Goal: Task Accomplishment & Management: Use online tool/utility

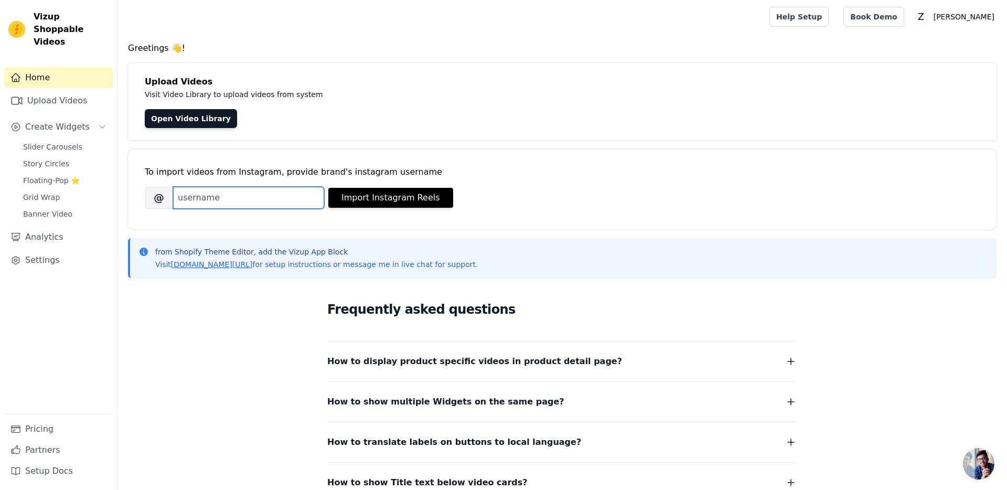
click at [262, 193] on input "Brand's Instagram Username" at bounding box center [248, 198] width 151 height 22
type input "[PERSON_NAME].[GEOGRAPHIC_DATA]"
click at [99, 90] on link "Upload Videos" at bounding box center [58, 100] width 109 height 21
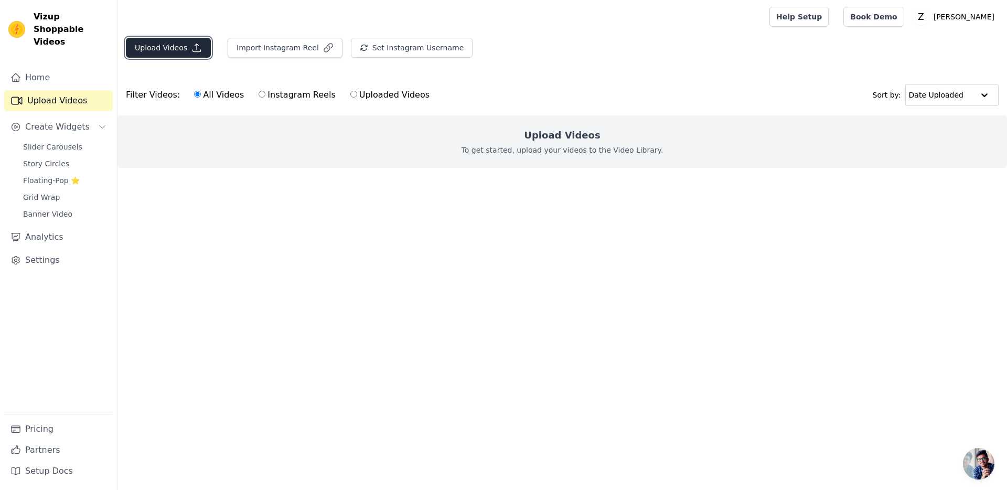
click at [194, 49] on icon "button" at bounding box center [197, 48] width 8 height 8
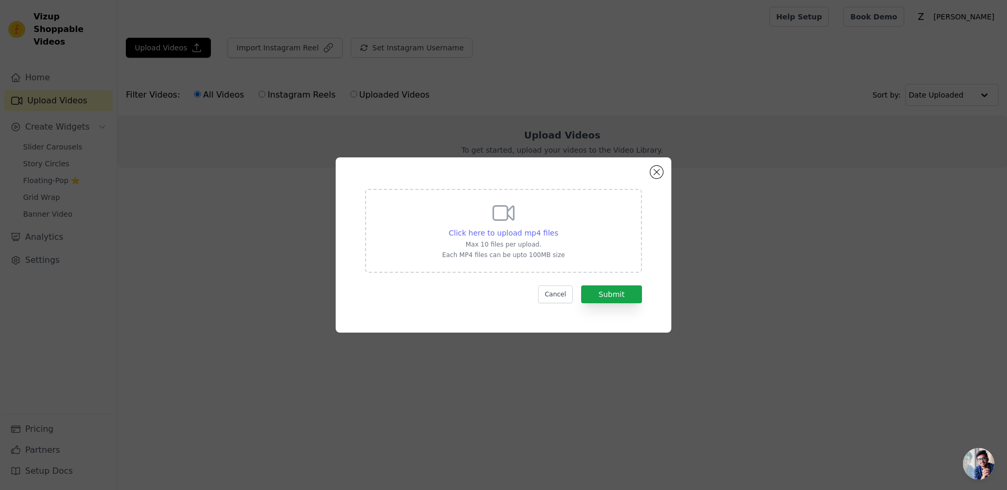
click at [537, 230] on span "Click here to upload mp4 files" at bounding box center [504, 233] width 110 height 8
click at [557, 228] on input "Click here to upload mp4 files Max 10 files per upload. Each MP4 files can be u…" at bounding box center [557, 227] width 1 height 1
type input "C:\fakepath\R. Lauren 01.mp4"
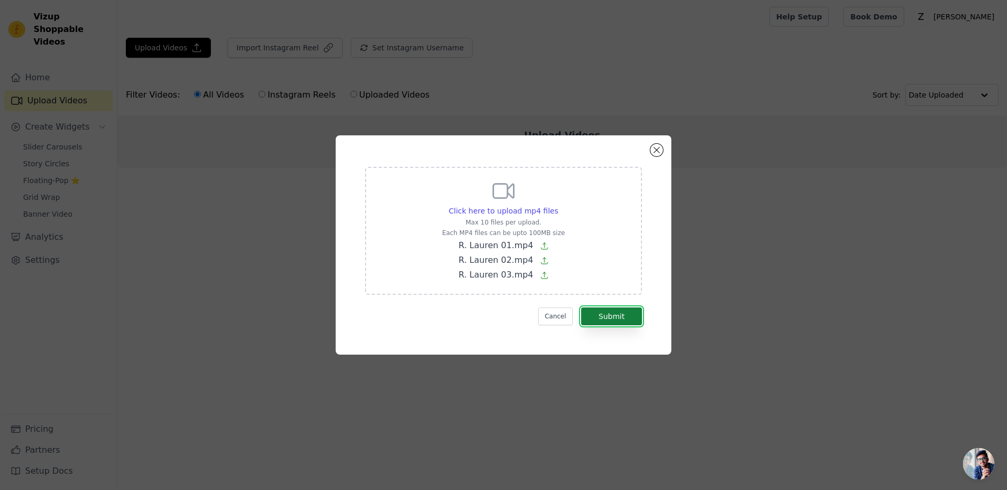
click at [634, 316] on button "Submit" at bounding box center [611, 316] width 61 height 18
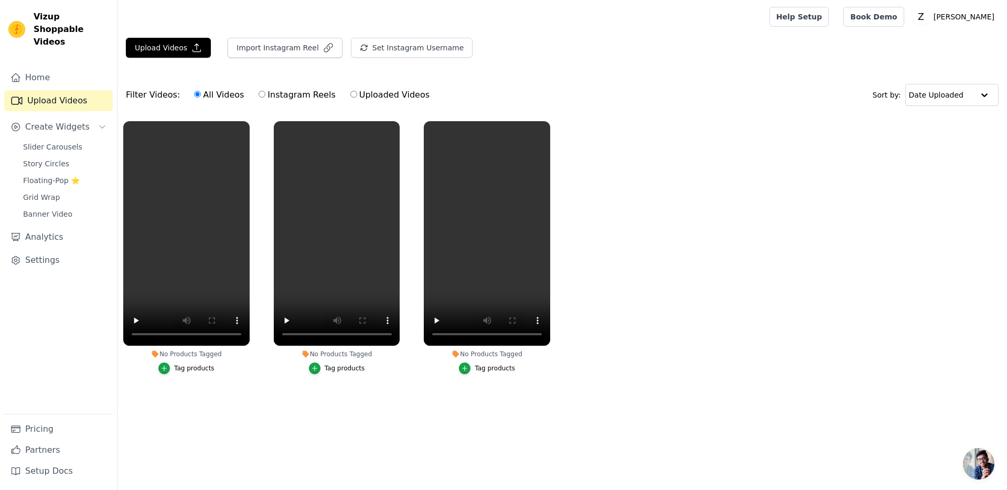
click at [191, 369] on div "Tag products" at bounding box center [194, 368] width 40 height 8
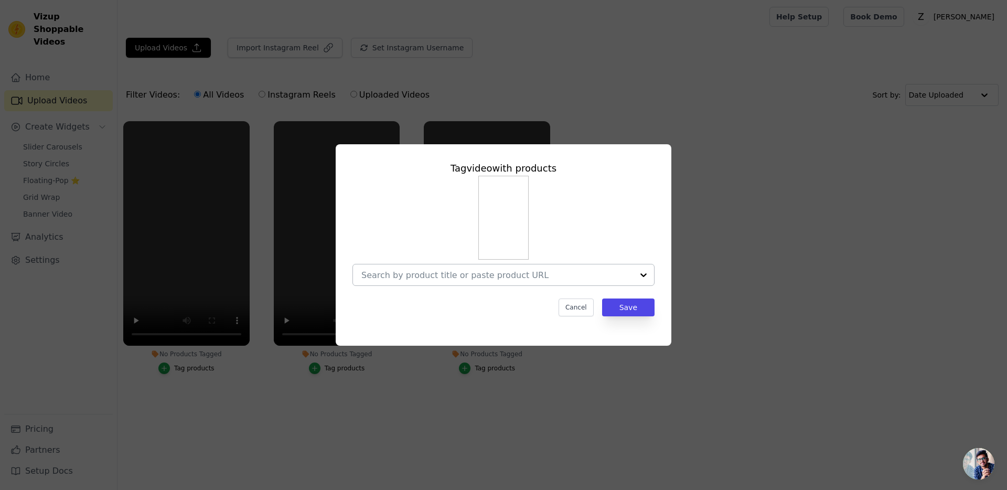
click at [546, 280] on div at bounding box center [497, 274] width 272 height 21
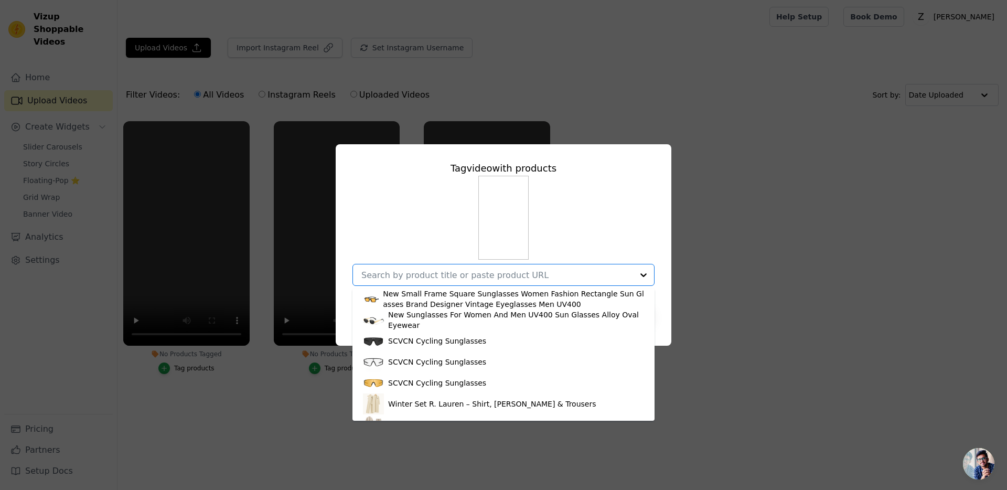
scroll to position [392, 0]
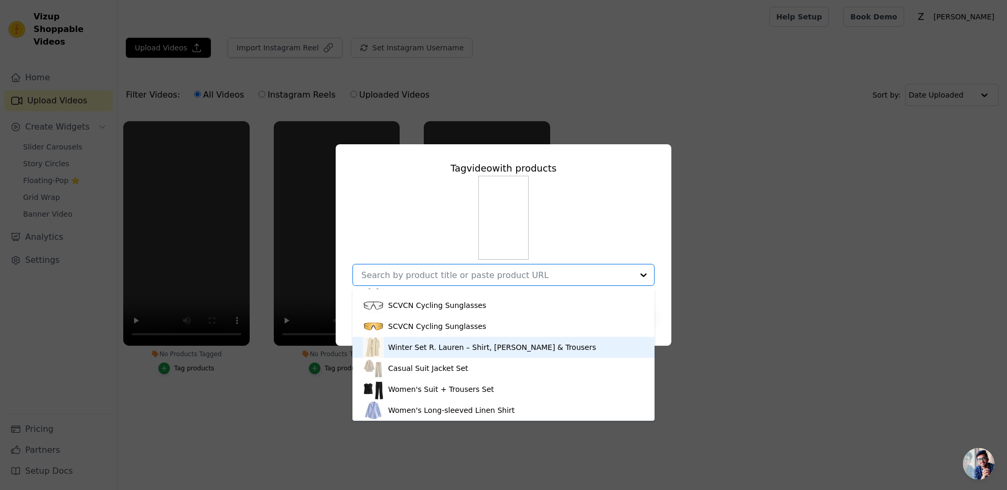
click at [501, 341] on div "Winter Set R. Lauren – Shirt, [PERSON_NAME] & Trousers" at bounding box center [503, 347] width 281 height 21
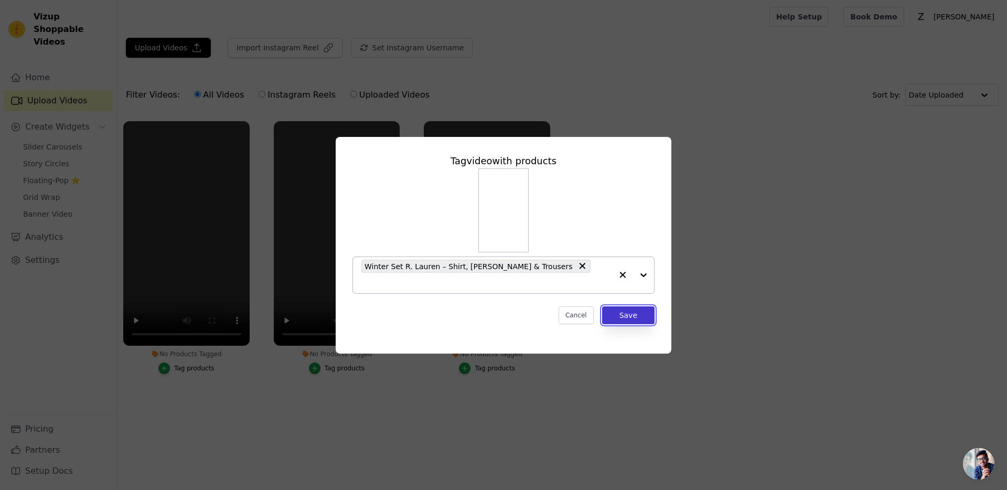
click at [616, 306] on button "Save" at bounding box center [628, 315] width 52 height 18
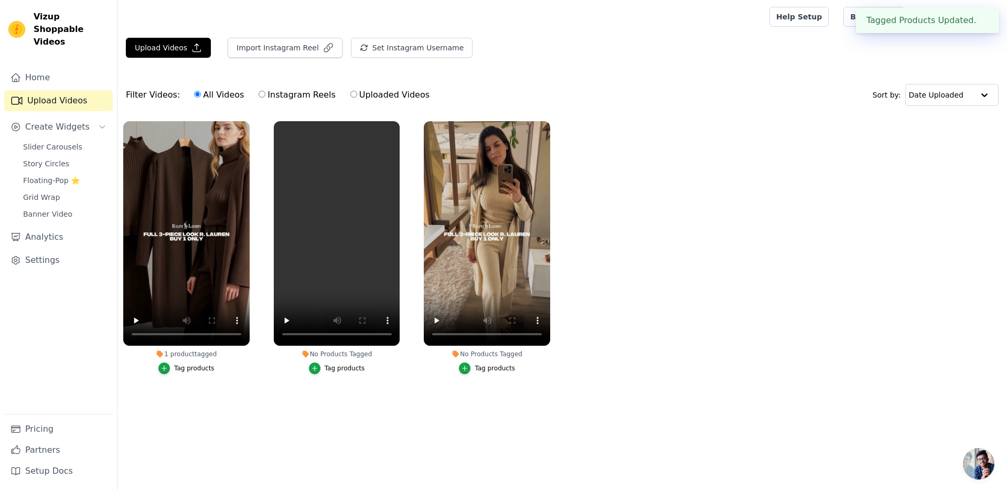
click at [347, 366] on div "Tag products" at bounding box center [345, 368] width 40 height 8
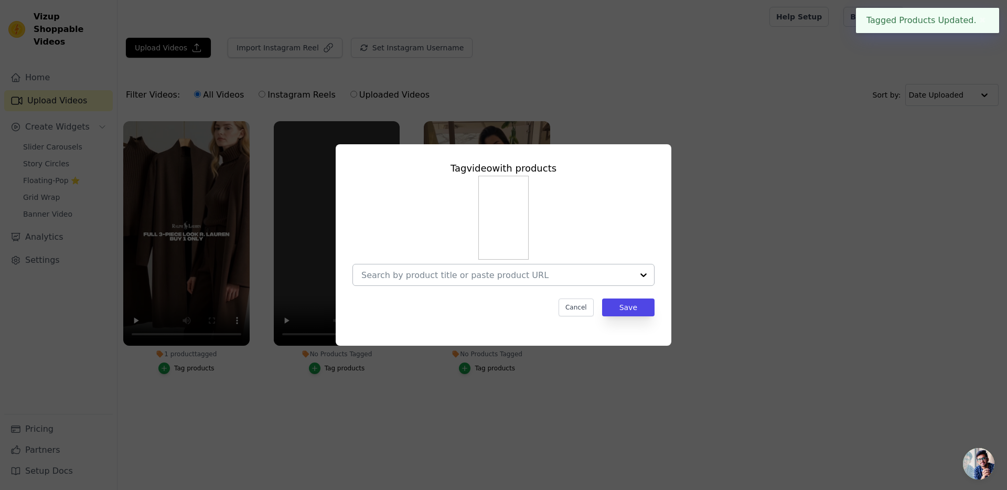
click at [520, 273] on input "No Products Tagged Tag video with products Cancel Save Tag products" at bounding box center [497, 275] width 272 height 10
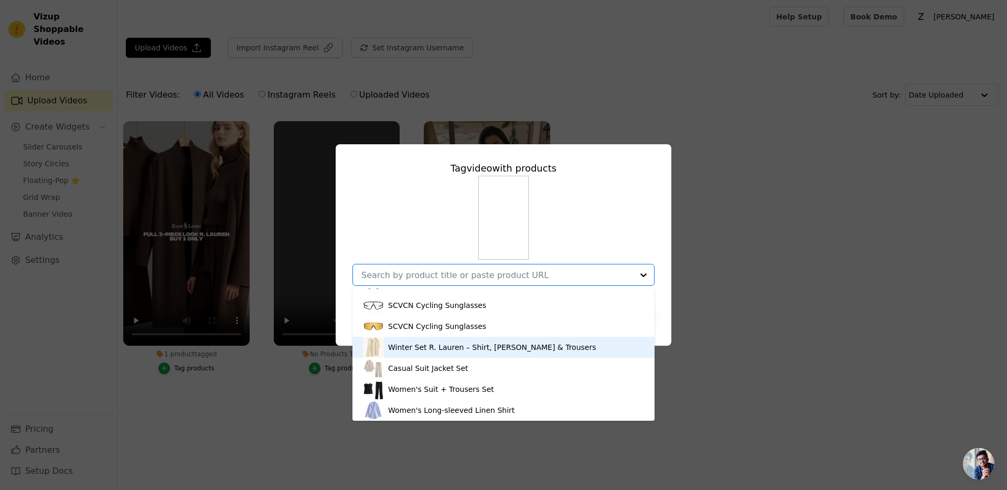
click at [493, 348] on div "Winter Set R. Lauren – Shirt, [PERSON_NAME] & Trousers" at bounding box center [492, 347] width 208 height 10
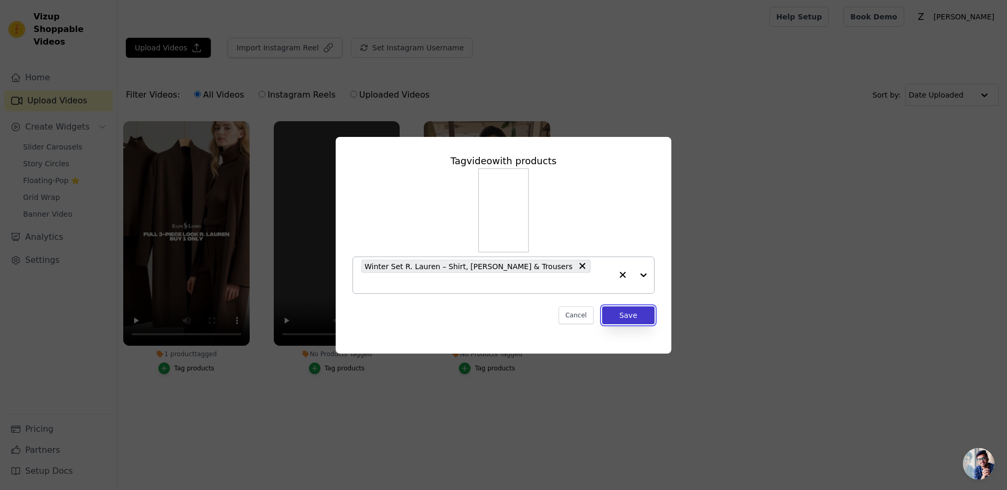
click at [633, 307] on button "Save" at bounding box center [628, 315] width 52 height 18
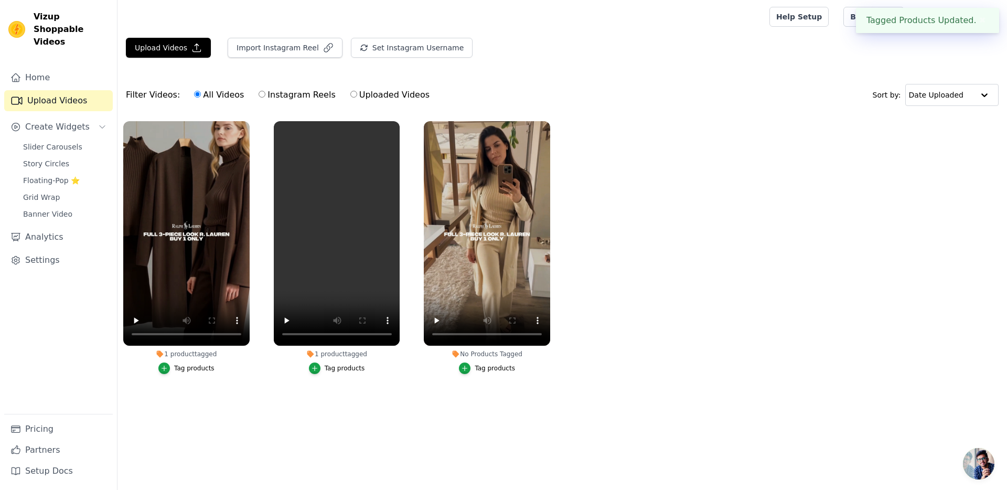
click at [478, 369] on div "Tag products" at bounding box center [495, 368] width 40 height 8
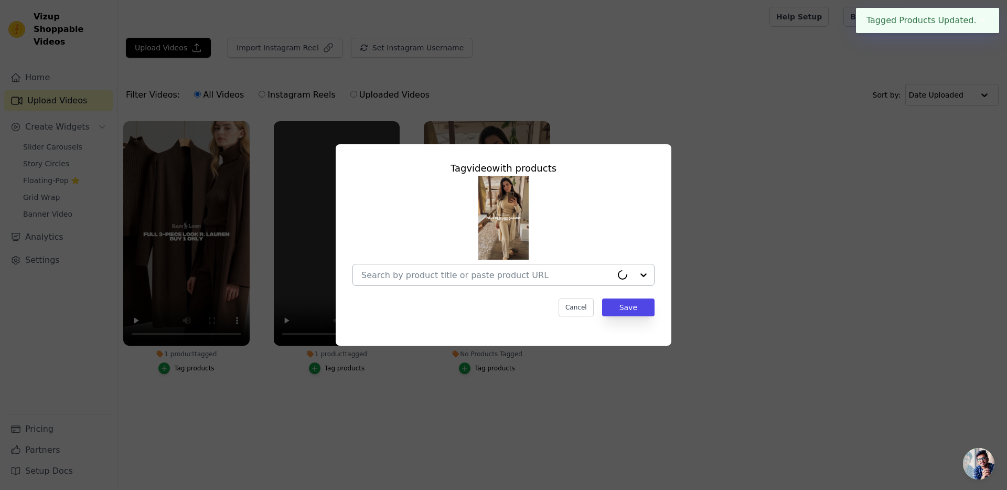
click at [581, 283] on div at bounding box center [486, 274] width 251 height 21
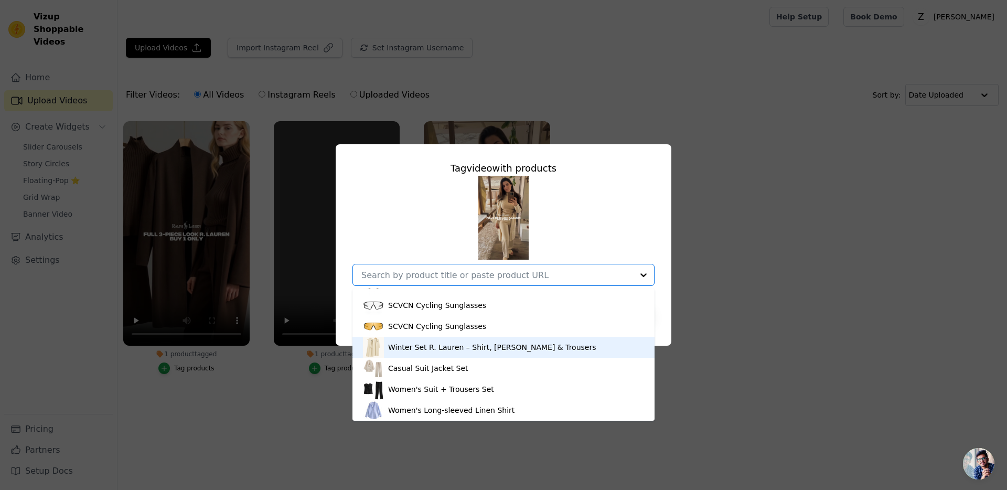
click at [532, 344] on div "Winter Set R. Lauren – Shirt, [PERSON_NAME] & Trousers" at bounding box center [492, 347] width 208 height 10
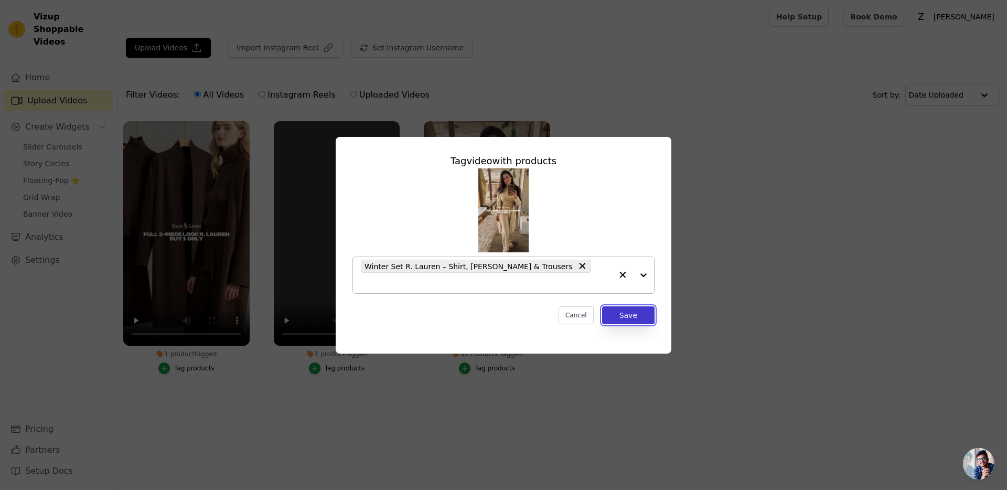
click at [618, 310] on button "Save" at bounding box center [628, 315] width 52 height 18
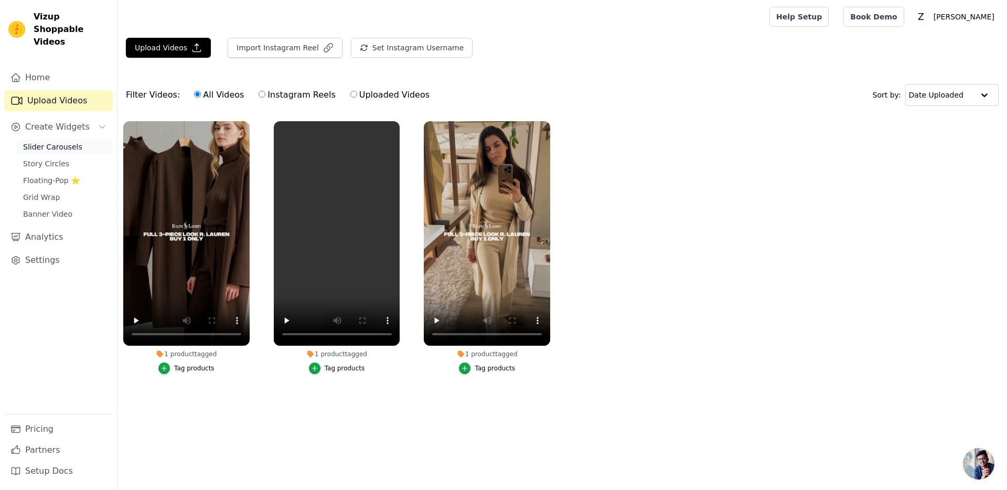
click at [75, 142] on span "Slider Carousels" at bounding box center [52, 147] width 59 height 10
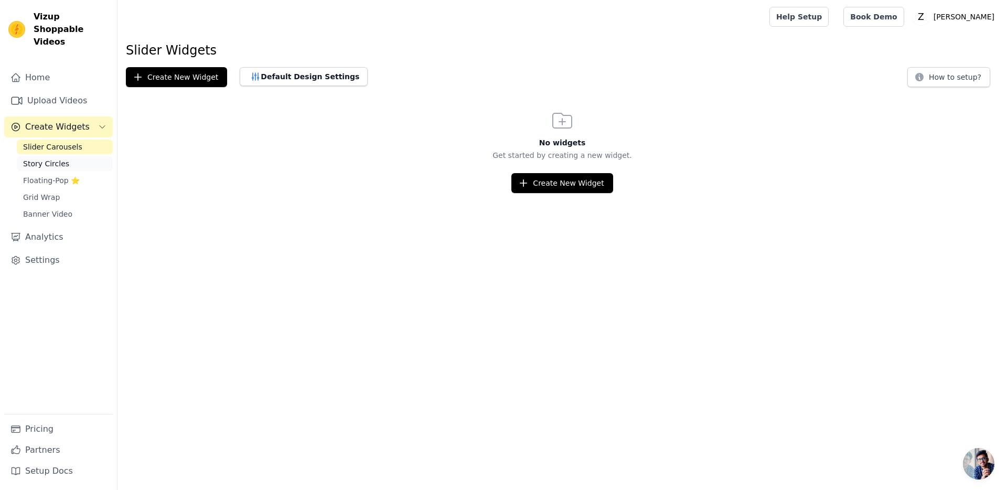
click at [58, 158] on span "Story Circles" at bounding box center [46, 163] width 46 height 10
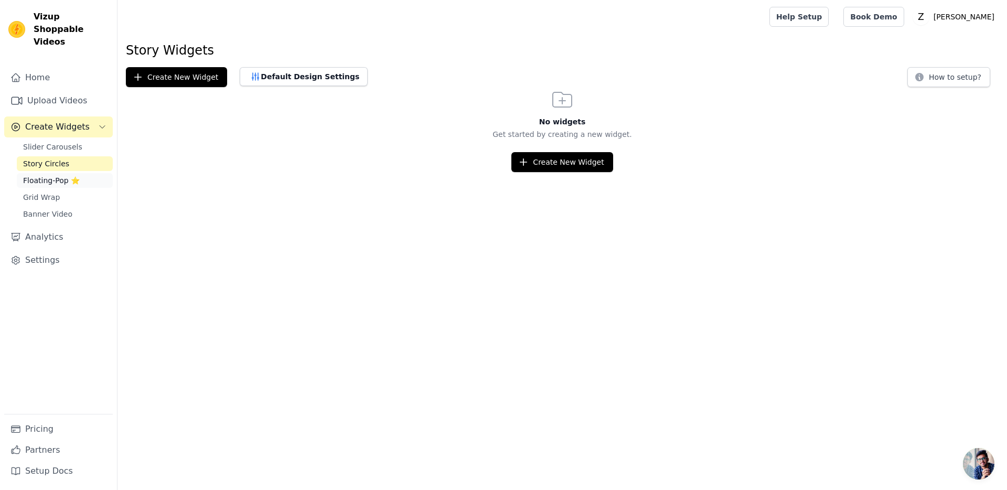
click at [53, 175] on span "Floating-Pop ⭐" at bounding box center [51, 180] width 57 height 10
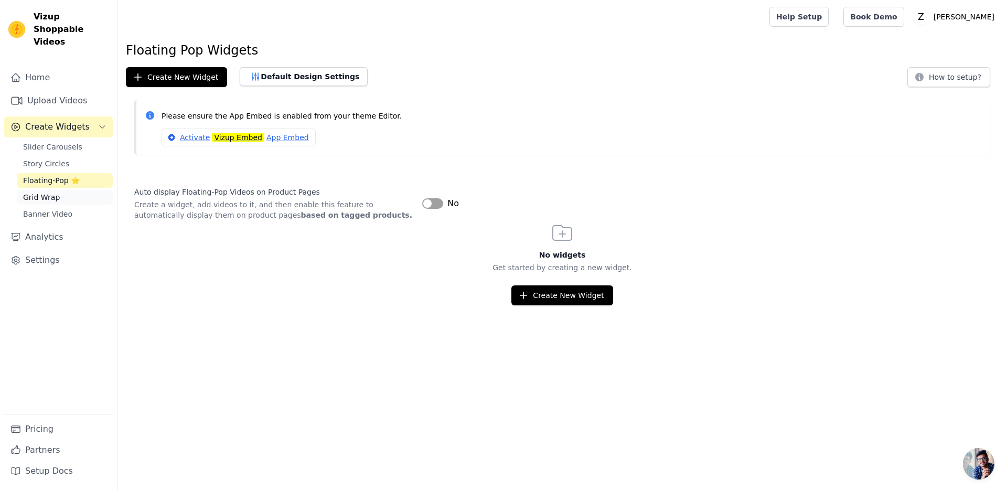
click at [51, 192] on span "Grid Wrap" at bounding box center [41, 197] width 37 height 10
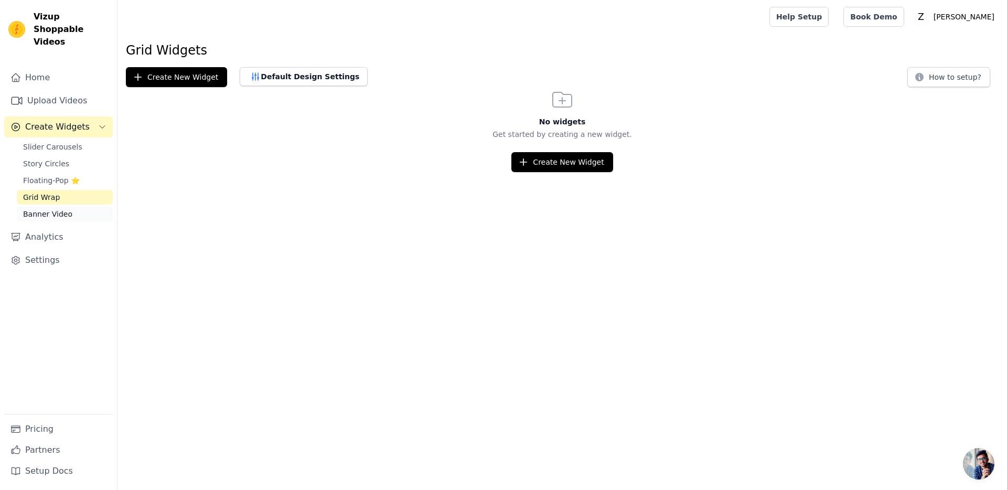
click at [46, 209] on span "Banner Video" at bounding box center [47, 214] width 49 height 10
click at [57, 142] on span "Slider Carousels" at bounding box center [52, 147] width 59 height 10
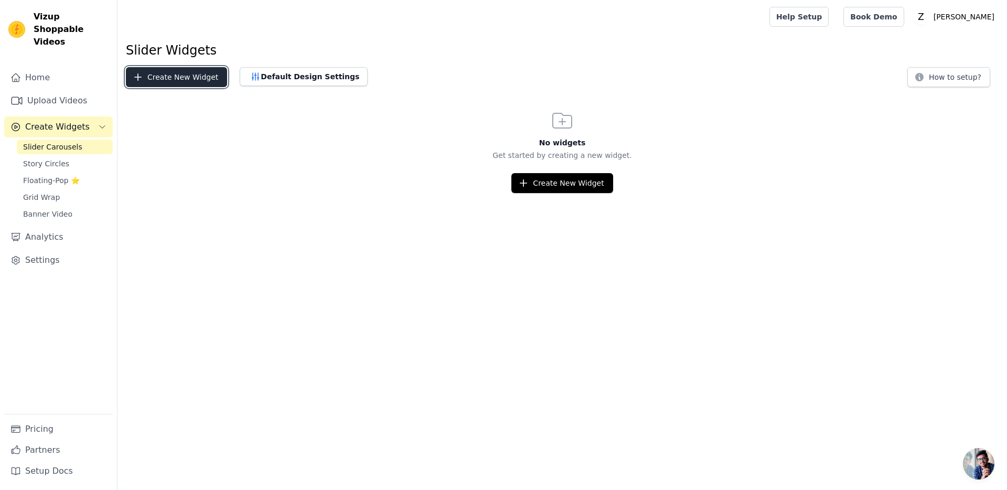
click at [184, 77] on button "Create New Widget" at bounding box center [176, 77] width 101 height 20
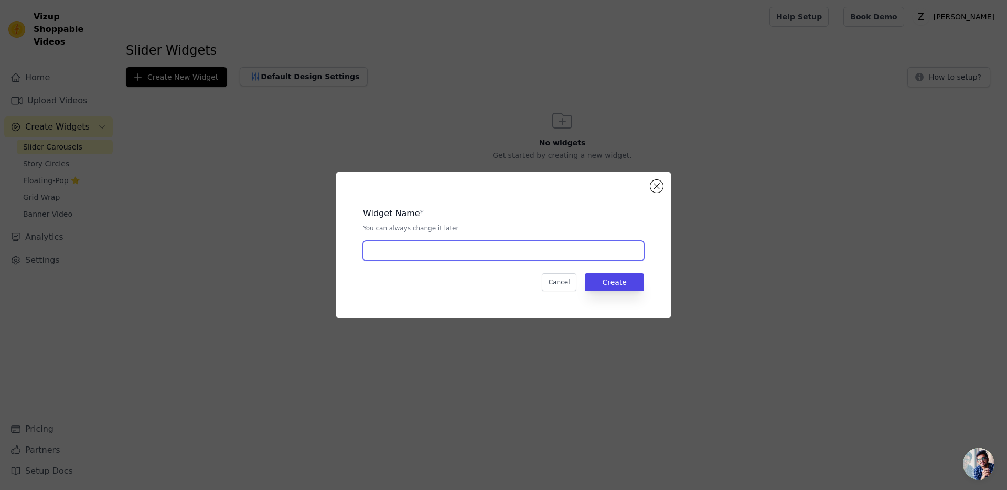
click at [415, 254] on input "text" at bounding box center [503, 251] width 281 height 20
type input "[PERSON_NAME]"
click at [629, 280] on button "Create" at bounding box center [614, 282] width 59 height 18
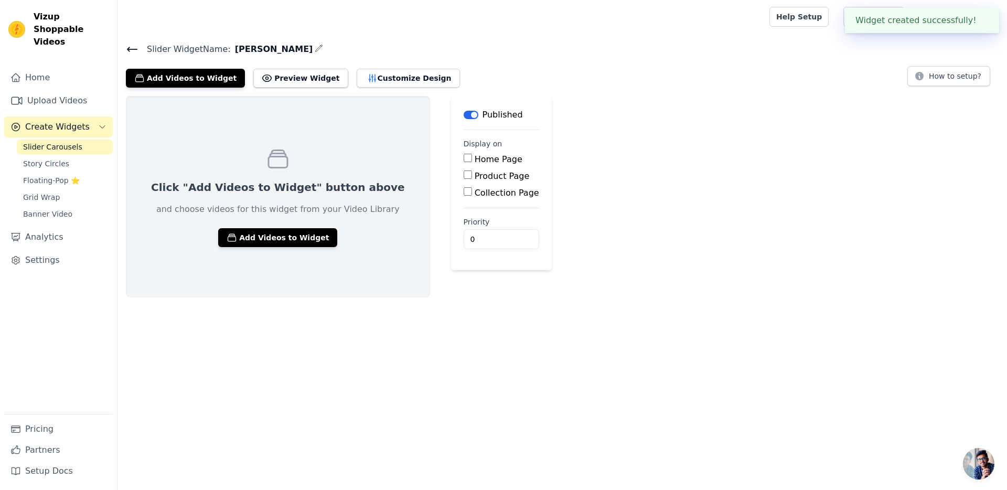
click at [475, 175] on label "Product Page" at bounding box center [502, 176] width 55 height 10
click at [464, 175] on input "Product Page" at bounding box center [468, 174] width 8 height 8
checkbox input "true"
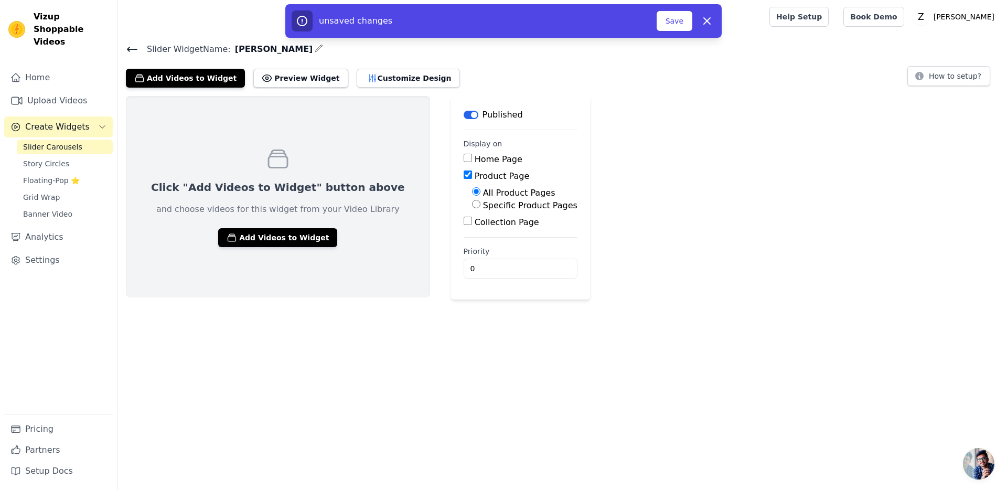
click at [483, 204] on label "Specific Product Pages" at bounding box center [530, 205] width 94 height 10
click at [472, 204] on input "Specific Product Pages" at bounding box center [476, 204] width 8 height 8
radio input "true"
click at [472, 225] on button "Select Products" at bounding box center [507, 229] width 70 height 18
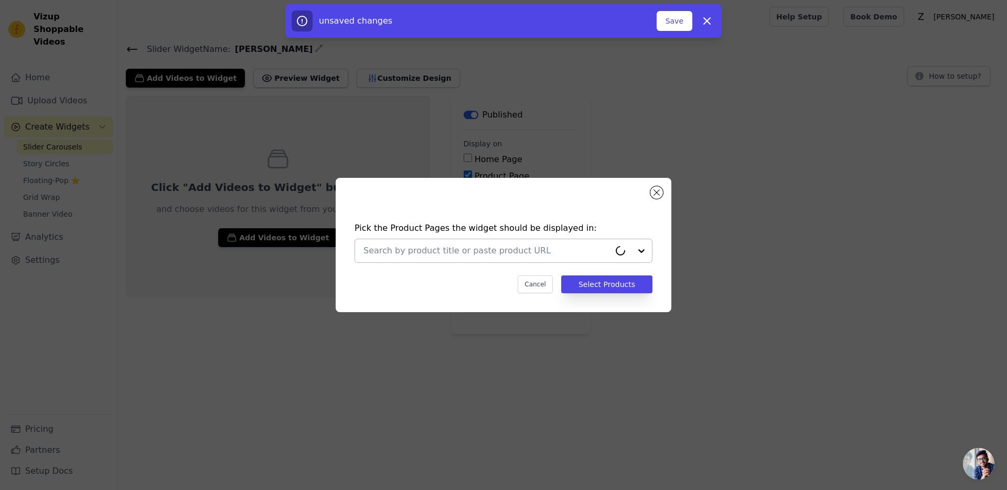
click at [471, 243] on div at bounding box center [486, 250] width 246 height 23
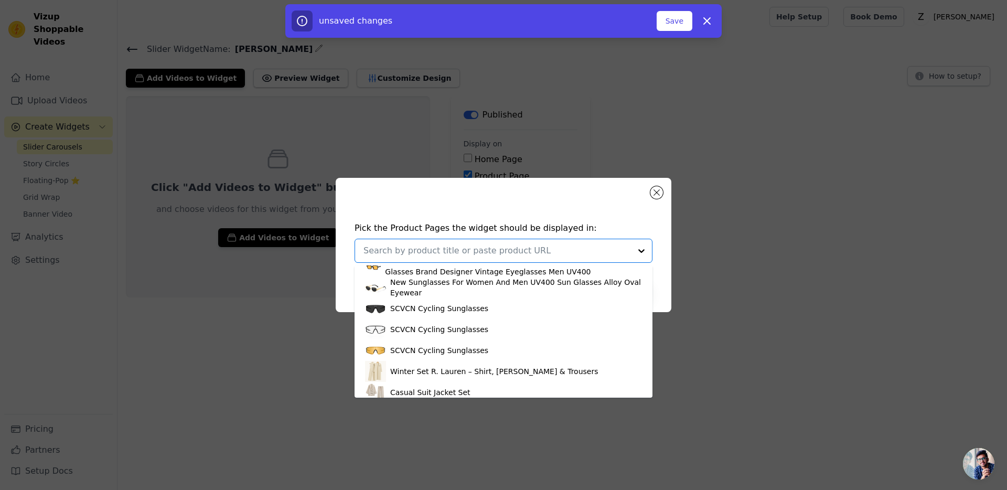
scroll to position [395, 0]
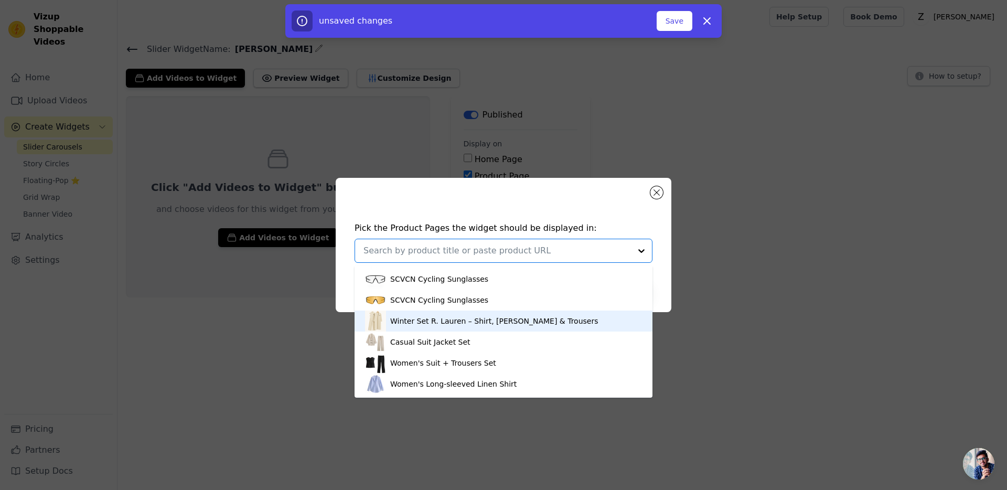
click at [446, 315] on div "Winter Set R. Lauren – Shirt, [PERSON_NAME] & Trousers" at bounding box center [503, 320] width 277 height 21
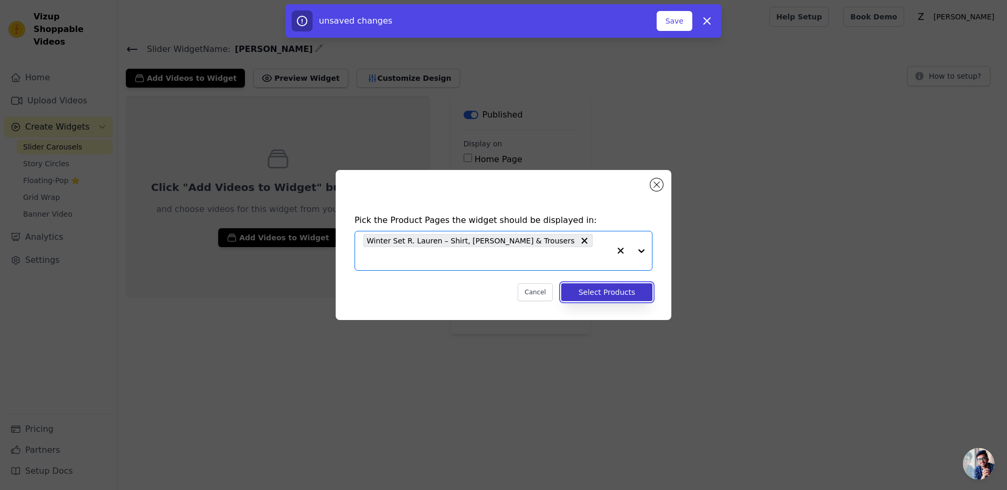
click at [587, 284] on button "Select Products" at bounding box center [606, 292] width 91 height 18
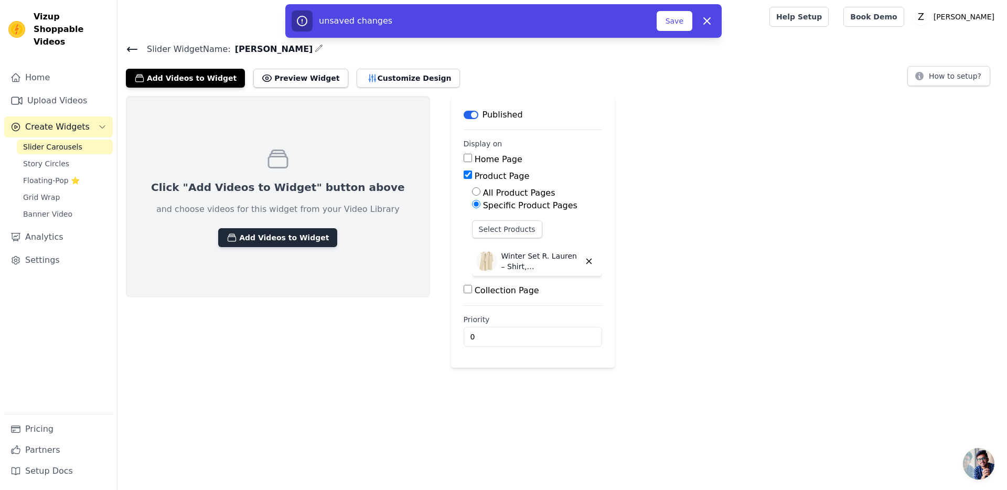
click at [298, 237] on button "Add Videos to Widget" at bounding box center [277, 237] width 119 height 19
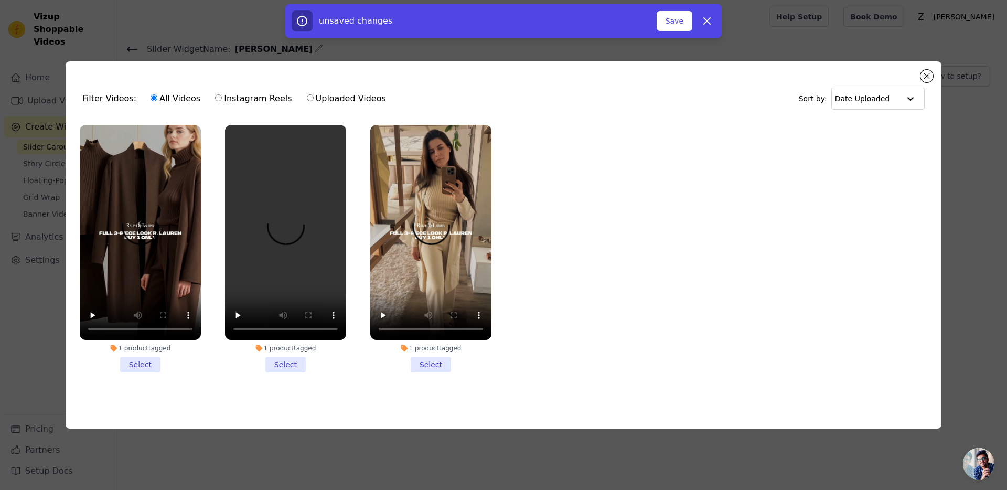
click at [145, 361] on li "1 product tagged Select" at bounding box center [140, 249] width 121 height 248
click at [0, 0] on input "1 product tagged Select" at bounding box center [0, 0] width 0 height 0
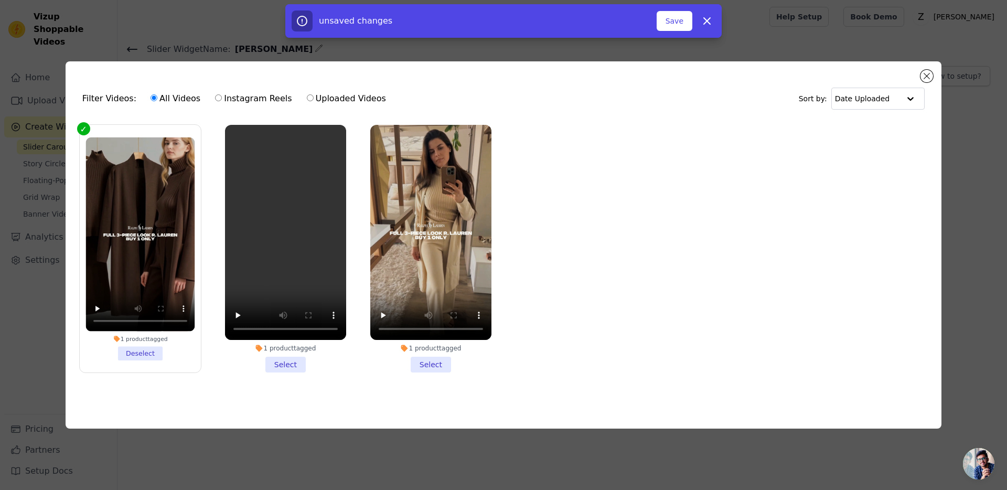
click at [275, 369] on li "1 product tagged Select" at bounding box center [285, 249] width 121 height 248
click at [0, 0] on input "1 product tagged Select" at bounding box center [0, 0] width 0 height 0
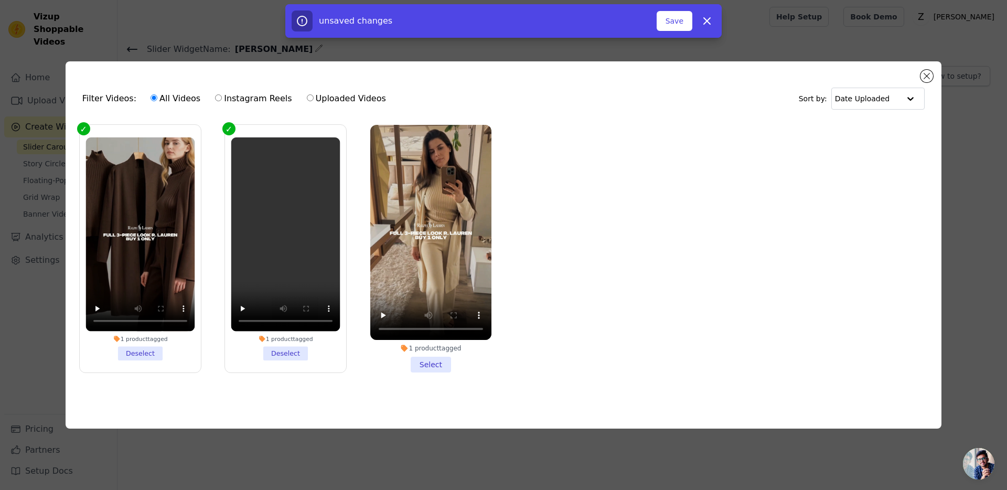
click at [433, 367] on li "1 product tagged Select" at bounding box center [430, 249] width 121 height 248
click at [0, 0] on input "1 product tagged Select" at bounding box center [0, 0] width 0 height 0
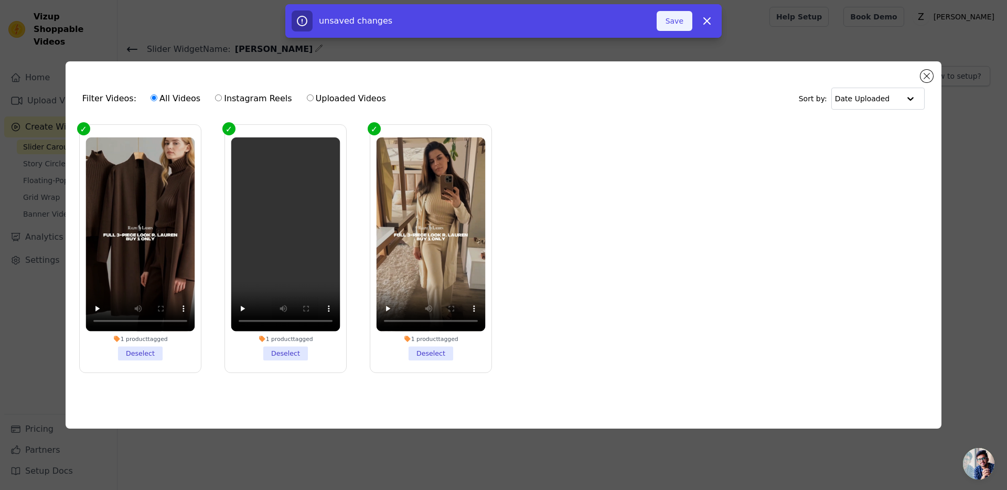
click at [675, 23] on button "Save" at bounding box center [674, 21] width 36 height 20
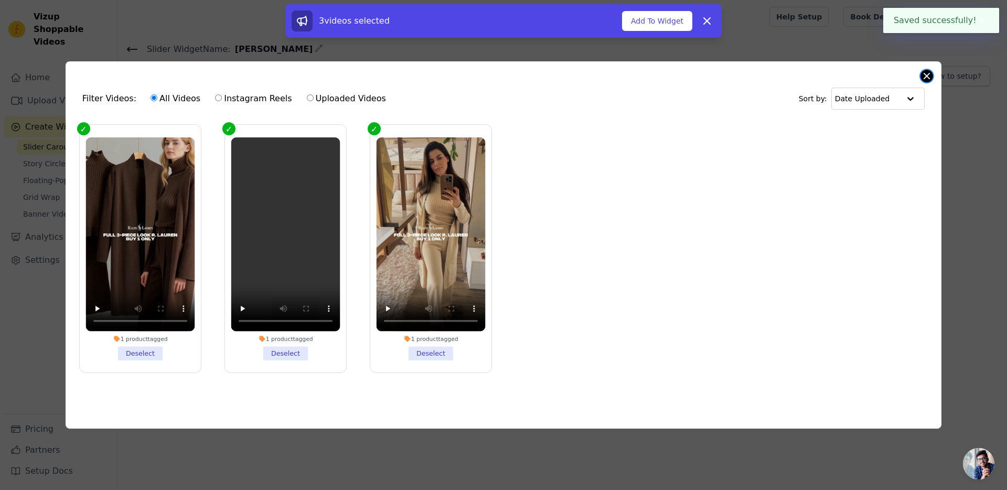
click at [928, 74] on button "Close modal" at bounding box center [926, 76] width 13 height 13
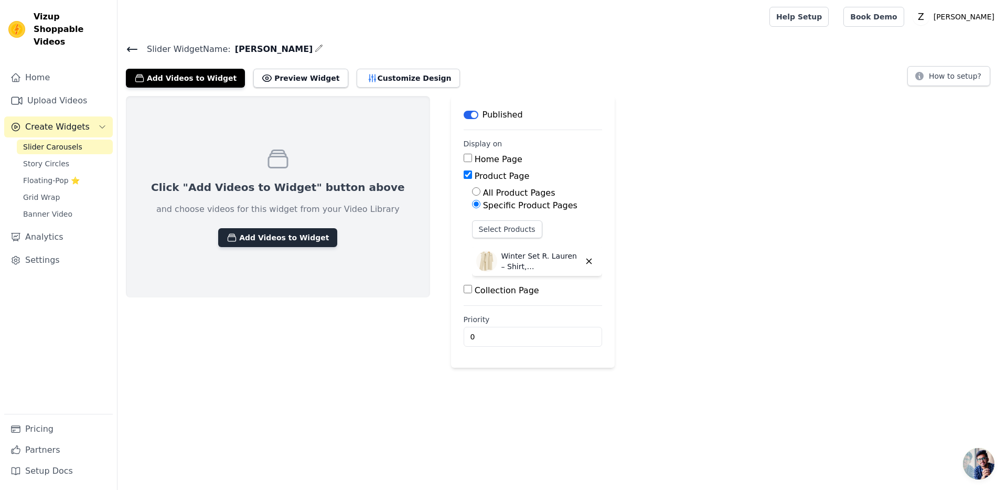
click at [268, 235] on button "Add Videos to Widget" at bounding box center [277, 237] width 119 height 19
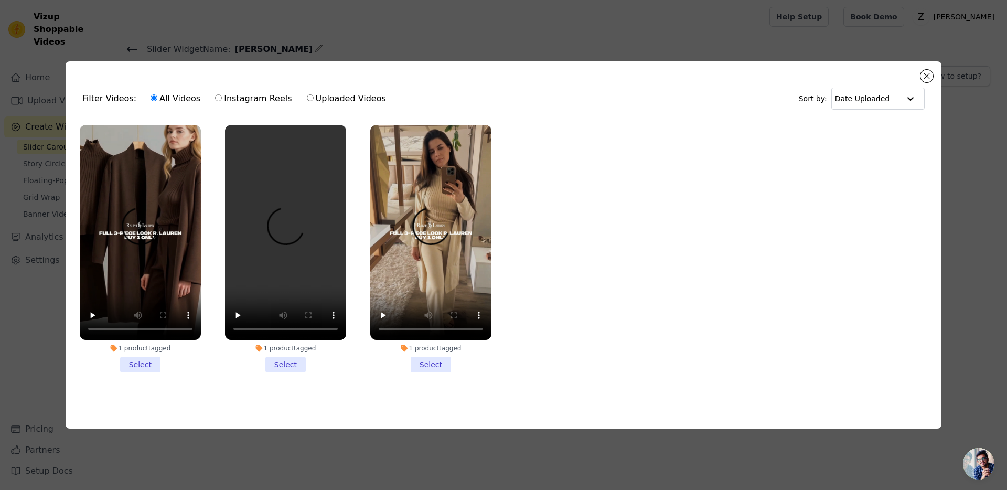
click at [148, 362] on li "1 product tagged Select" at bounding box center [140, 249] width 121 height 248
click at [0, 0] on input "1 product tagged Select" at bounding box center [0, 0] width 0 height 0
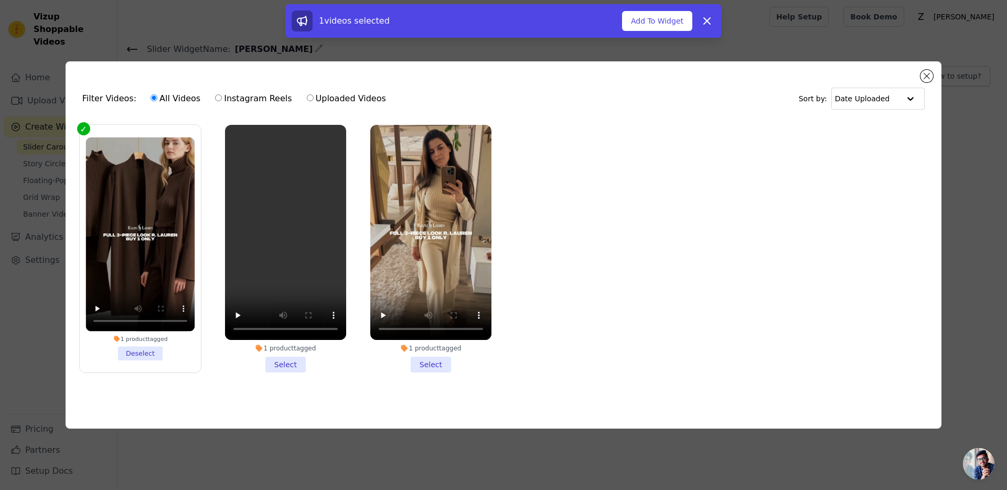
click at [279, 362] on li "1 product tagged Select" at bounding box center [285, 249] width 121 height 248
click at [0, 0] on input "1 product tagged Select" at bounding box center [0, 0] width 0 height 0
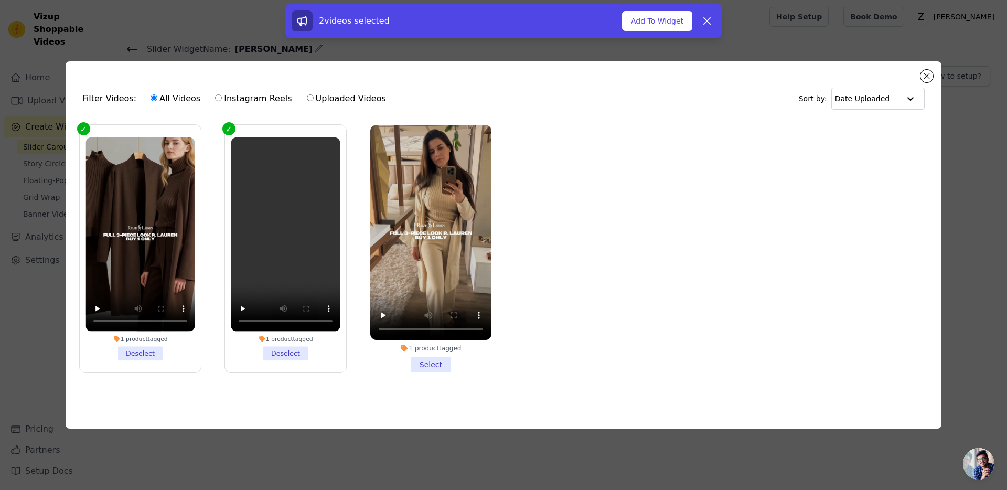
click at [430, 367] on li "1 product tagged Select" at bounding box center [430, 249] width 121 height 248
click at [0, 0] on input "1 product tagged Select" at bounding box center [0, 0] width 0 height 0
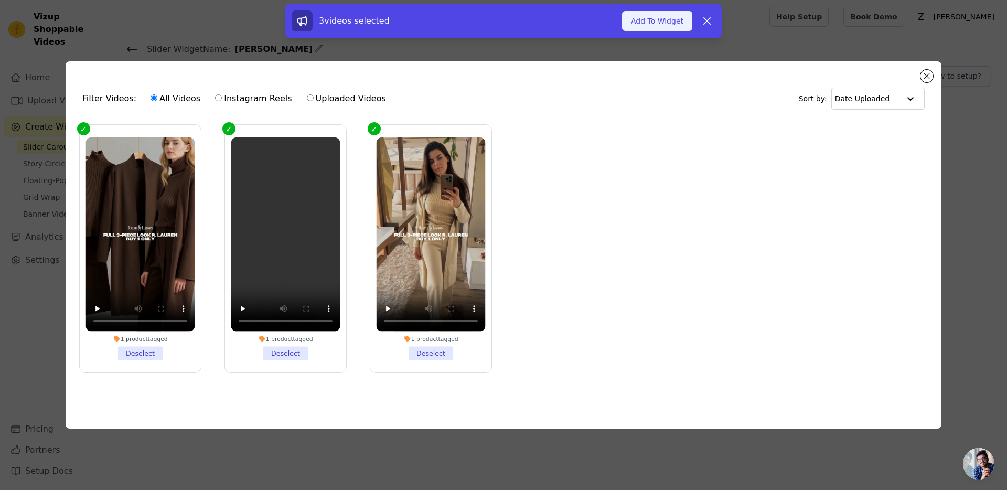
click at [662, 19] on button "Add To Widget" at bounding box center [657, 21] width 70 height 20
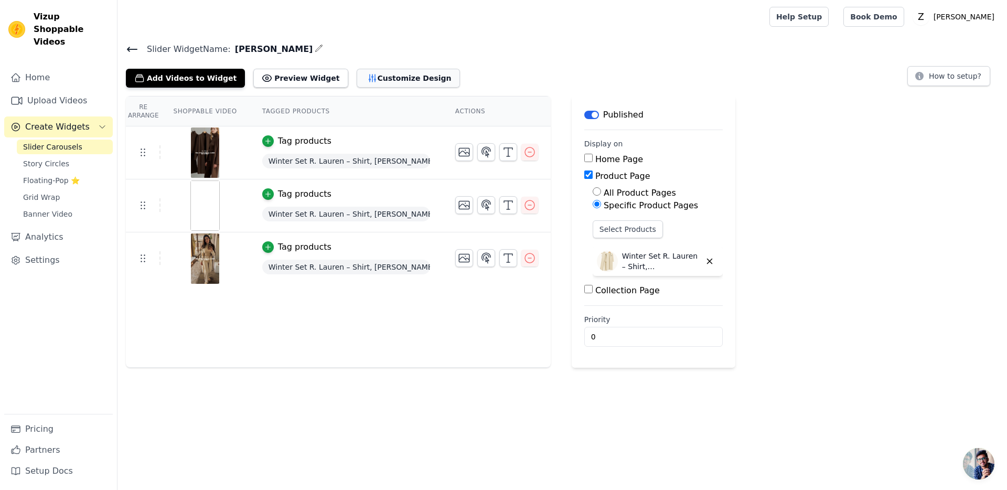
click at [367, 82] on icon "button" at bounding box center [372, 78] width 10 height 10
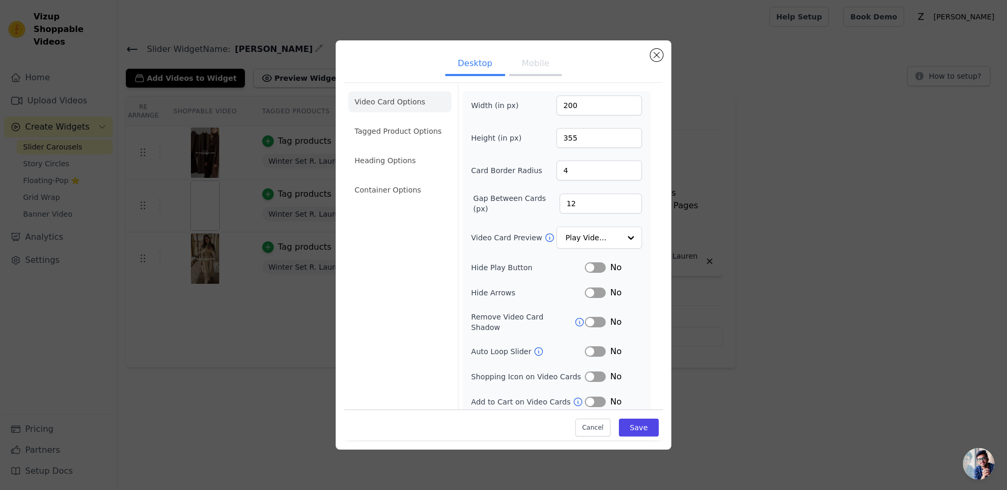
click at [541, 67] on button "Mobile" at bounding box center [535, 64] width 52 height 23
click at [596, 266] on button "Label" at bounding box center [595, 267] width 21 height 10
click at [593, 296] on button "Label" at bounding box center [595, 292] width 21 height 10
click at [602, 267] on button "Label" at bounding box center [595, 267] width 21 height 10
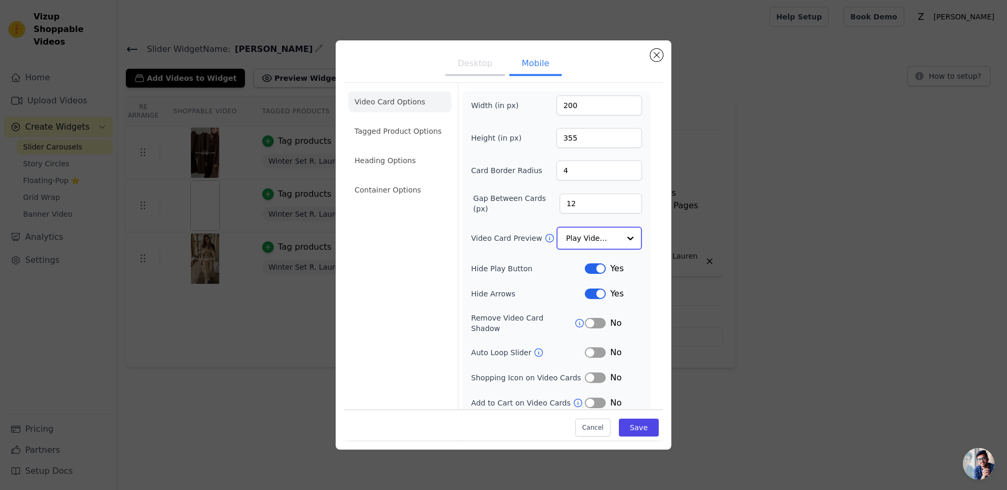
click at [603, 227] on div "Play Video In Loop" at bounding box center [598, 238] width 85 height 23
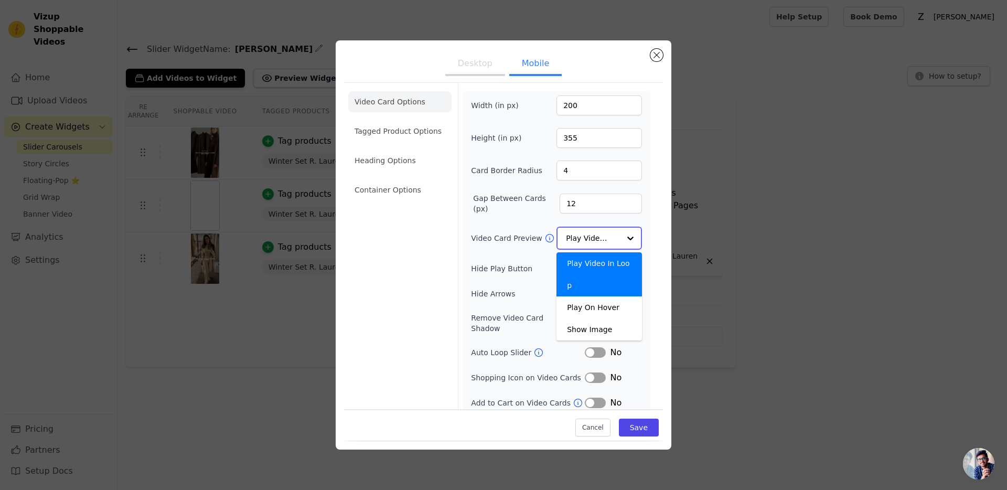
click at [603, 231] on input "Video Card Preview" at bounding box center [593, 238] width 54 height 21
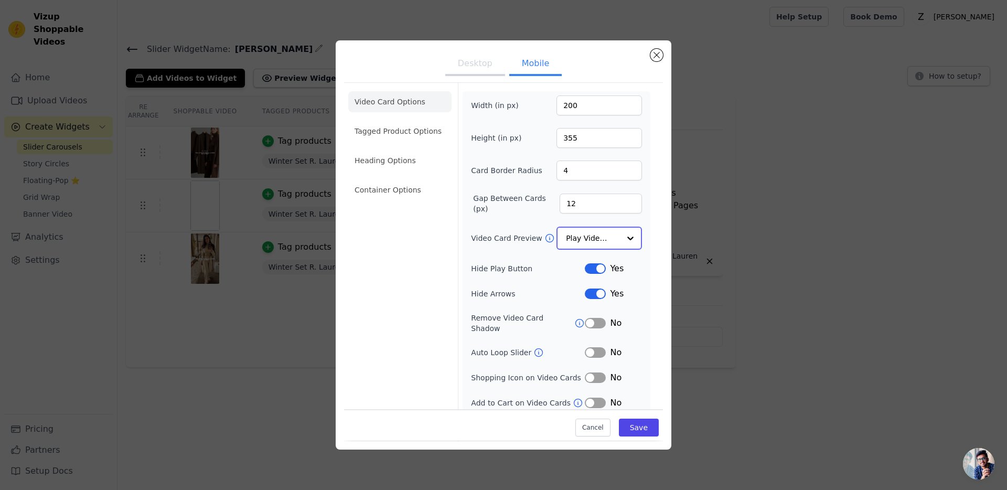
click at [603, 231] on input "Video Card Preview" at bounding box center [593, 238] width 54 height 21
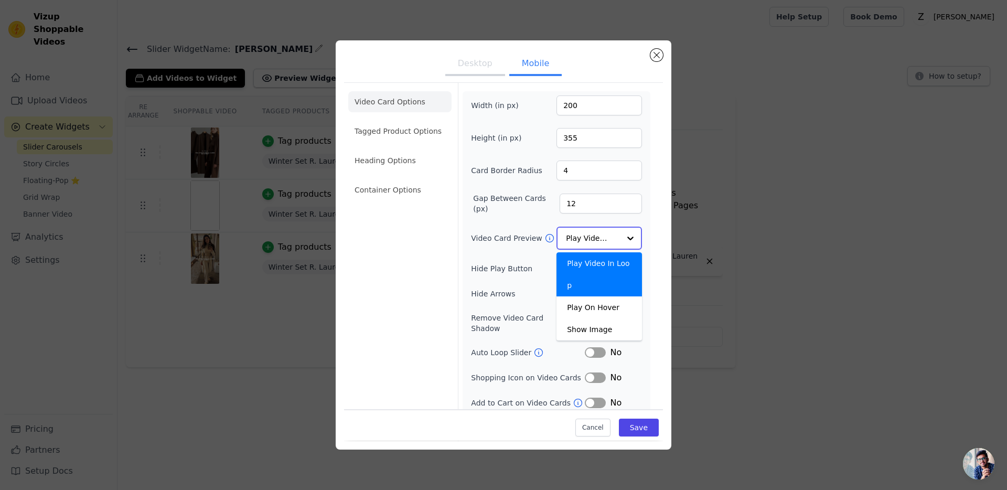
click at [603, 233] on input "Video Card Preview" at bounding box center [593, 238] width 54 height 21
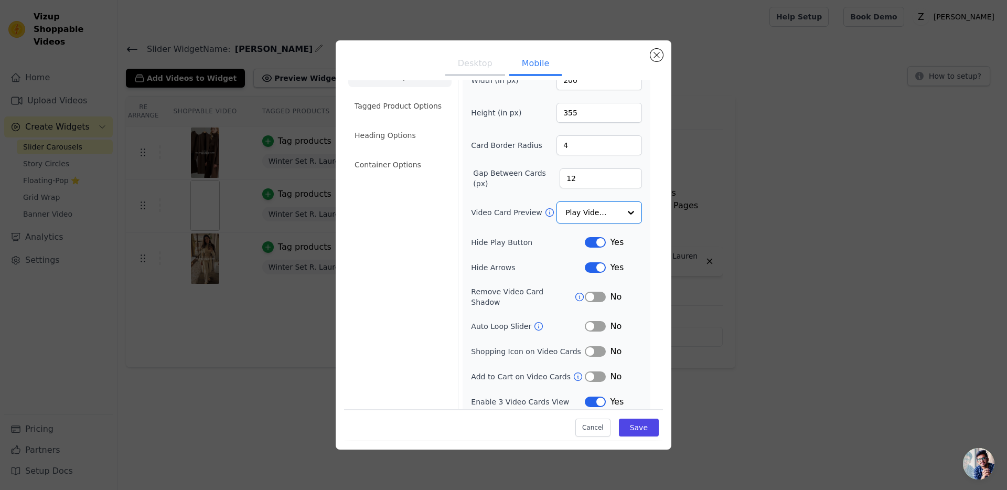
scroll to position [24, 0]
click at [598, 372] on button "Label" at bounding box center [595, 377] width 21 height 10
click at [591, 347] on button "Label" at bounding box center [595, 352] width 21 height 10
click at [597, 293] on button "Label" at bounding box center [595, 298] width 21 height 10
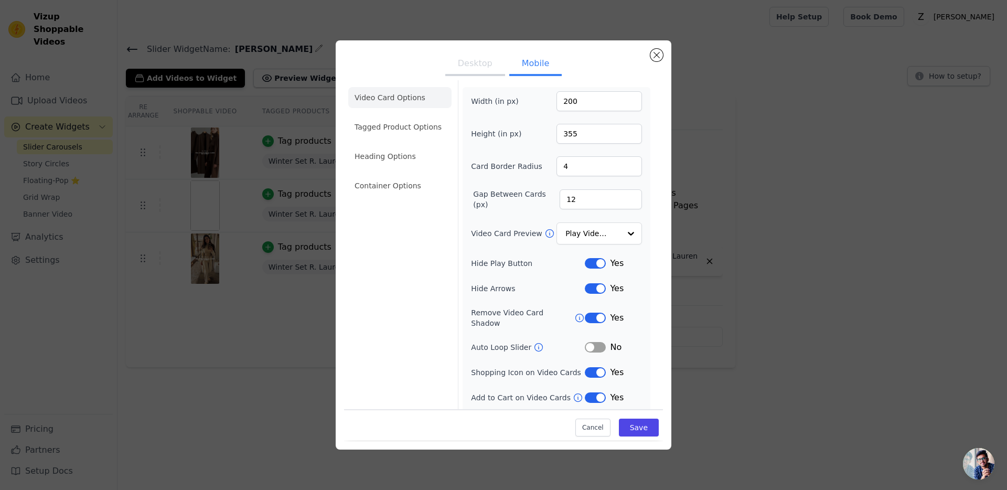
scroll to position [0, 0]
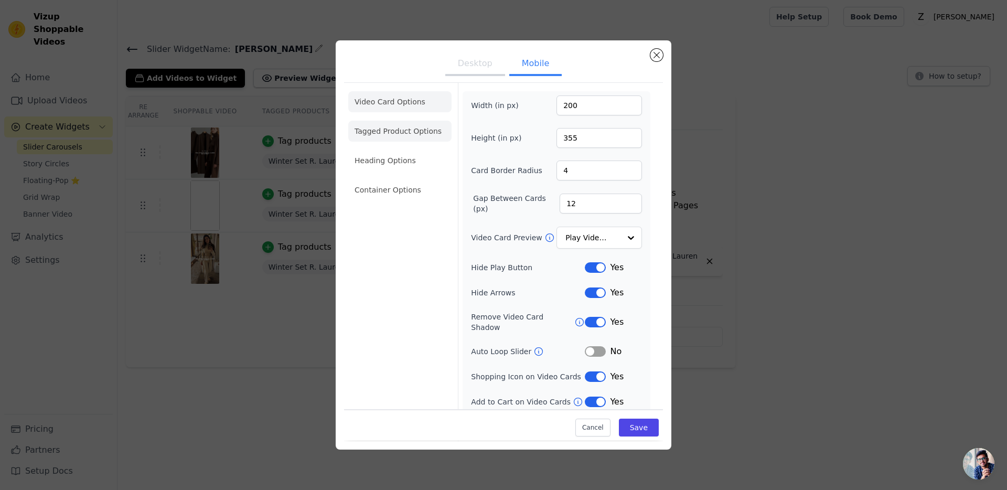
click at [390, 133] on li "Tagged Product Options" at bounding box center [399, 131] width 103 height 21
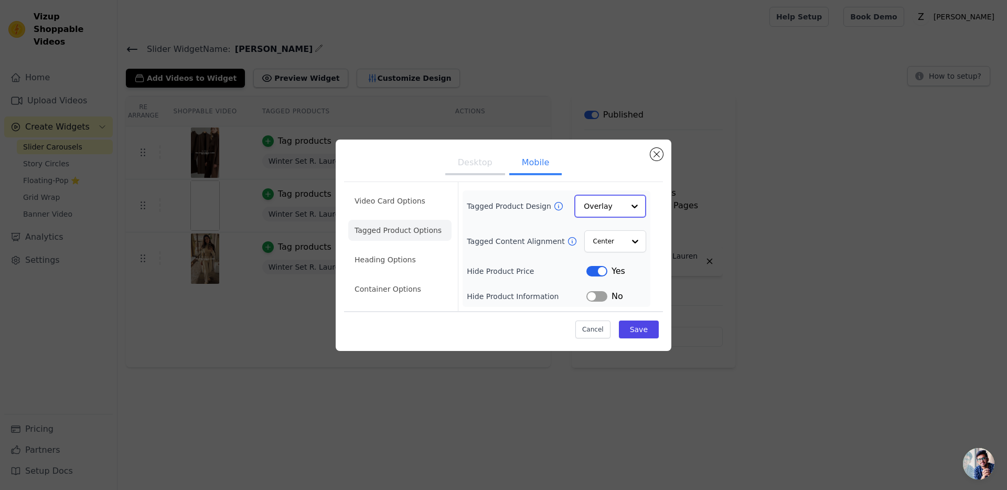
click at [606, 203] on input "Tagged Product Design" at bounding box center [604, 206] width 40 height 21
click at [596, 270] on div "Minimalist" at bounding box center [610, 275] width 72 height 22
click at [615, 245] on input "Tagged Content Alignment" at bounding box center [608, 240] width 31 height 21
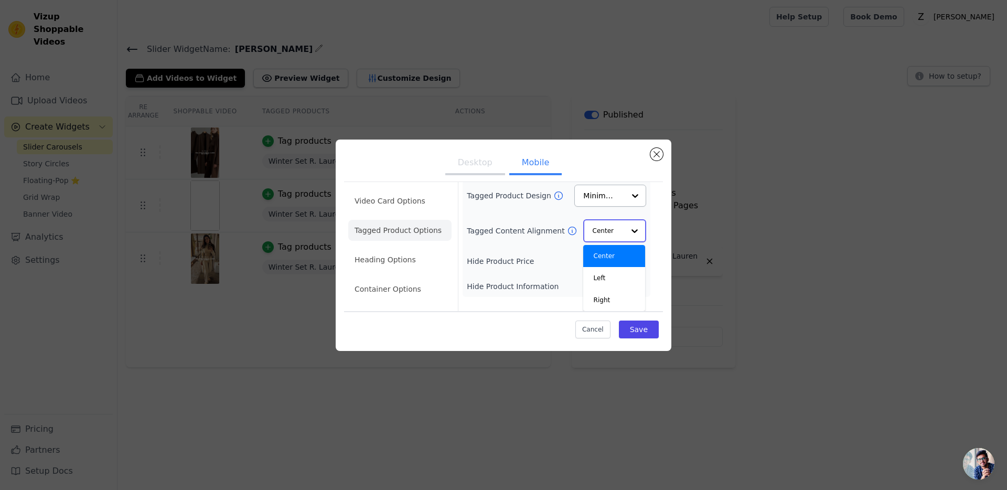
click at [618, 223] on input "Tagged Content Alignment" at bounding box center [608, 230] width 31 height 21
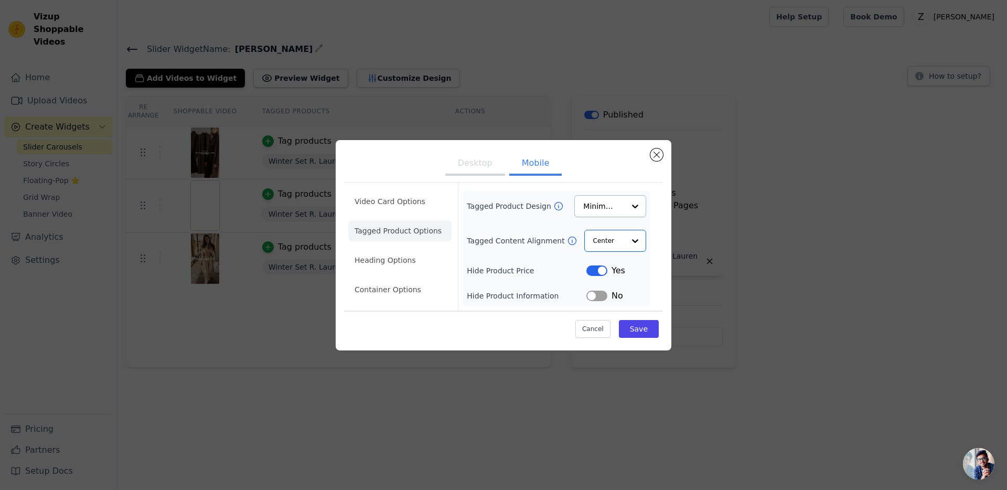
click at [600, 273] on button "Label" at bounding box center [596, 270] width 21 height 10
click at [595, 299] on button "Label" at bounding box center [596, 295] width 21 height 10
click at [399, 259] on li "Heading Options" at bounding box center [399, 260] width 103 height 21
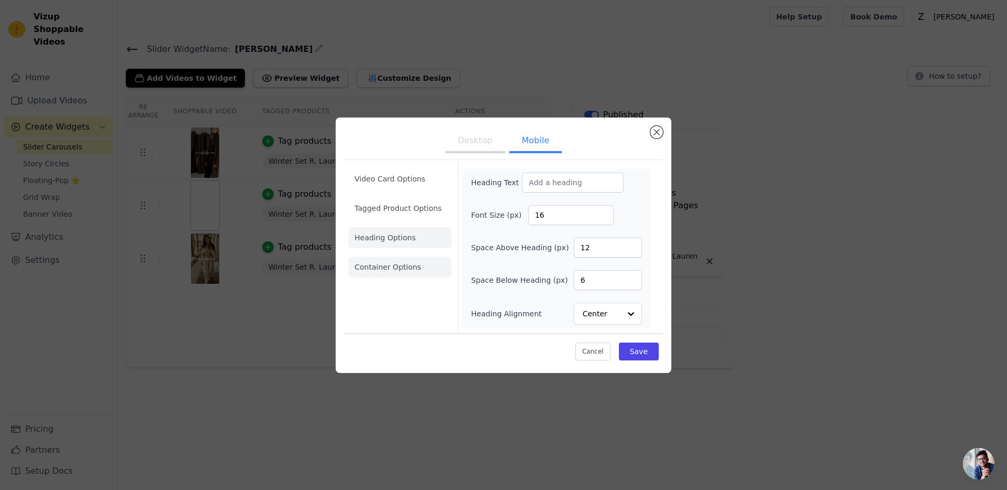
click at [382, 267] on li "Container Options" at bounding box center [399, 266] width 103 height 21
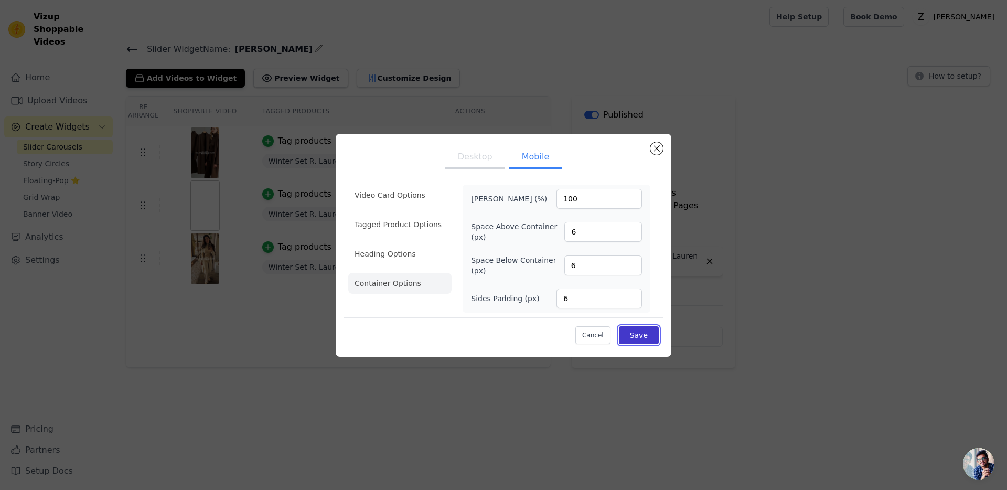
click at [629, 333] on button "Save" at bounding box center [639, 335] width 40 height 18
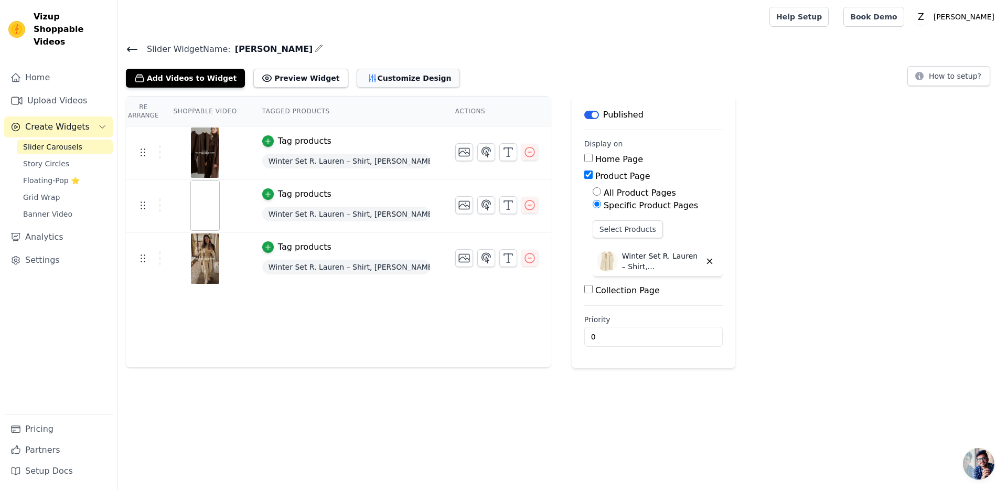
click at [357, 84] on button "Customize Design" at bounding box center [408, 78] width 103 height 19
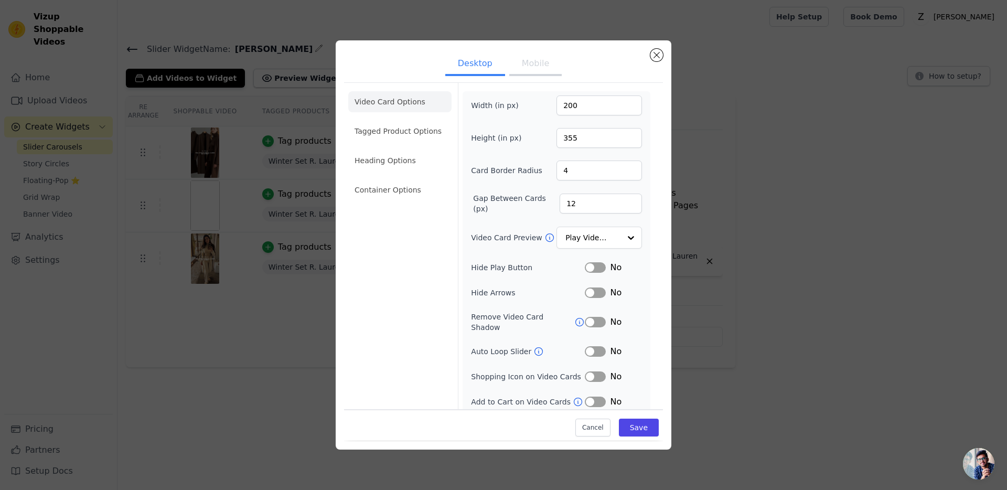
click at [539, 74] on button "Mobile" at bounding box center [535, 64] width 52 height 23
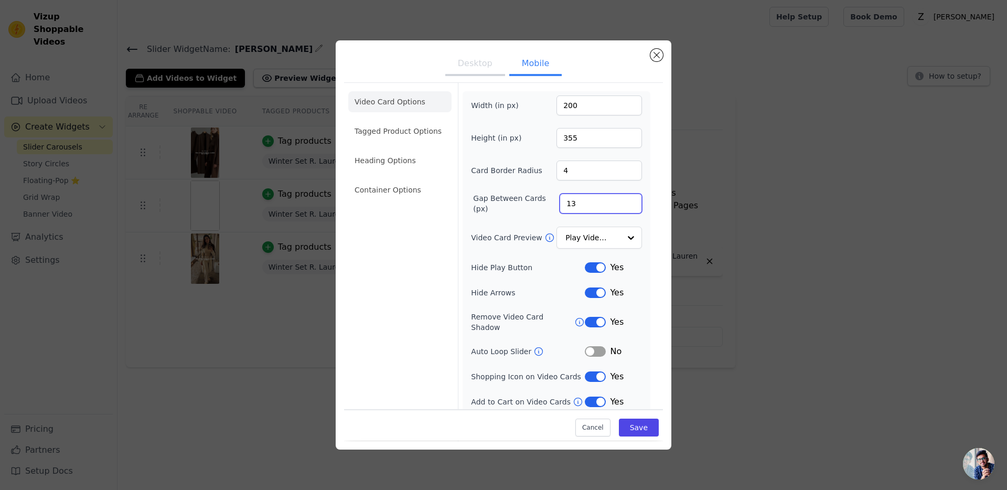
click at [630, 201] on input "13" at bounding box center [600, 203] width 82 height 20
click at [630, 201] on input "14" at bounding box center [600, 203] width 82 height 20
click at [630, 201] on input "15" at bounding box center [600, 203] width 82 height 20
click at [630, 201] on input "16" at bounding box center [600, 203] width 82 height 20
click at [630, 201] on input "17" at bounding box center [600, 203] width 82 height 20
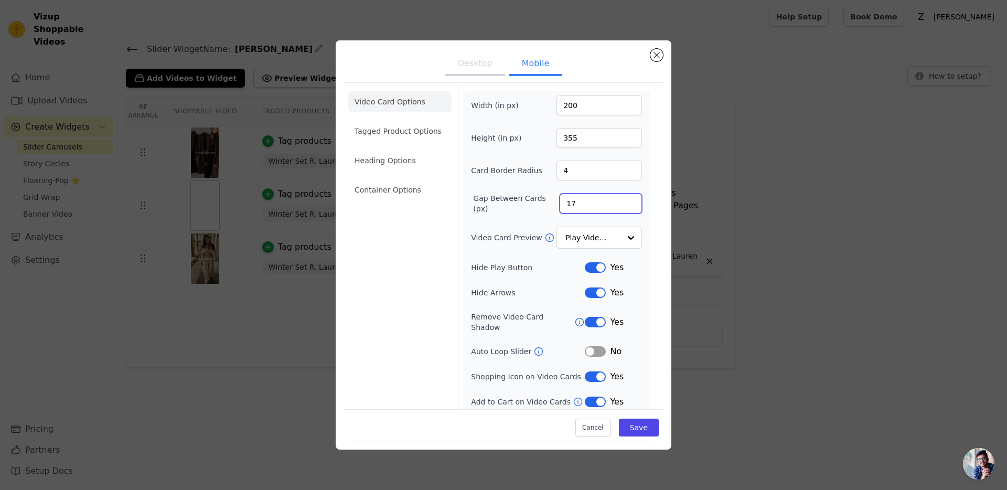
type input "18"
click at [630, 201] on input "18" at bounding box center [600, 203] width 82 height 20
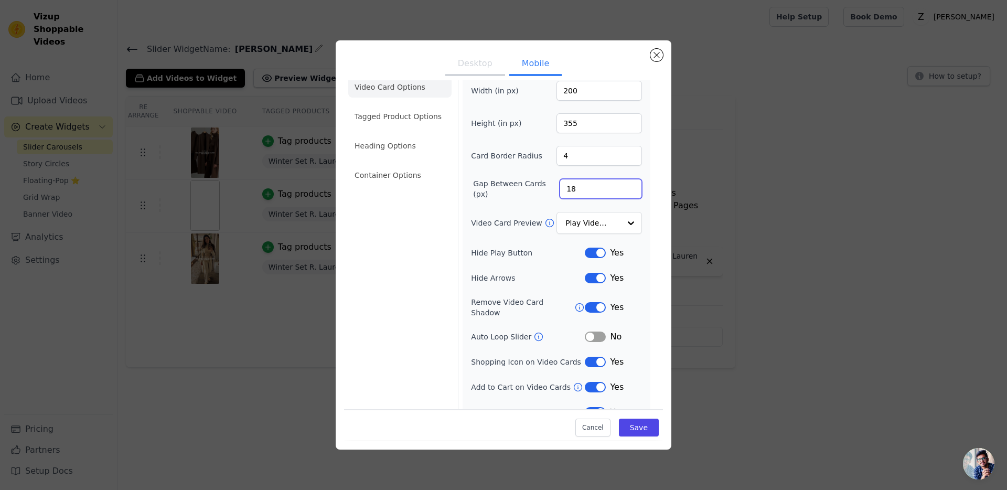
scroll to position [24, 0]
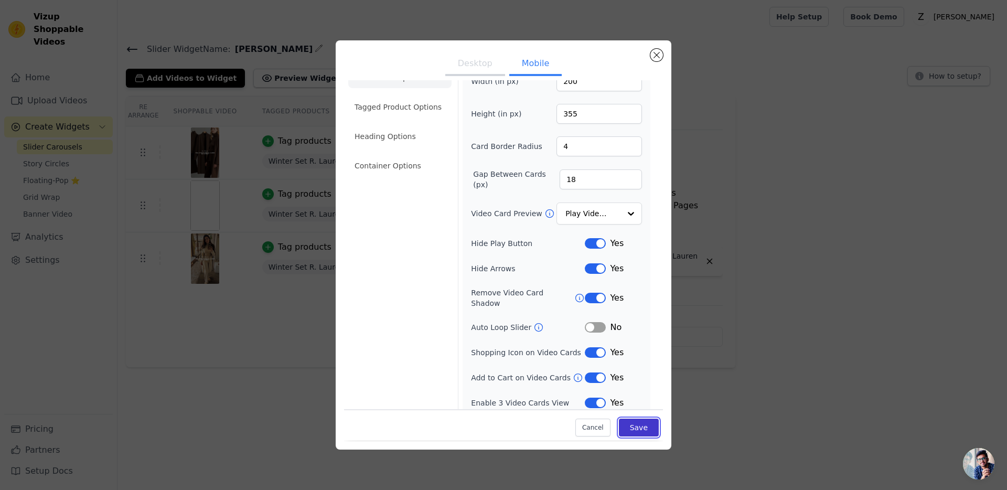
click at [639, 426] on button "Save" at bounding box center [639, 428] width 40 height 18
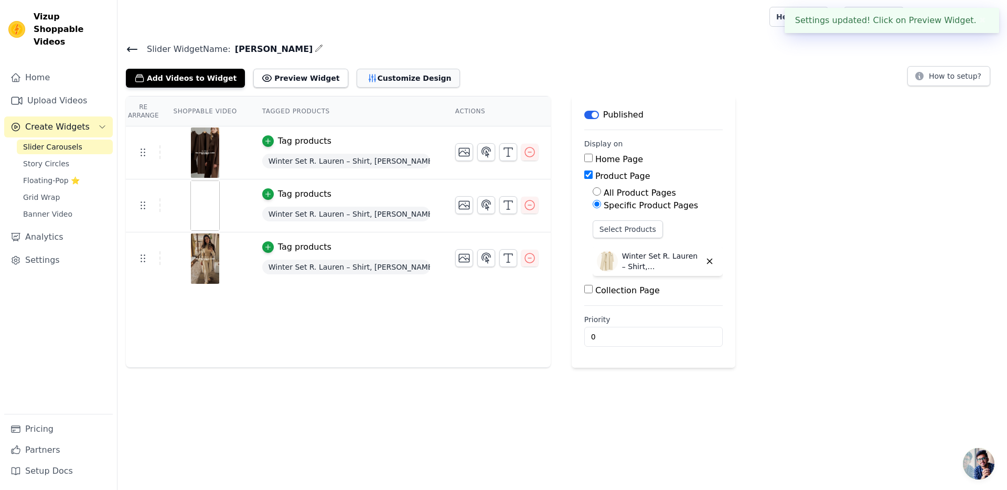
click at [370, 75] on button "Customize Design" at bounding box center [408, 78] width 103 height 19
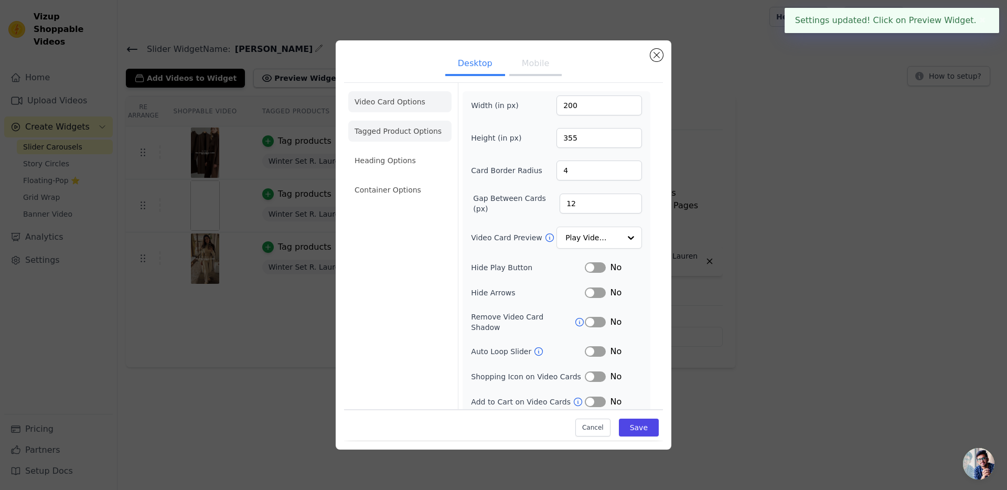
click at [387, 137] on li "Tagged Product Options" at bounding box center [399, 131] width 103 height 21
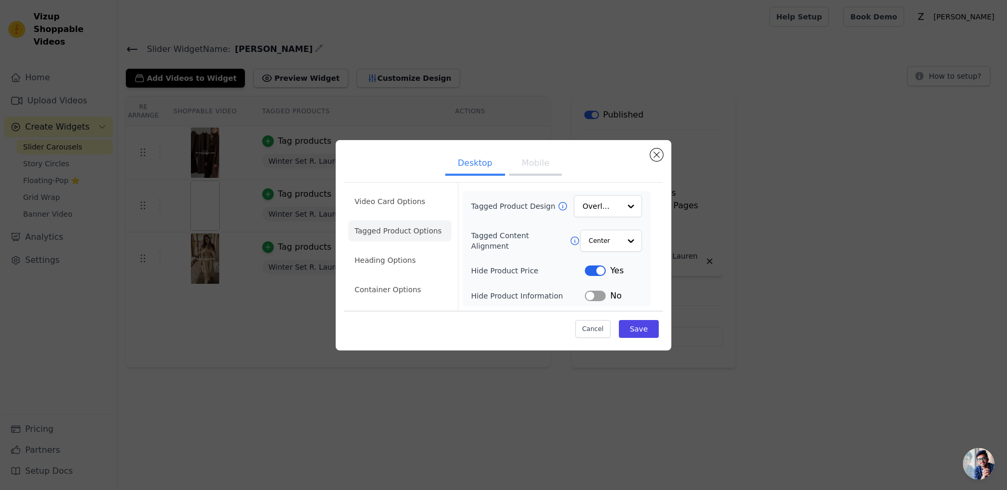
click at [593, 298] on button "Label" at bounding box center [595, 295] width 21 height 10
click at [412, 260] on li "Heading Options" at bounding box center [399, 260] width 103 height 21
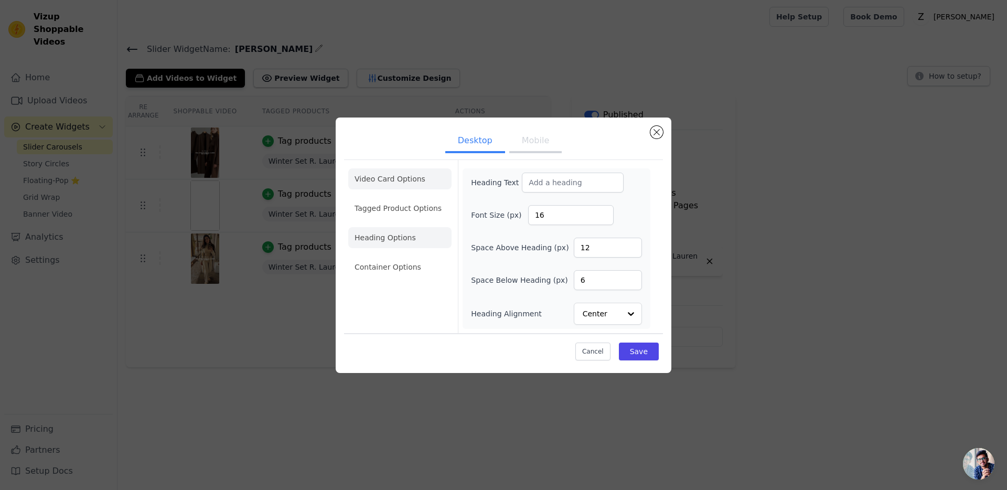
click at [424, 178] on li "Video Card Options" at bounding box center [399, 178] width 103 height 21
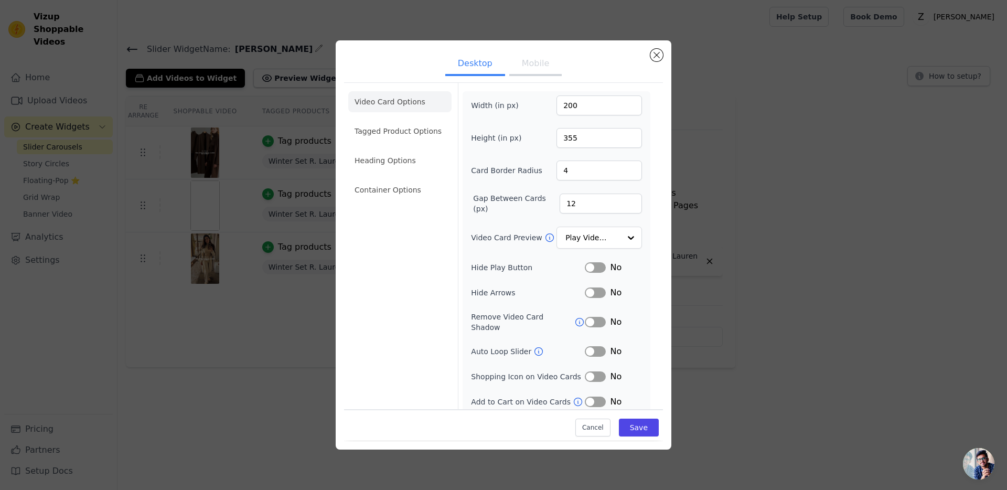
click at [531, 76] on button "Mobile" at bounding box center [535, 64] width 52 height 23
click at [482, 66] on button "Desktop" at bounding box center [475, 64] width 60 height 23
click at [632, 203] on input "13" at bounding box center [600, 203] width 82 height 20
click at [632, 203] on input "14" at bounding box center [600, 203] width 82 height 20
click at [632, 203] on input "15" at bounding box center [600, 203] width 82 height 20
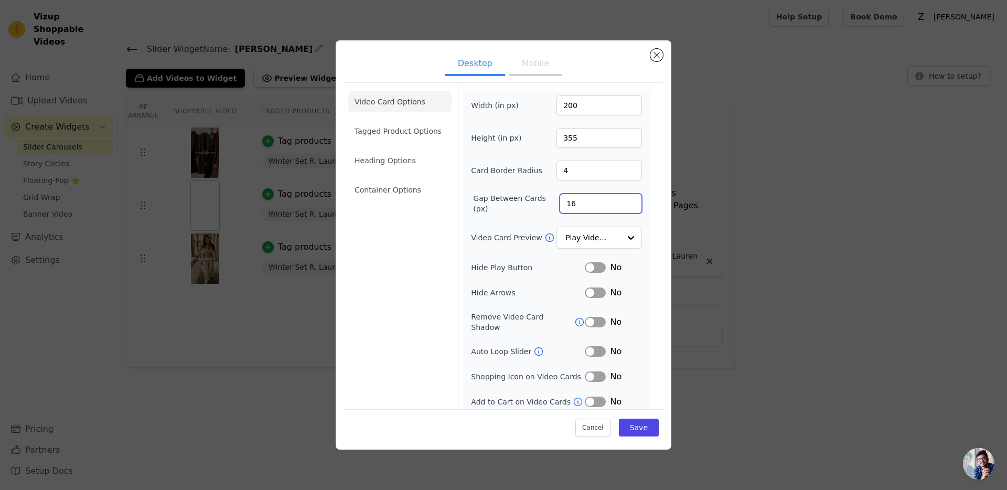
click at [632, 203] on input "16" at bounding box center [600, 203] width 82 height 20
click at [632, 203] on input "17" at bounding box center [600, 203] width 82 height 20
type input "18"
click at [632, 203] on input "18" at bounding box center [600, 203] width 82 height 20
click at [524, 63] on button "Mobile" at bounding box center [535, 64] width 52 height 23
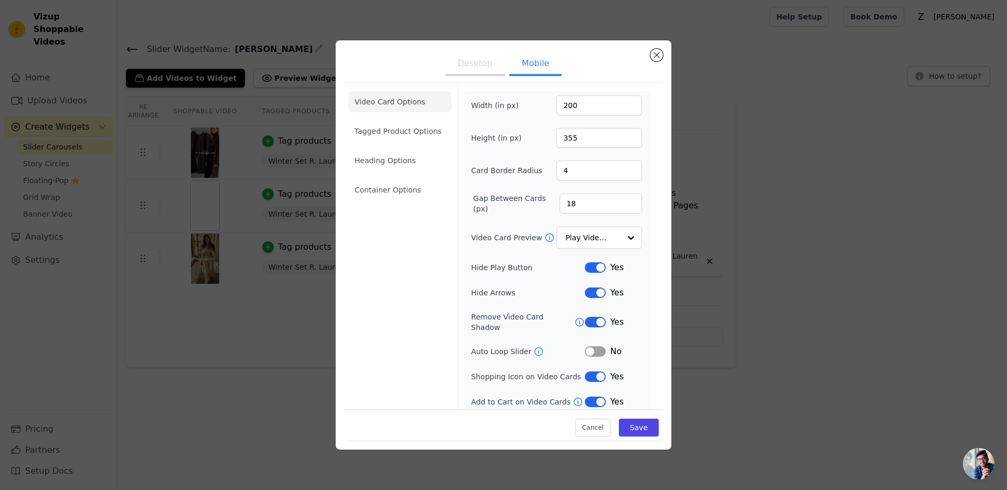
click at [484, 74] on button "Desktop" at bounding box center [475, 64] width 60 height 23
click at [596, 270] on button "Label" at bounding box center [595, 267] width 21 height 10
click at [596, 295] on button "Label" at bounding box center [595, 292] width 21 height 10
click at [596, 319] on button "Label" at bounding box center [595, 322] width 21 height 10
click at [597, 372] on button "Label" at bounding box center [595, 376] width 21 height 10
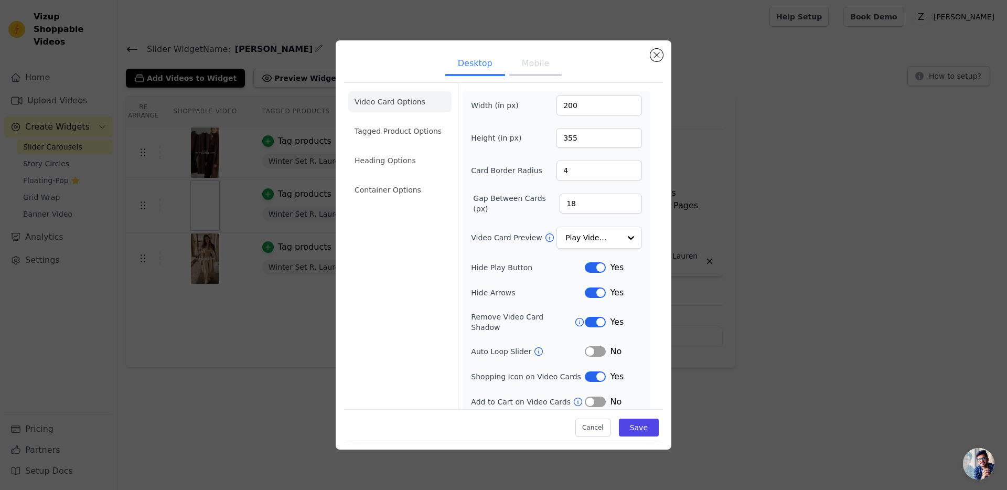
click at [597, 396] on button "Label" at bounding box center [595, 401] width 21 height 10
click at [523, 69] on button "Mobile" at bounding box center [535, 64] width 52 height 23
click at [482, 69] on button "Desktop" at bounding box center [475, 64] width 60 height 23
click at [534, 68] on button "Mobile" at bounding box center [535, 64] width 52 height 23
click at [489, 67] on button "Desktop" at bounding box center [475, 64] width 60 height 23
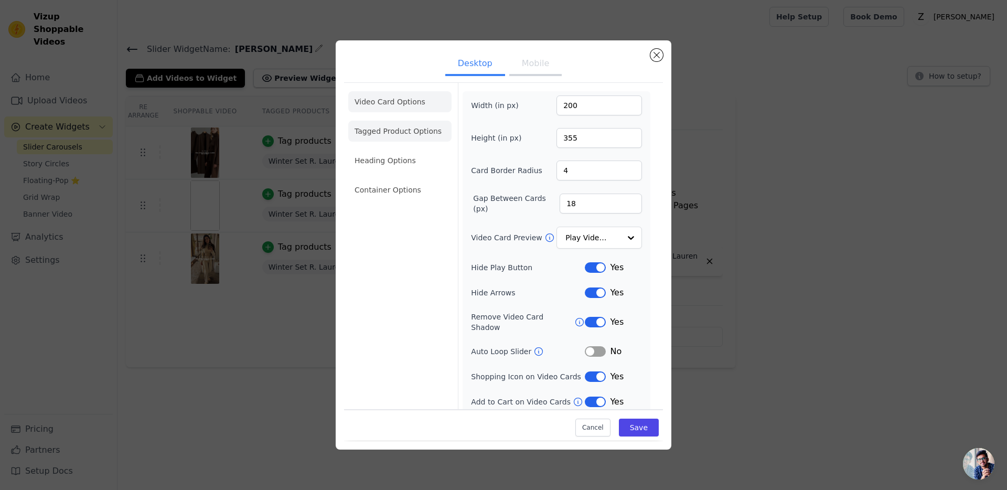
click at [416, 137] on li "Tagged Product Options" at bounding box center [399, 131] width 103 height 21
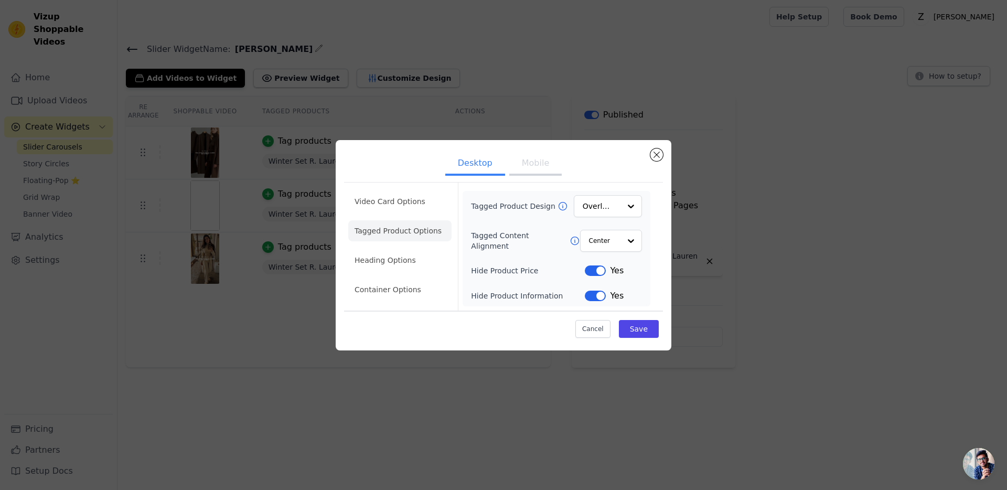
click at [514, 174] on button "Mobile" at bounding box center [535, 164] width 52 height 23
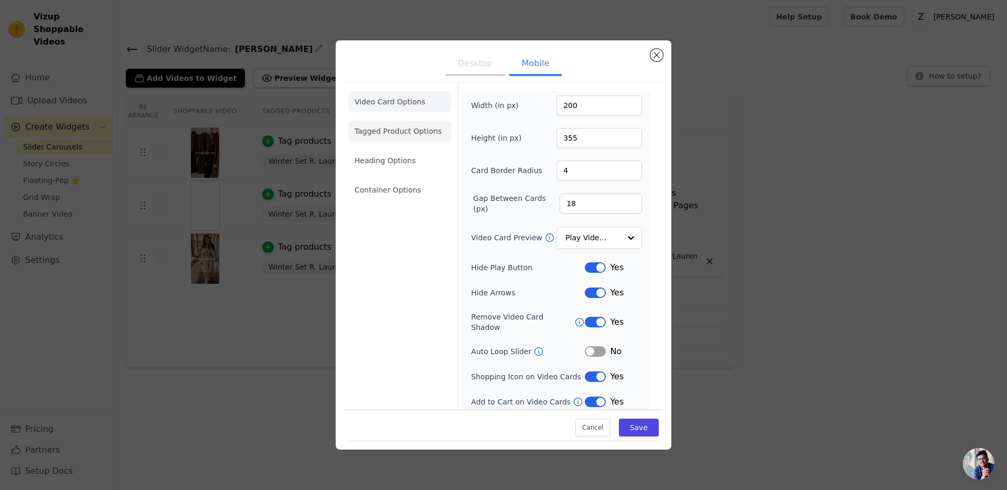
click at [423, 140] on li "Tagged Product Options" at bounding box center [399, 131] width 103 height 21
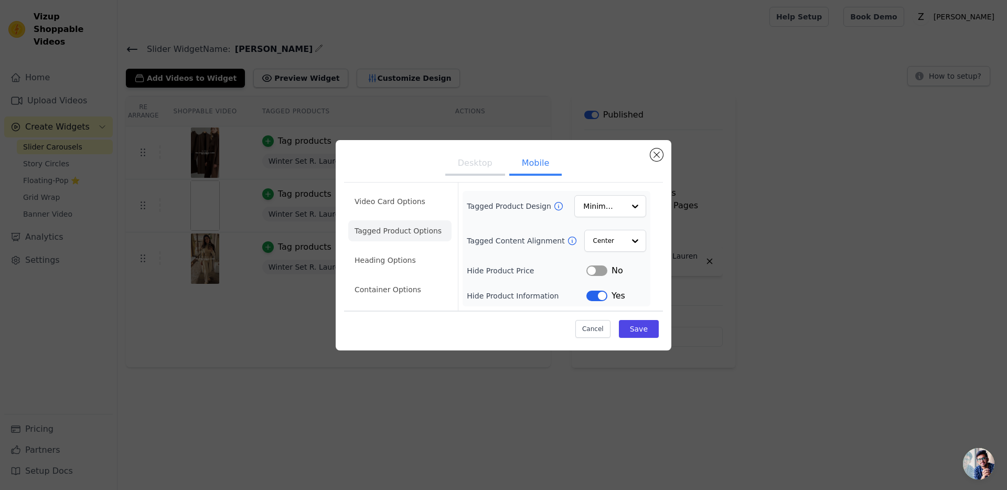
click at [470, 170] on button "Desktop" at bounding box center [475, 164] width 60 height 23
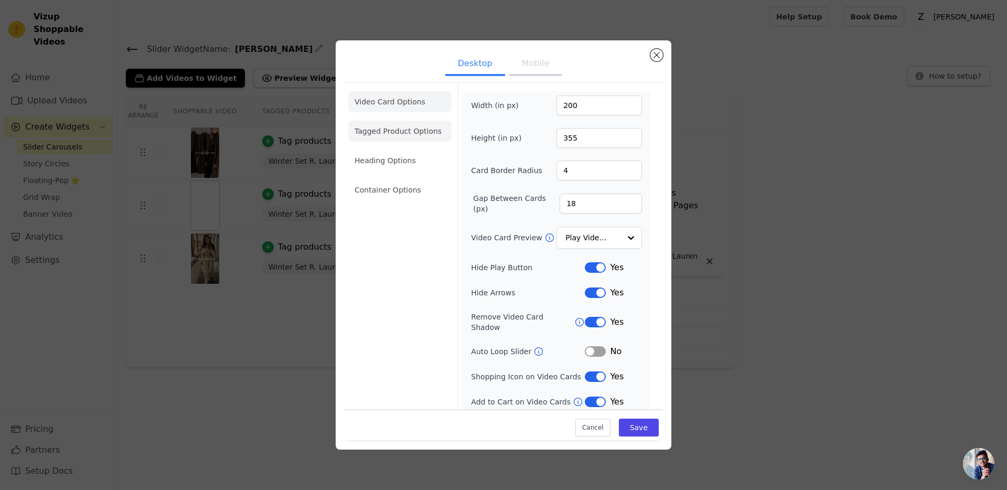
click at [411, 132] on li "Tagged Product Options" at bounding box center [399, 131] width 103 height 21
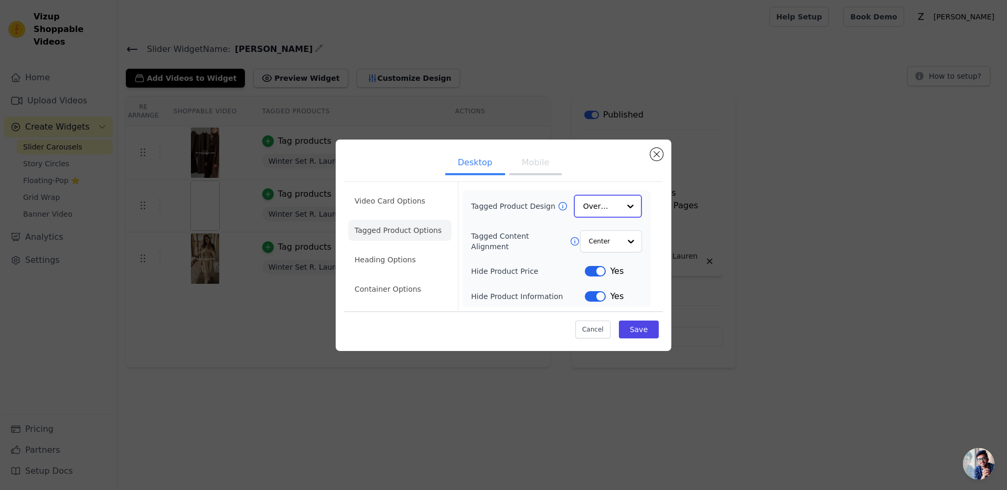
click at [608, 200] on input "Tagged Product Design" at bounding box center [601, 206] width 37 height 21
click at [604, 274] on div "Minimalist" at bounding box center [608, 275] width 68 height 22
click at [381, 265] on li "Heading Options" at bounding box center [399, 260] width 103 height 21
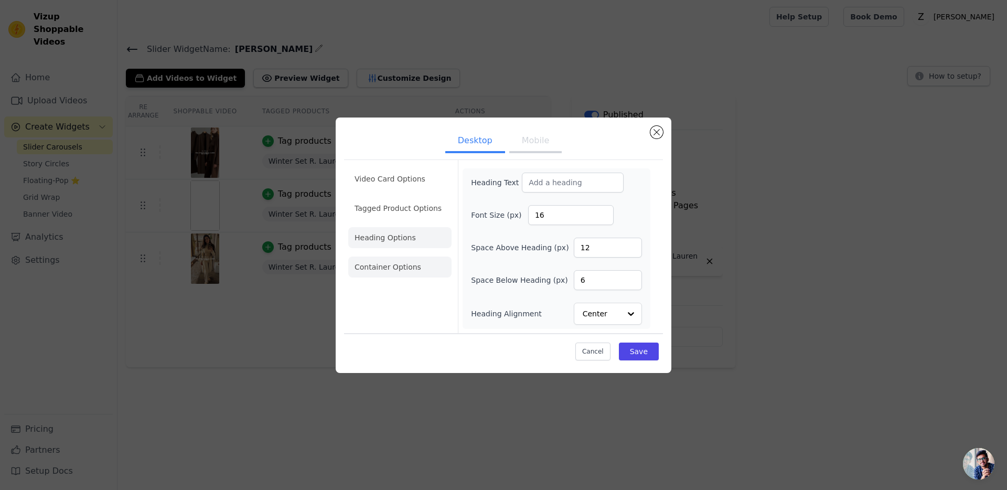
click at [401, 267] on li "Container Options" at bounding box center [399, 266] width 103 height 21
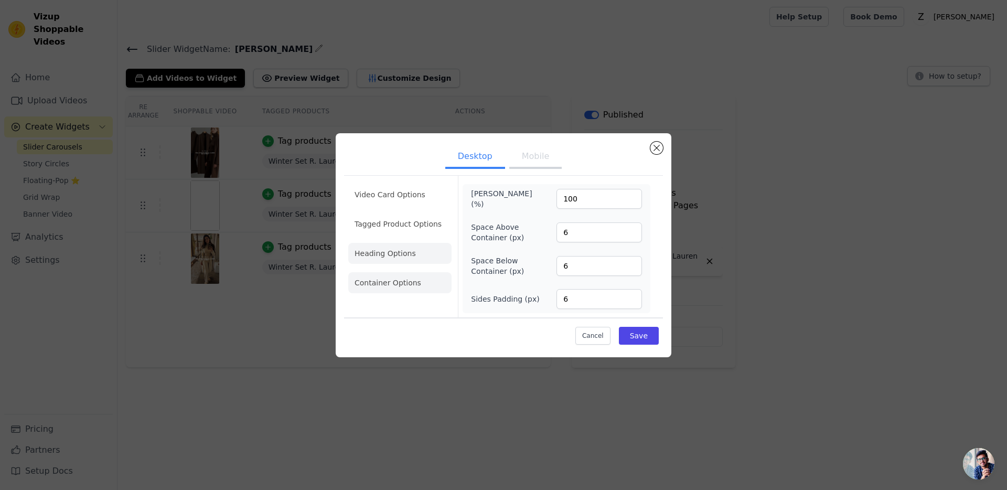
click at [404, 248] on li "Heading Options" at bounding box center [399, 253] width 103 height 21
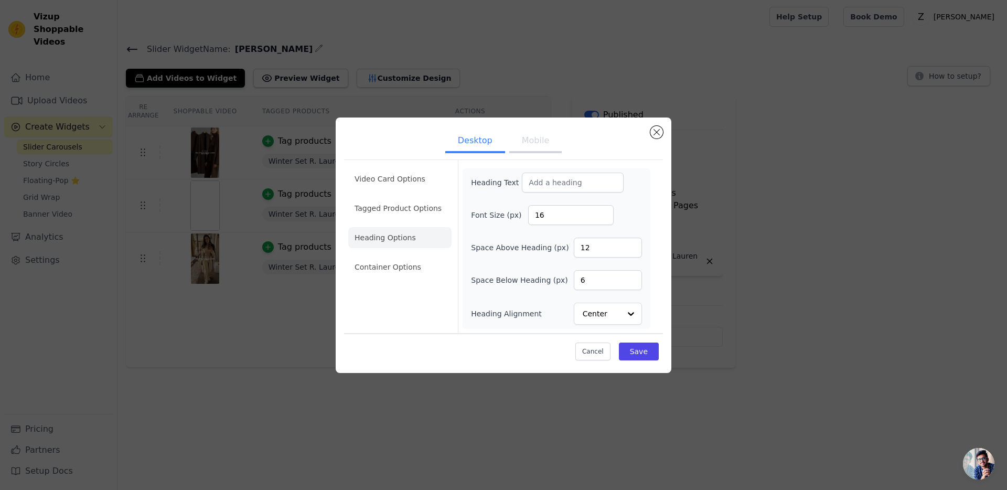
click at [552, 195] on div "Heading Text Font Size (px) 16 Space Above Heading (px) 12 Space Below Heading …" at bounding box center [556, 249] width 171 height 152
click at [556, 185] on input "Heading Text" at bounding box center [573, 183] width 102 height 20
type input "t"
type input "Trusted by over 12.000 women in [GEOGRAPHIC_DATA]"
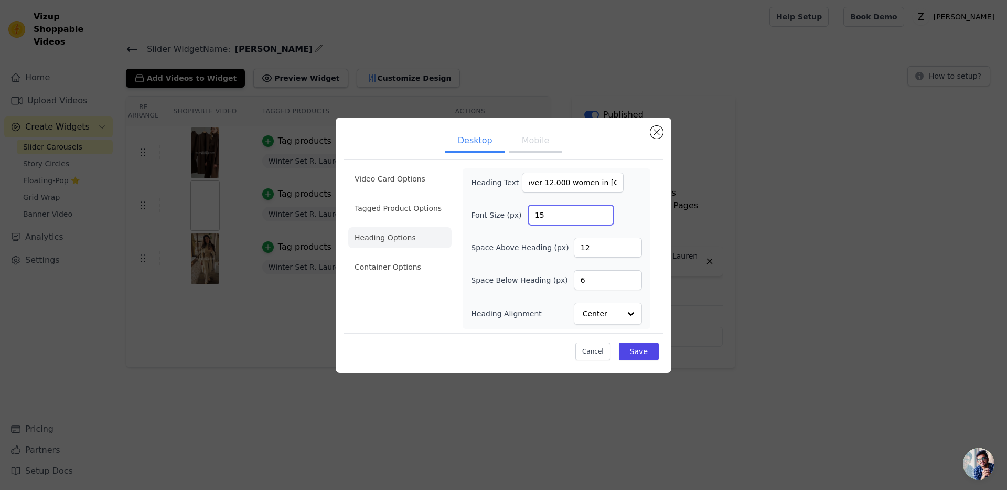
click at [601, 219] on input "15" at bounding box center [570, 215] width 85 height 20
type input "14"
click at [601, 219] on input "14" at bounding box center [570, 215] width 85 height 20
click at [570, 183] on input "Trusted by over 12.000 women in [GEOGRAPHIC_DATA]" at bounding box center [573, 183] width 102 height 20
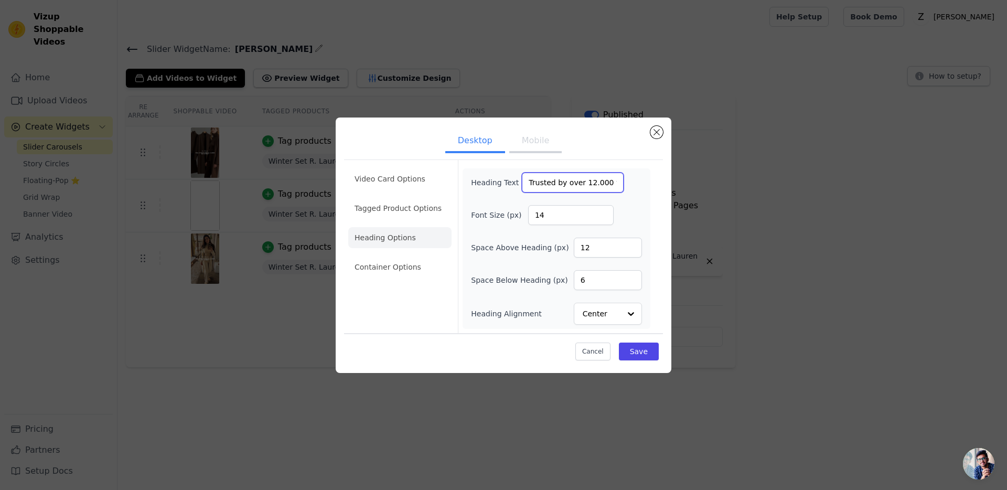
click at [570, 183] on input "Trusted by over 12.000 women in [GEOGRAPHIC_DATA]" at bounding box center [573, 183] width 102 height 20
click at [629, 251] on input "11" at bounding box center [608, 248] width 68 height 20
click at [629, 251] on input "10" at bounding box center [608, 248] width 68 height 20
click at [629, 251] on input "9" at bounding box center [608, 248] width 68 height 20
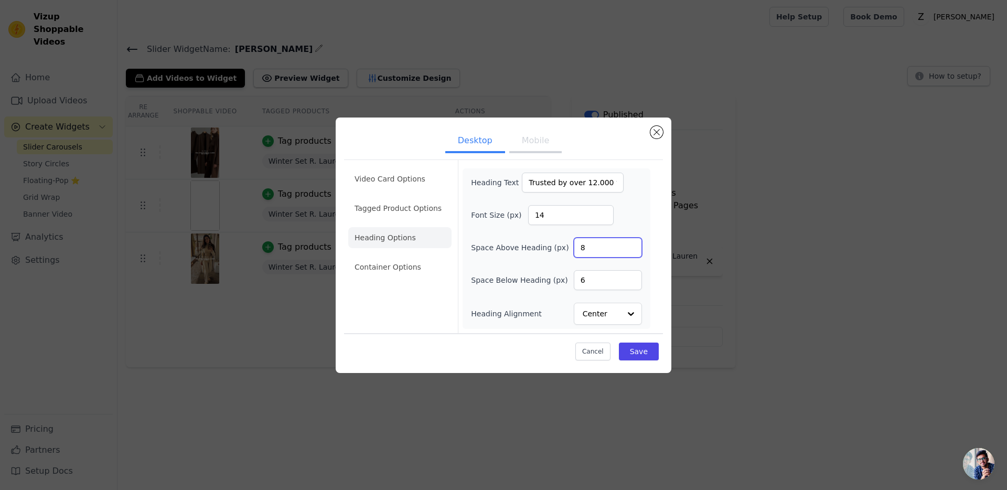
type input "8"
click at [629, 251] on input "8" at bounding box center [608, 248] width 68 height 20
type input "5"
click at [632, 283] on input "5" at bounding box center [608, 280] width 68 height 20
click at [636, 348] on button "Save" at bounding box center [639, 351] width 40 height 18
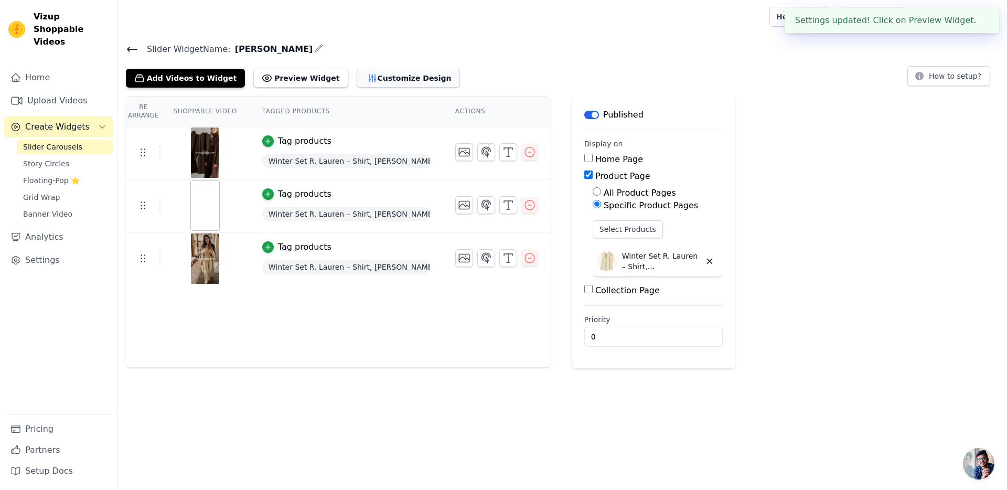
click at [366, 79] on button "Customize Design" at bounding box center [408, 78] width 103 height 19
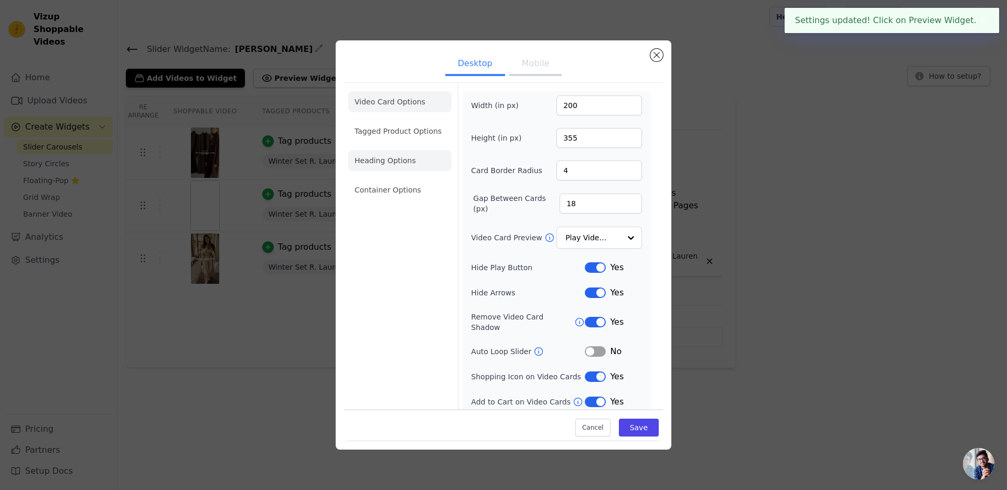
click at [394, 156] on li "Heading Options" at bounding box center [399, 160] width 103 height 21
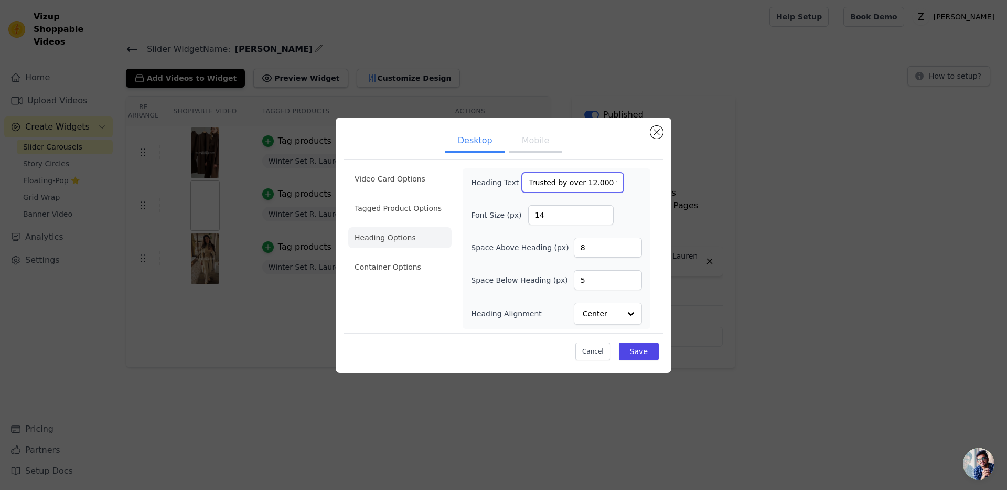
click at [561, 184] on input "Trusted by over 12.000 women in [GEOGRAPHIC_DATA]" at bounding box center [573, 183] width 102 height 20
click at [545, 149] on button "Mobile" at bounding box center [535, 141] width 52 height 23
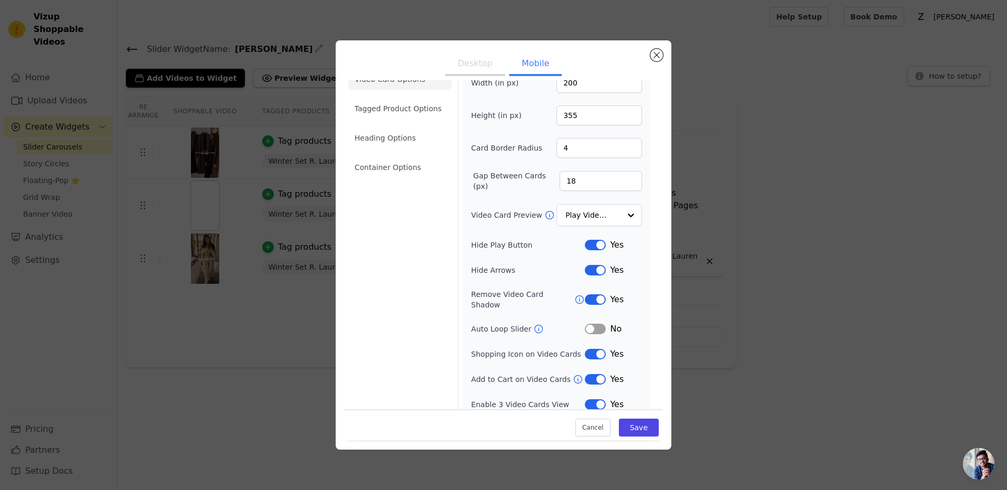
scroll to position [24, 0]
click at [396, 129] on li "Heading Options" at bounding box center [399, 136] width 103 height 21
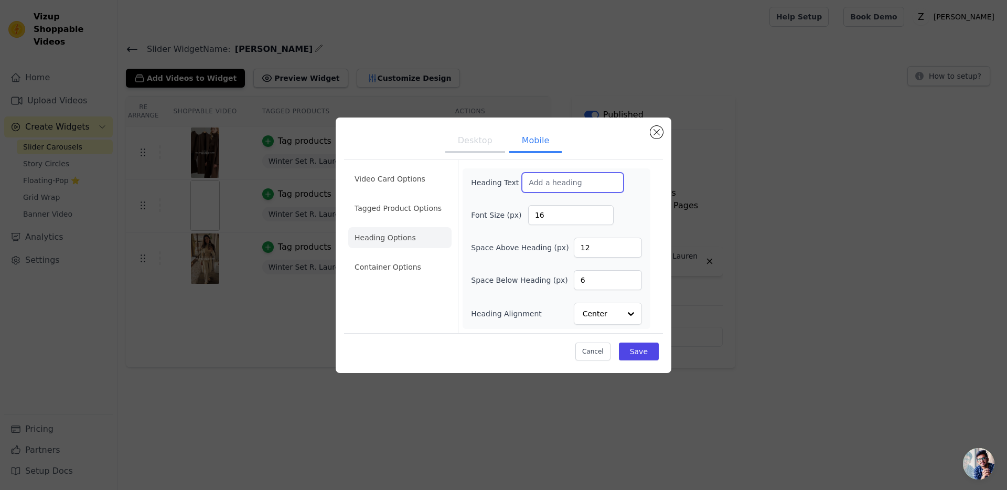
click at [564, 189] on input "Heading Text" at bounding box center [573, 183] width 102 height 20
paste input "Trusted by over 12.000 women in [GEOGRAPHIC_DATA]"
type input "Trusted by over 12.000 women in [GEOGRAPHIC_DATA]"
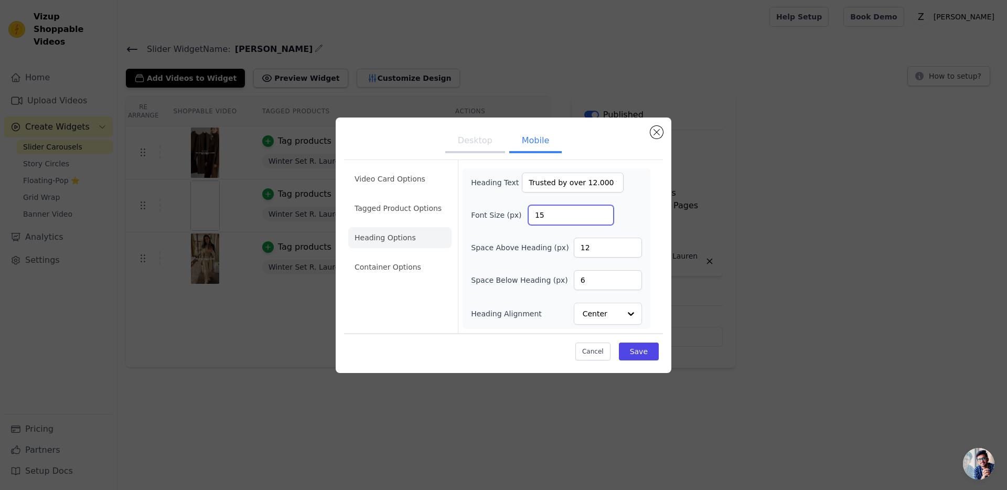
click at [601, 218] on input "15" at bounding box center [570, 215] width 85 height 20
click at [601, 218] on input "14" at bounding box center [570, 215] width 85 height 20
click at [601, 218] on input "13" at bounding box center [570, 215] width 85 height 20
type input "12"
click at [601, 218] on input "12" at bounding box center [570, 215] width 85 height 20
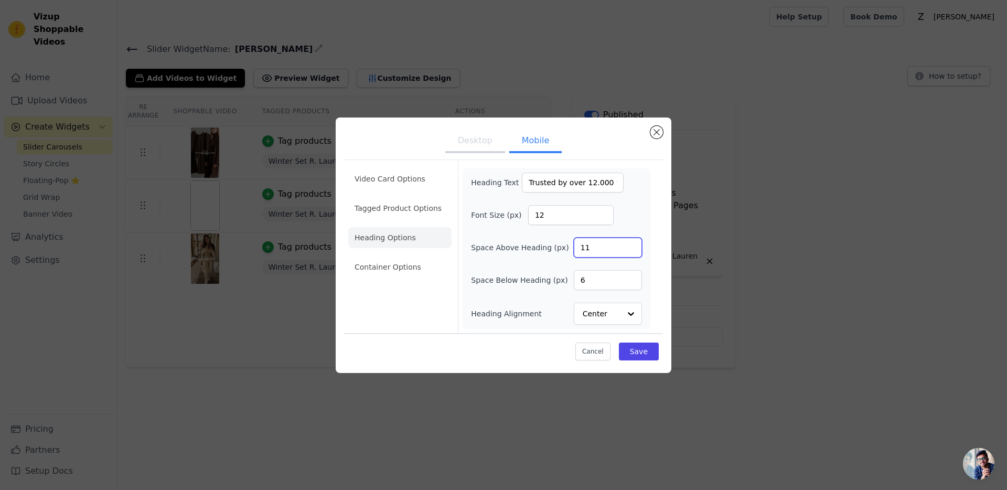
click at [632, 249] on input "11" at bounding box center [608, 248] width 68 height 20
click at [632, 249] on input "10" at bounding box center [608, 248] width 68 height 20
click at [632, 249] on input "9" at bounding box center [608, 248] width 68 height 20
type input "8"
click at [632, 249] on input "8" at bounding box center [608, 248] width 68 height 20
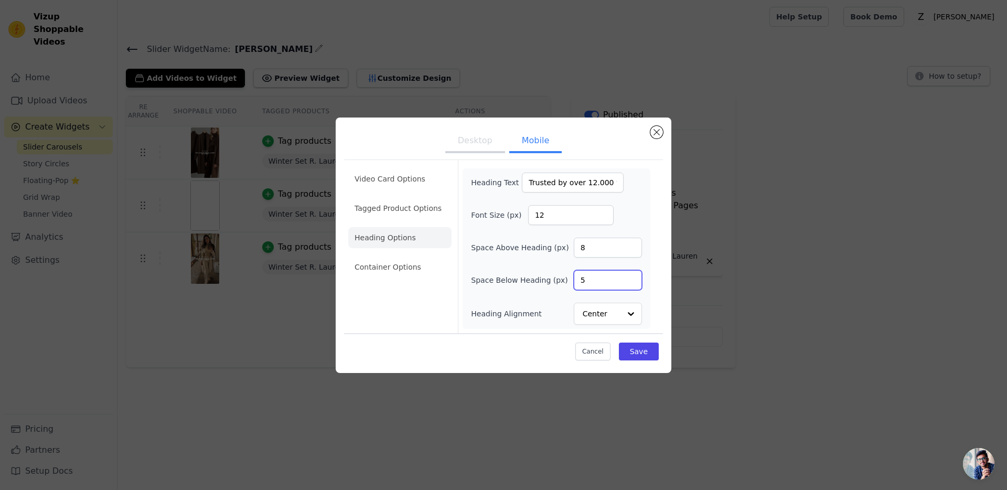
type input "5"
click at [632, 282] on input "5" at bounding box center [608, 280] width 68 height 20
click at [633, 348] on button "Save" at bounding box center [639, 351] width 40 height 18
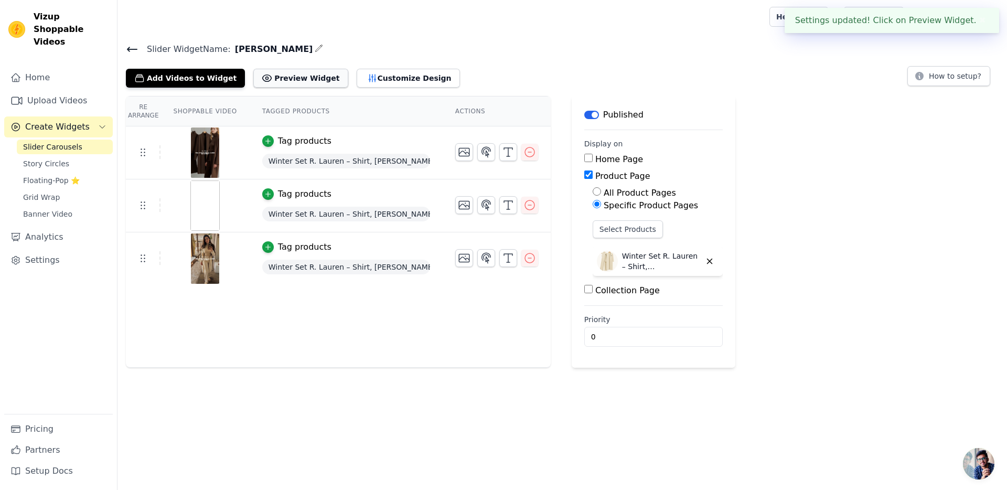
click at [305, 70] on button "Preview Widget" at bounding box center [300, 78] width 94 height 19
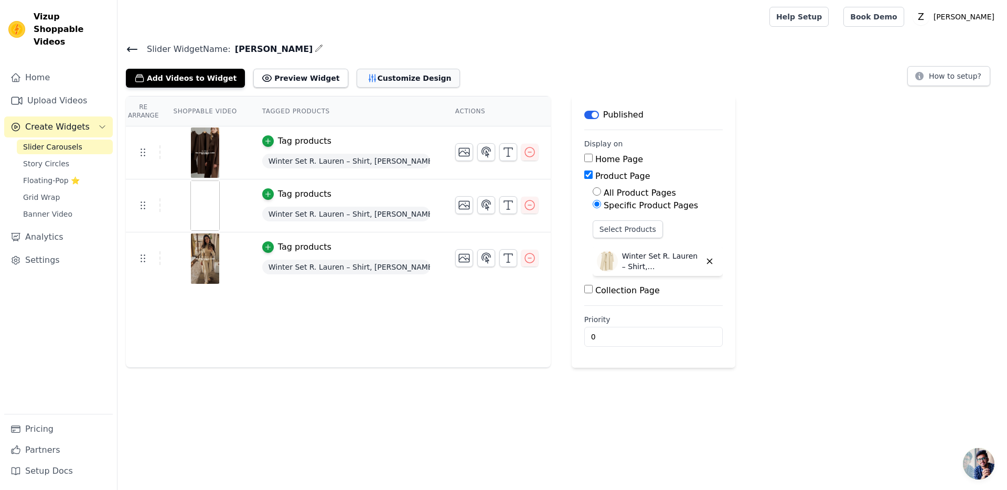
click at [367, 77] on icon "button" at bounding box center [372, 78] width 10 height 10
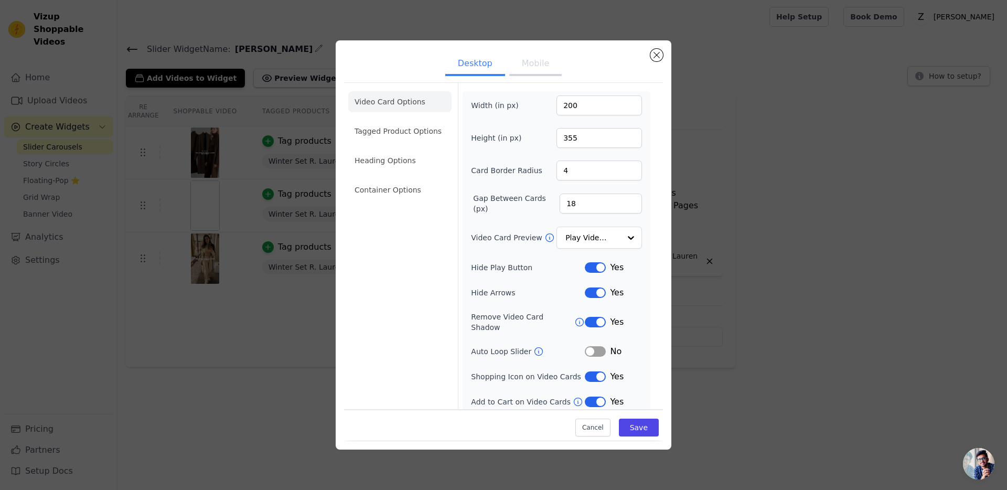
click at [532, 63] on button "Mobile" at bounding box center [535, 64] width 52 height 23
click at [477, 71] on button "Desktop" at bounding box center [475, 64] width 60 height 23
click at [539, 66] on button "Mobile" at bounding box center [535, 64] width 52 height 23
click at [631, 201] on input "19" at bounding box center [600, 203] width 82 height 20
click at [631, 201] on input "20" at bounding box center [600, 203] width 82 height 20
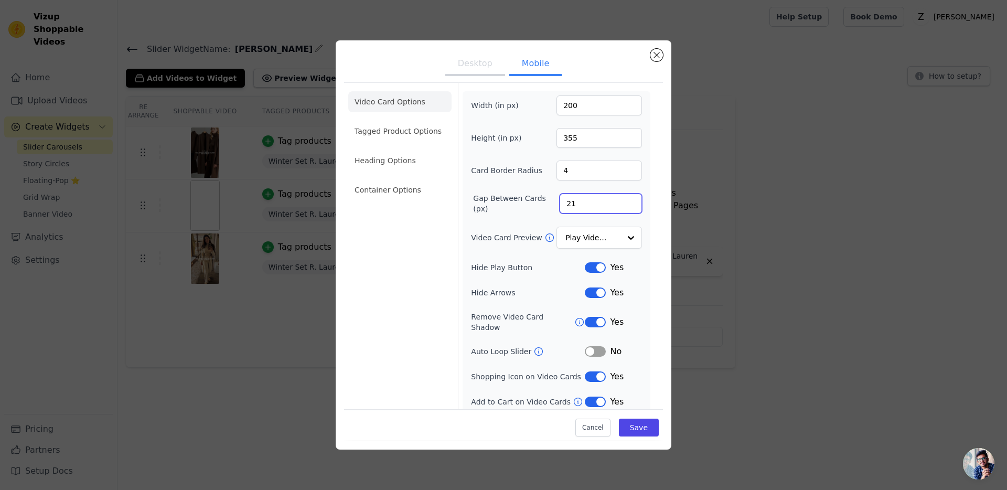
click at [631, 201] on input "21" at bounding box center [600, 203] width 82 height 20
click at [631, 201] on input "22" at bounding box center [600, 203] width 82 height 20
click at [631, 201] on input "23" at bounding box center [600, 203] width 82 height 20
type input "24"
click at [631, 201] on input "24" at bounding box center [600, 203] width 82 height 20
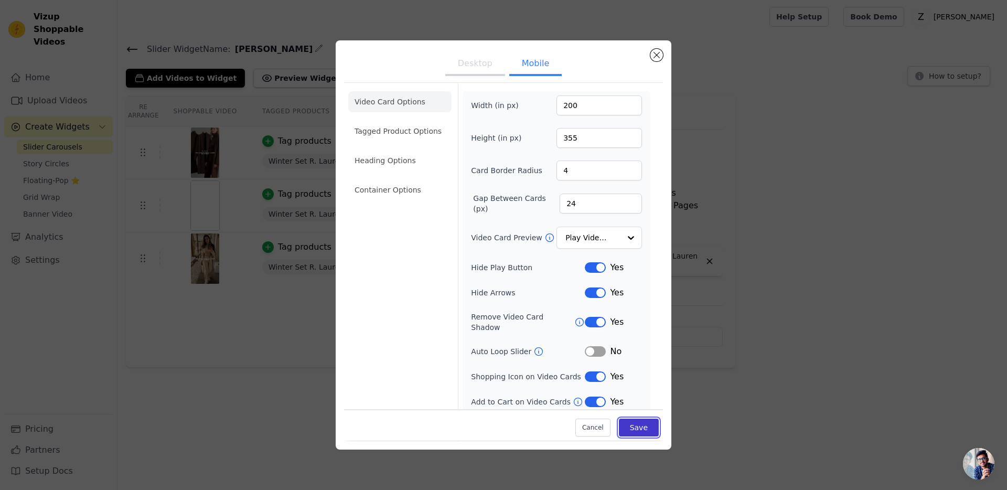
click at [637, 429] on button "Save" at bounding box center [639, 428] width 40 height 18
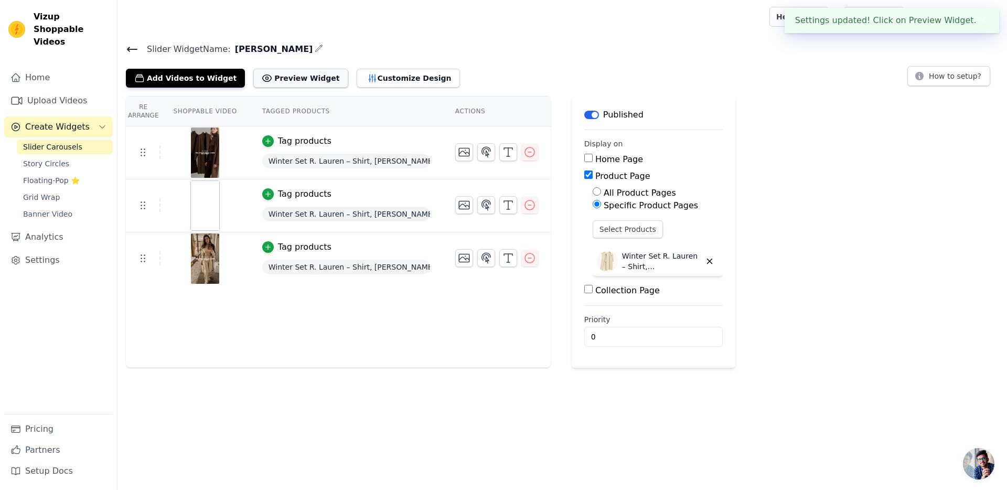
click at [295, 74] on button "Preview Widget" at bounding box center [300, 78] width 94 height 19
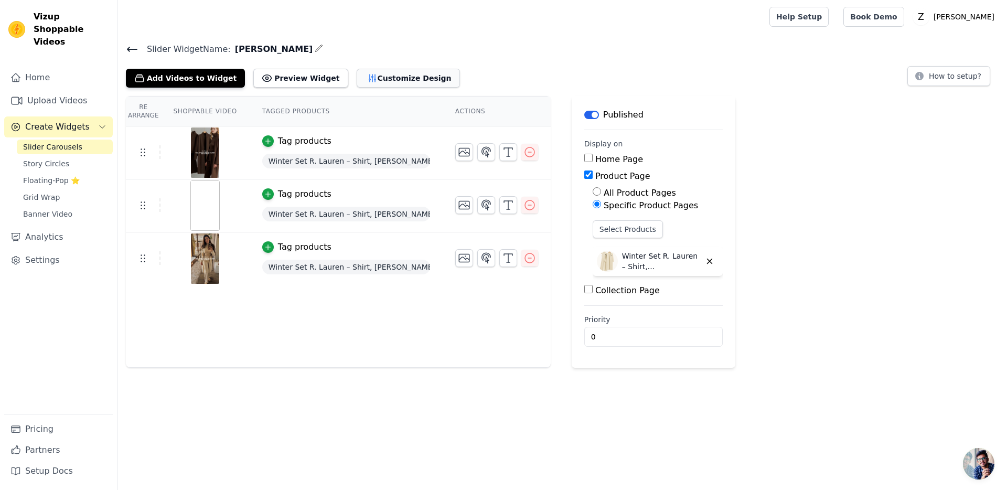
click at [383, 76] on button "Customize Design" at bounding box center [408, 78] width 103 height 19
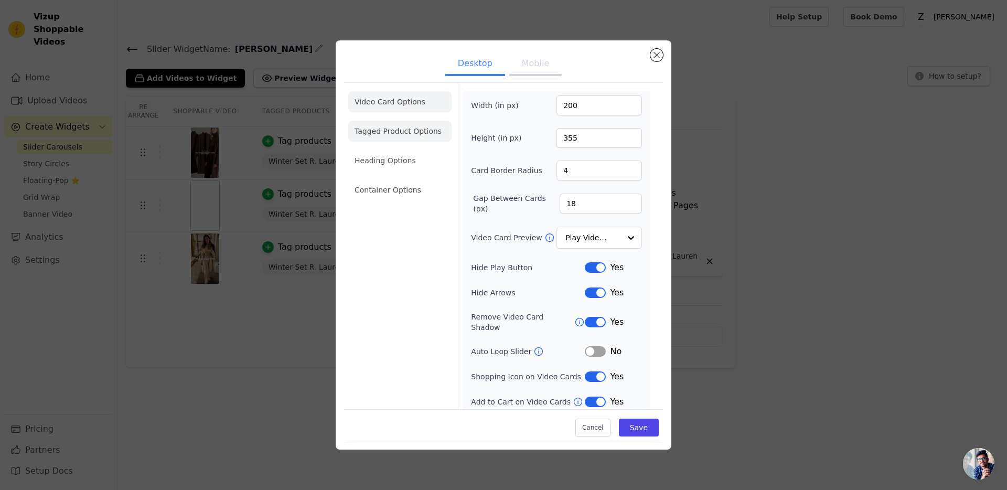
click at [394, 129] on li "Tagged Product Options" at bounding box center [399, 131] width 103 height 21
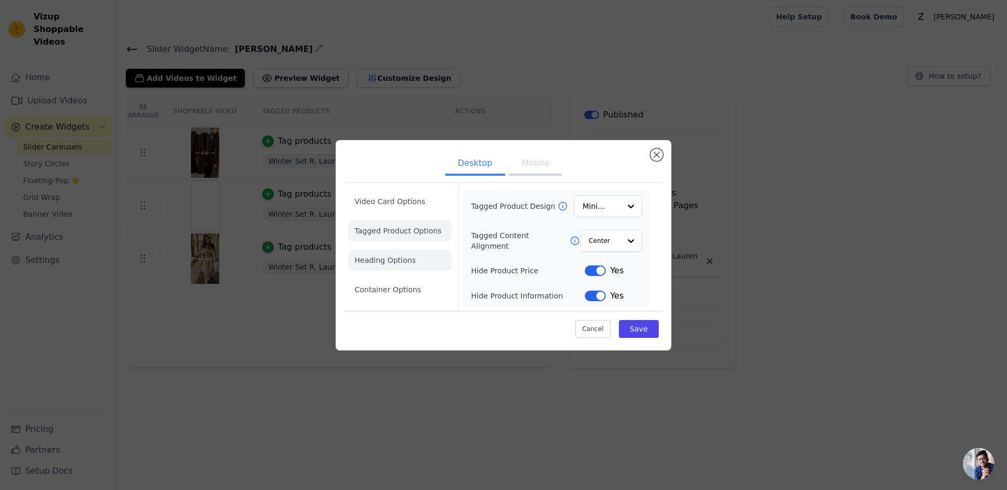
click at [419, 264] on li "Heading Options" at bounding box center [399, 260] width 103 height 21
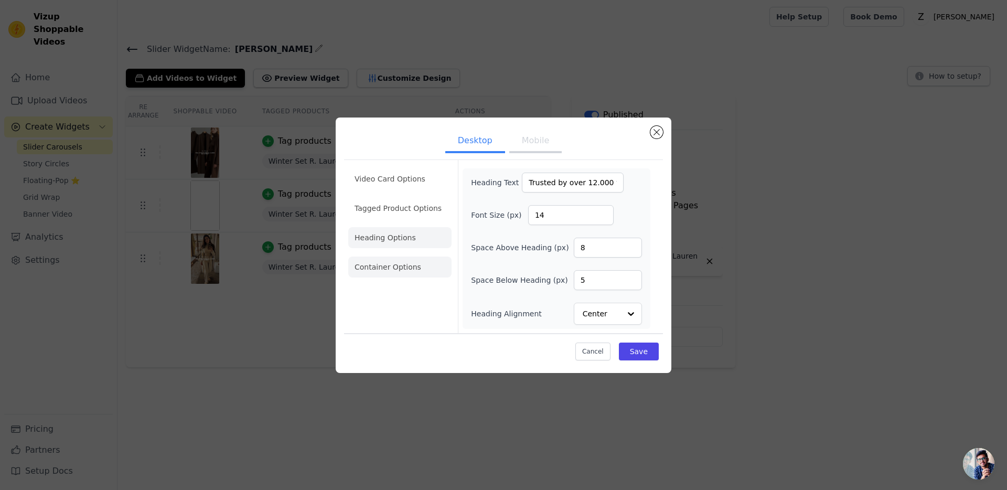
click at [384, 265] on li "Container Options" at bounding box center [399, 266] width 103 height 21
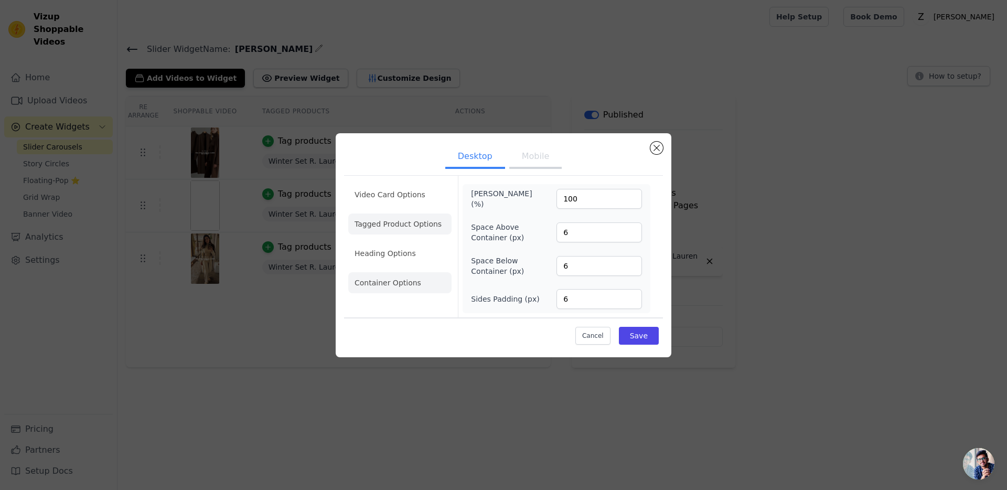
click at [405, 233] on li "Tagged Product Options" at bounding box center [399, 223] width 103 height 21
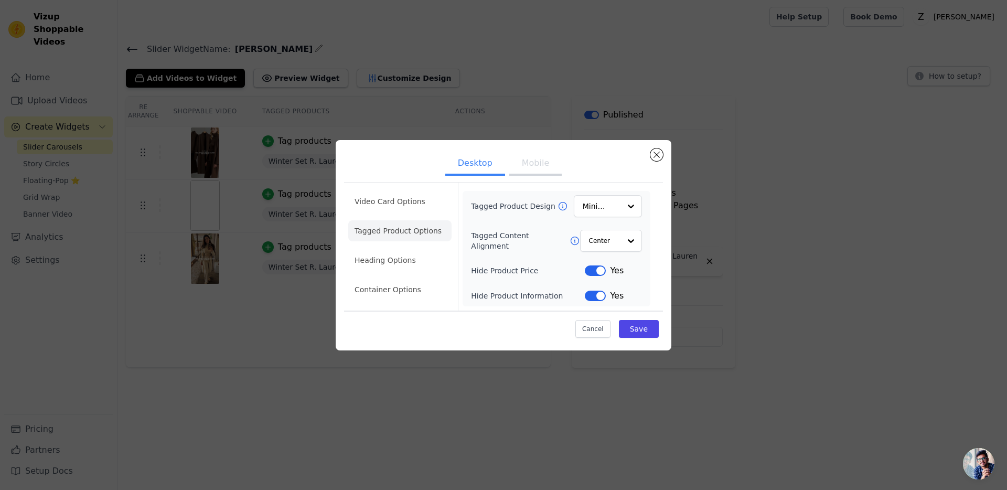
click at [403, 249] on ul "Video Card Options Tagged Product Options Heading Options Container Options" at bounding box center [399, 245] width 103 height 117
click at [403, 257] on li "Heading Options" at bounding box center [399, 260] width 103 height 21
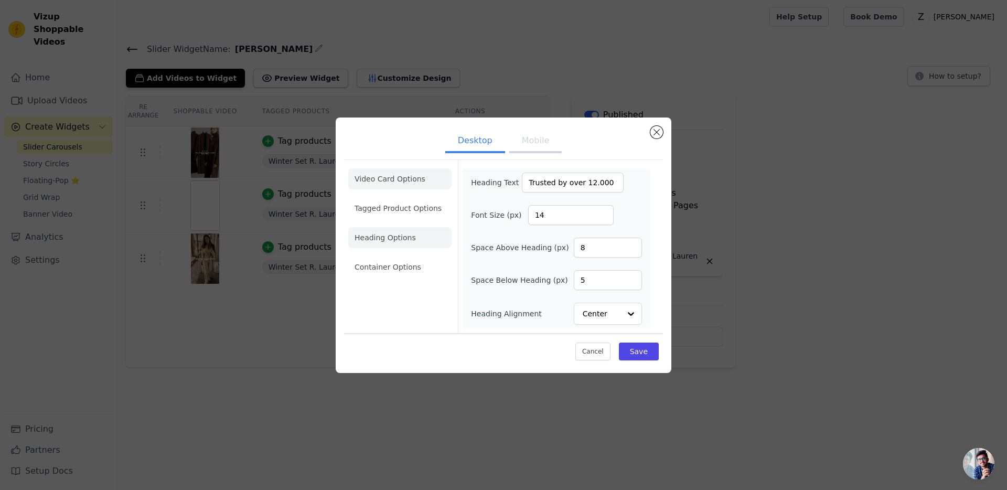
click at [403, 171] on li "Video Card Options" at bounding box center [399, 178] width 103 height 21
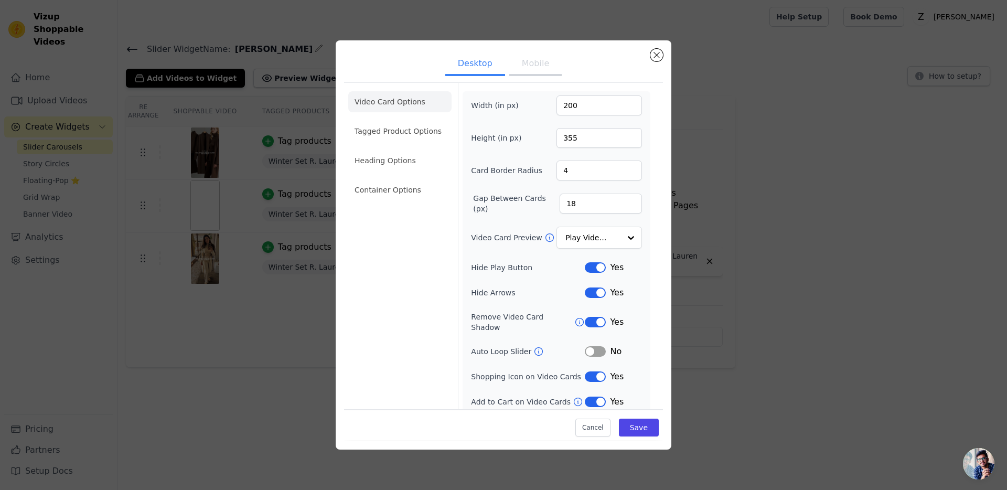
click at [546, 70] on button "Mobile" at bounding box center [535, 64] width 52 height 23
click at [492, 65] on button "Desktop" at bounding box center [475, 64] width 60 height 23
click at [493, 200] on label "Gap Between Cards (px)" at bounding box center [516, 203] width 87 height 21
click at [559, 200] on input "18" at bounding box center [600, 203] width 82 height 20
click at [493, 200] on label "Gap Between Cards (px)" at bounding box center [516, 203] width 87 height 21
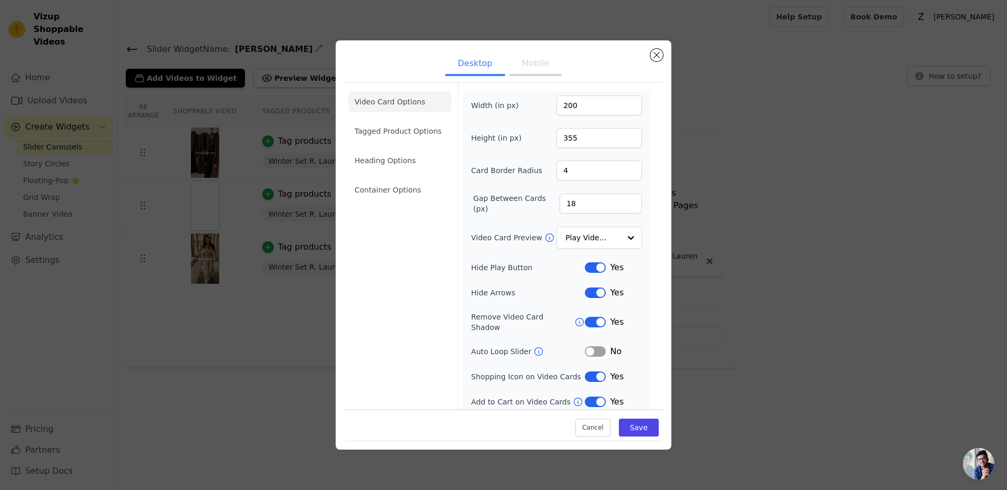
click at [559, 200] on input "18" at bounding box center [600, 203] width 82 height 20
click at [493, 200] on label "Gap Between Cards (px)" at bounding box center [516, 203] width 87 height 21
click at [559, 200] on input "18" at bounding box center [600, 203] width 82 height 20
copy div "Gap Between Cards (px)"
click at [533, 70] on button "Mobile" at bounding box center [535, 64] width 52 height 23
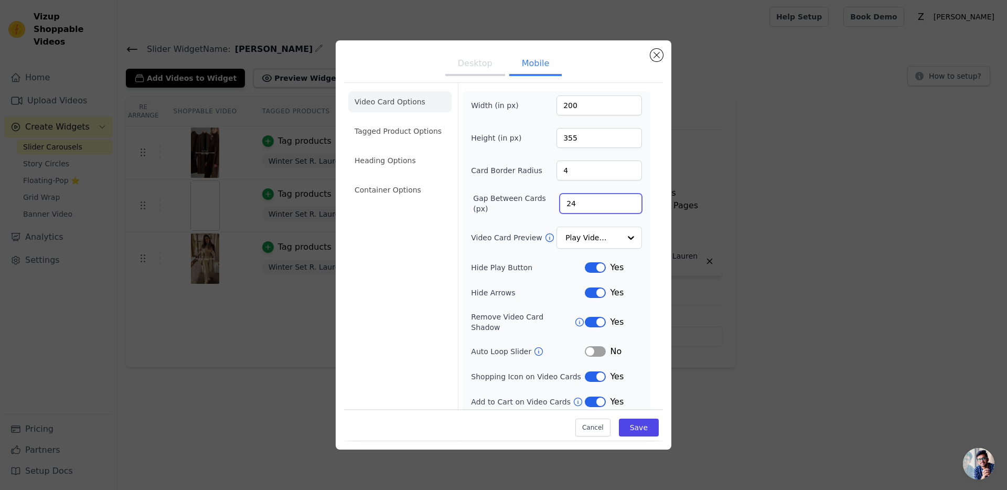
click at [579, 199] on input "24" at bounding box center [600, 203] width 82 height 20
type input "40"
type input "5"
click at [631, 168] on input "5" at bounding box center [598, 170] width 85 height 20
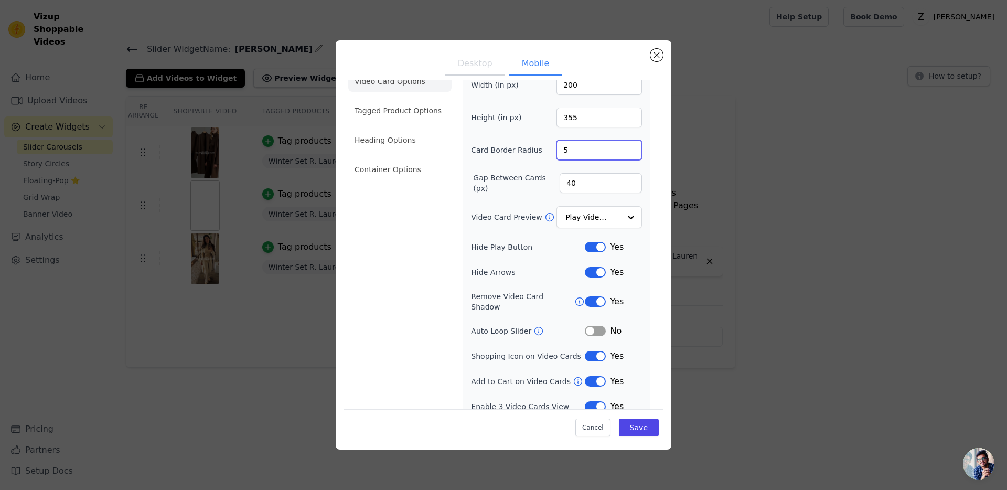
scroll to position [24, 0]
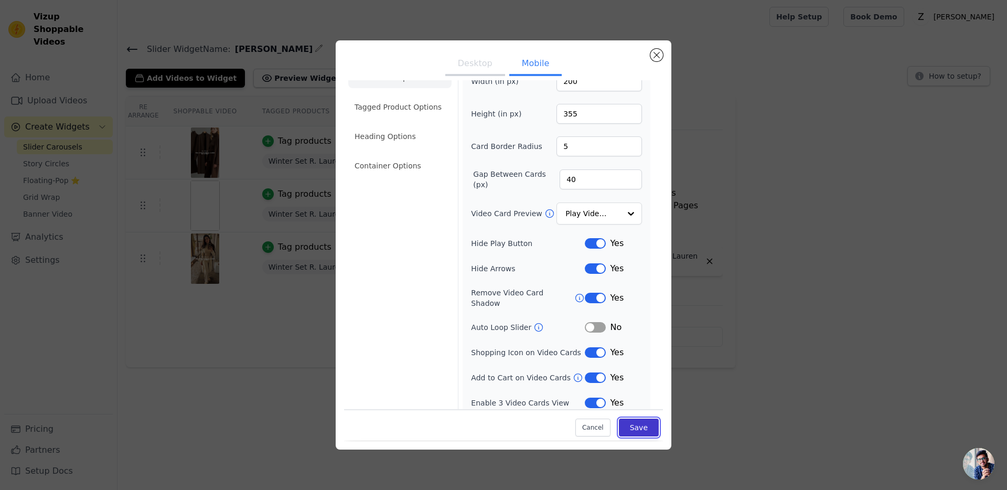
click at [637, 422] on button "Save" at bounding box center [639, 428] width 40 height 18
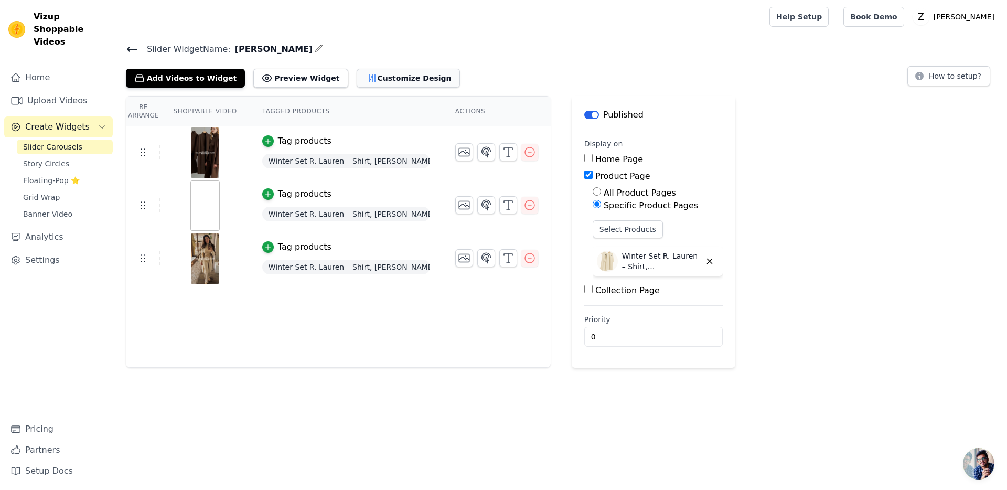
click at [367, 76] on button "Customize Design" at bounding box center [408, 78] width 103 height 19
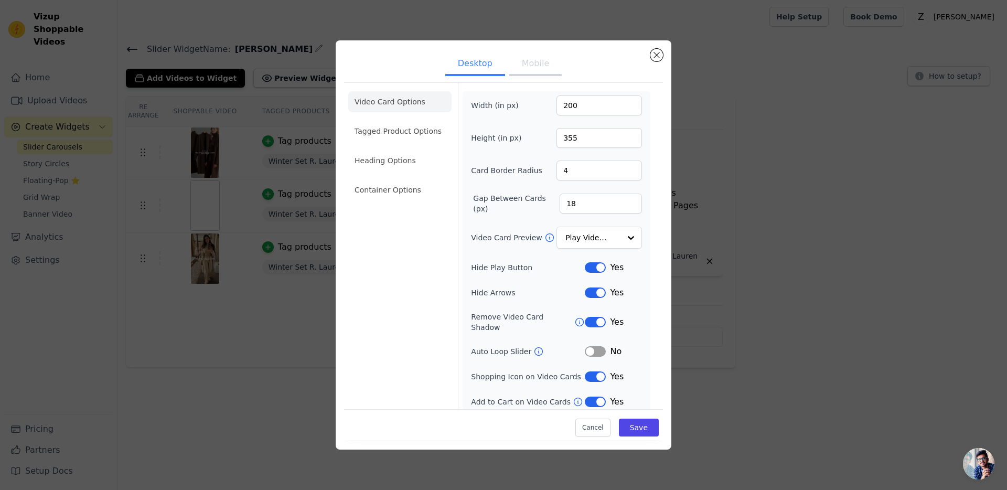
click at [600, 272] on button "Label" at bounding box center [595, 267] width 21 height 10
click at [600, 291] on button "Label" at bounding box center [595, 292] width 21 height 10
click at [599, 320] on button "Label" at bounding box center [595, 322] width 21 height 10
click at [593, 371] on button "Label" at bounding box center [595, 376] width 21 height 10
click at [593, 396] on button "Label" at bounding box center [595, 401] width 21 height 10
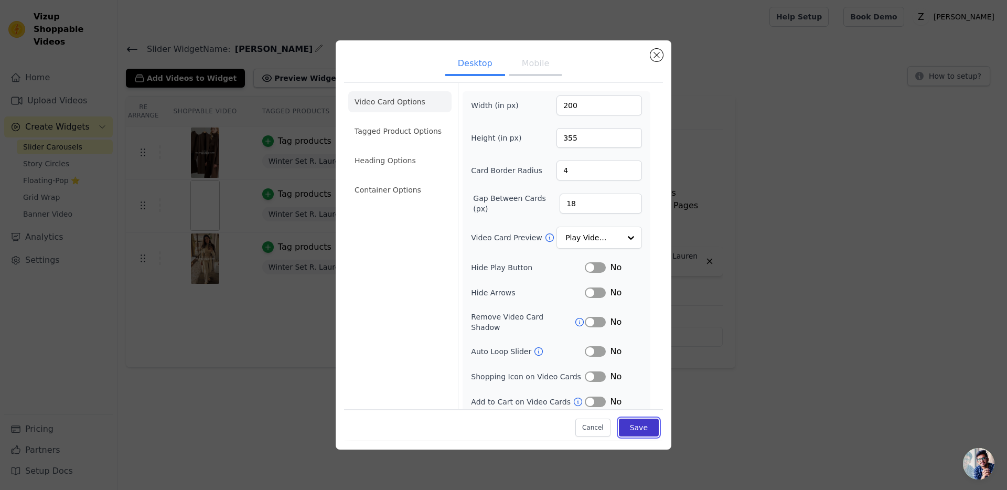
click at [636, 429] on button "Save" at bounding box center [639, 428] width 40 height 18
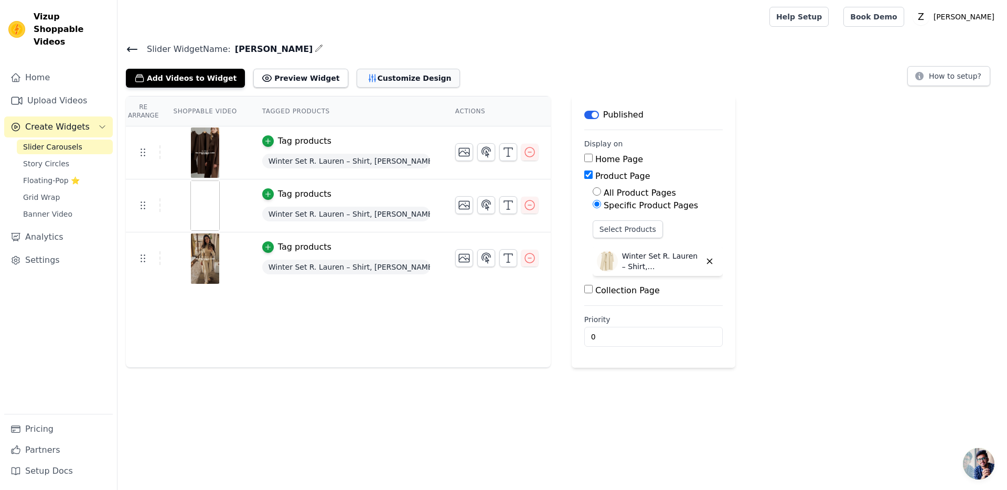
click at [357, 82] on button "Customize Design" at bounding box center [408, 78] width 103 height 19
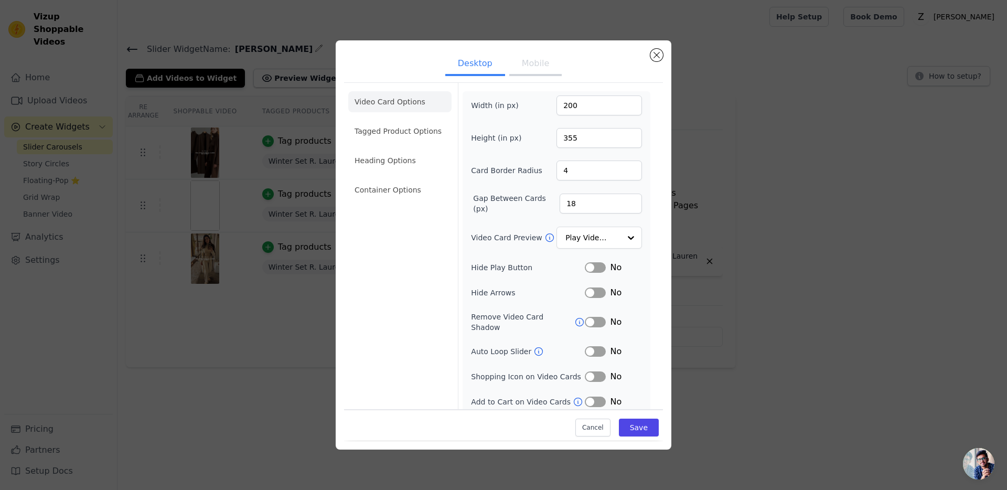
click at [526, 62] on button "Mobile" at bounding box center [535, 64] width 52 height 23
click at [591, 270] on button "Label" at bounding box center [595, 267] width 21 height 10
click at [591, 294] on button "Label" at bounding box center [595, 292] width 21 height 10
click at [591, 317] on button "Label" at bounding box center [595, 322] width 21 height 10
click at [591, 371] on button "Label" at bounding box center [595, 376] width 21 height 10
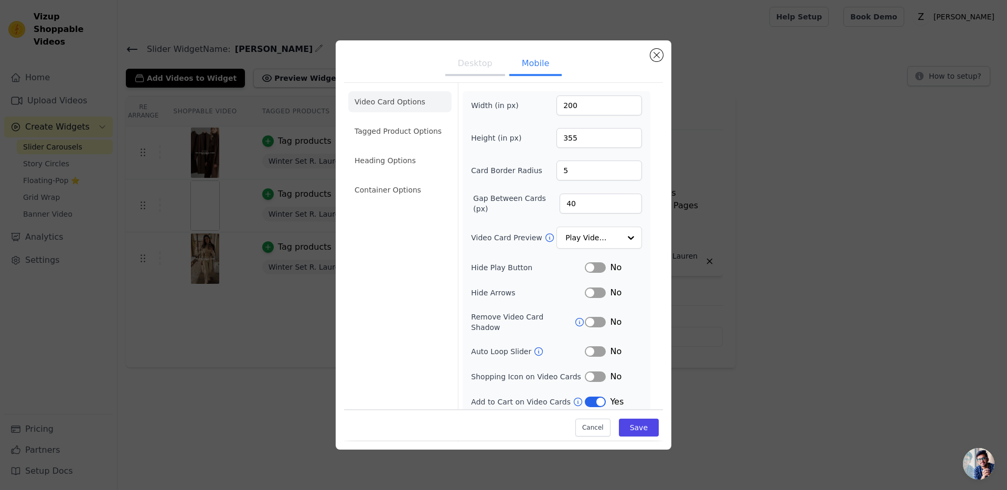
click at [591, 396] on button "Label" at bounding box center [595, 401] width 21 height 10
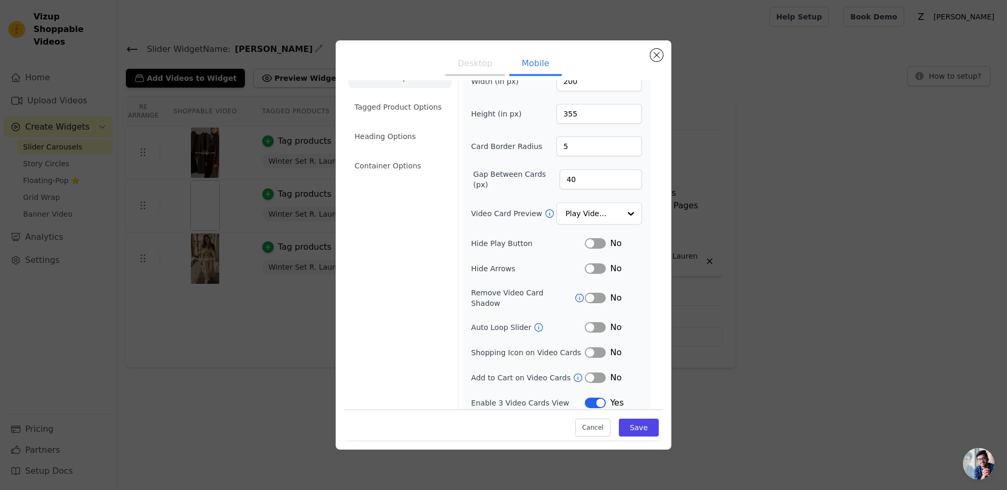
click at [597, 397] on button "Label" at bounding box center [595, 402] width 21 height 10
click at [632, 426] on button "Save" at bounding box center [639, 428] width 40 height 18
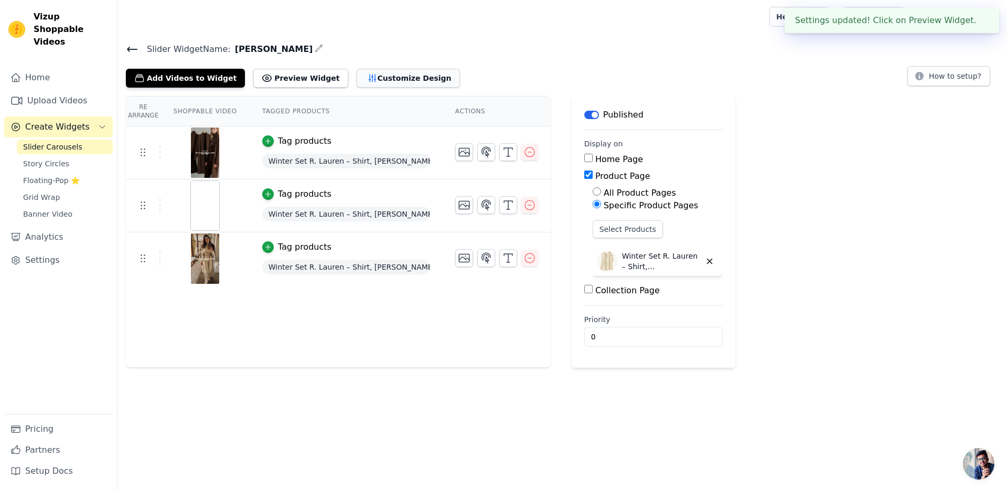
click at [406, 79] on button "Customize Design" at bounding box center [408, 78] width 103 height 19
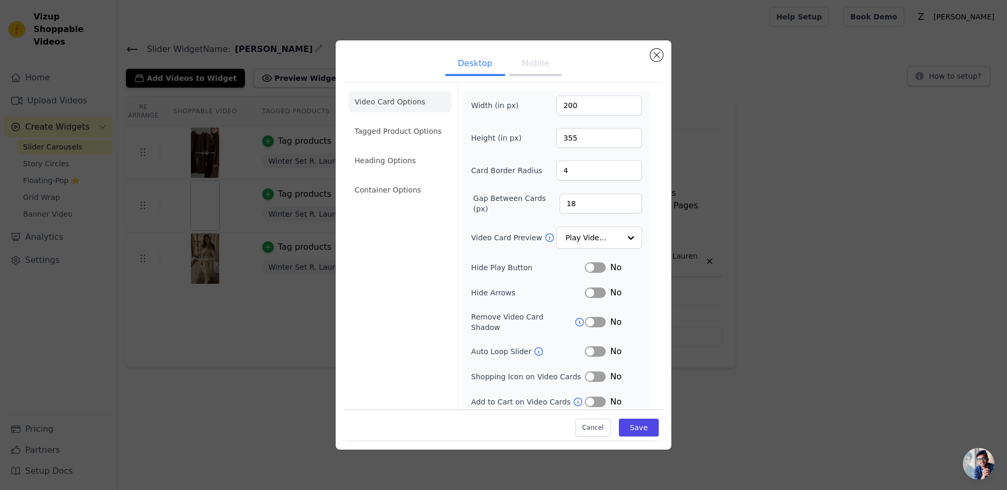
click at [612, 346] on span "No" at bounding box center [616, 351] width 12 height 13
click at [545, 66] on button "Mobile" at bounding box center [535, 64] width 52 height 23
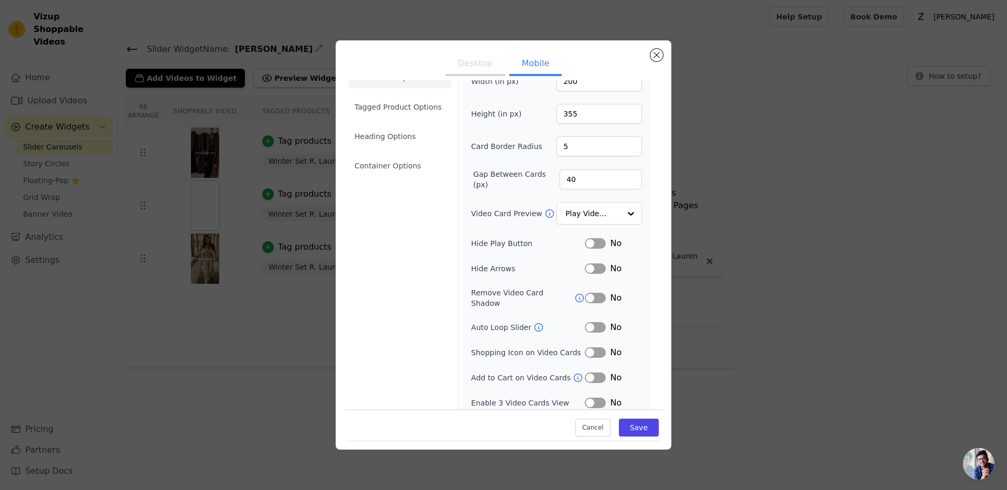
scroll to position [0, 0]
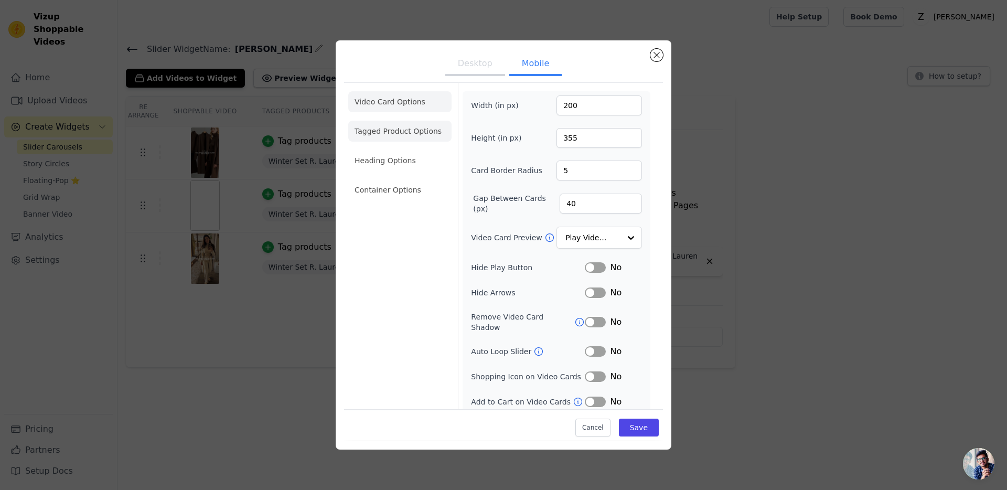
click at [435, 123] on li "Tagged Product Options" at bounding box center [399, 131] width 103 height 21
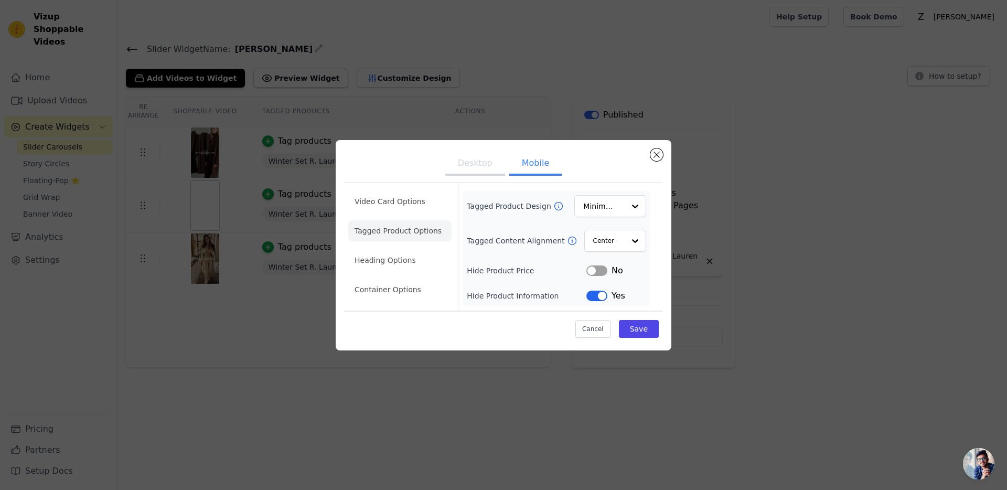
click at [600, 294] on button "Label" at bounding box center [596, 295] width 21 height 10
click at [418, 250] on li "Heading Options" at bounding box center [399, 260] width 103 height 21
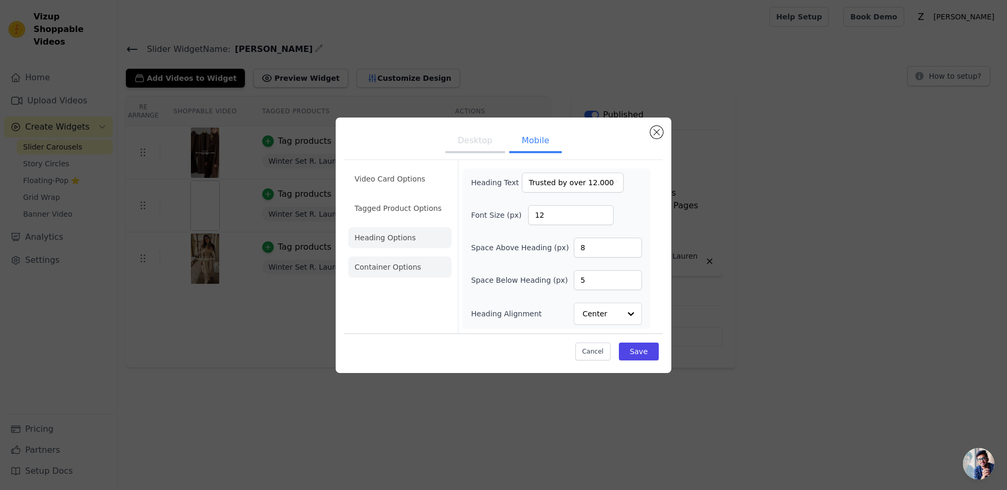
click at [402, 260] on li "Container Options" at bounding box center [399, 266] width 103 height 21
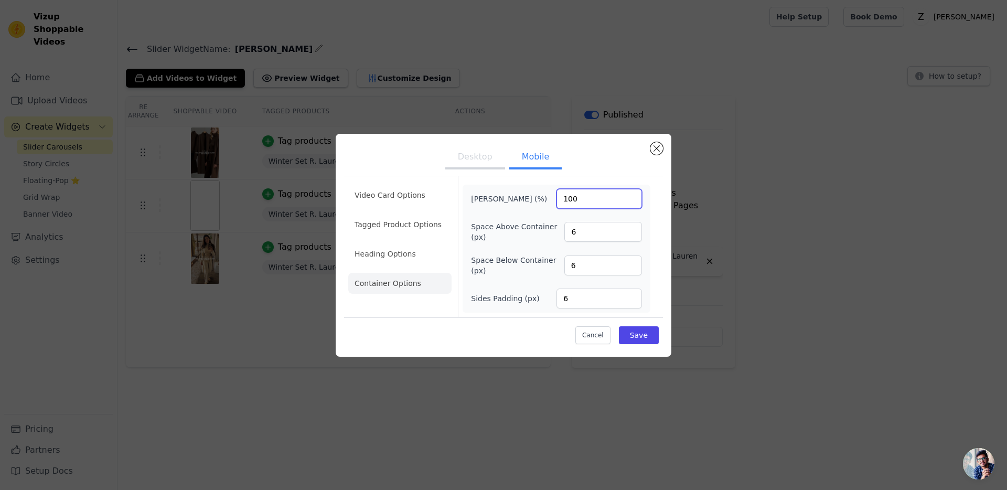
click at [576, 194] on input "100" at bounding box center [598, 199] width 85 height 20
type input "1"
type input "80"
click at [634, 339] on button "Save" at bounding box center [639, 335] width 40 height 18
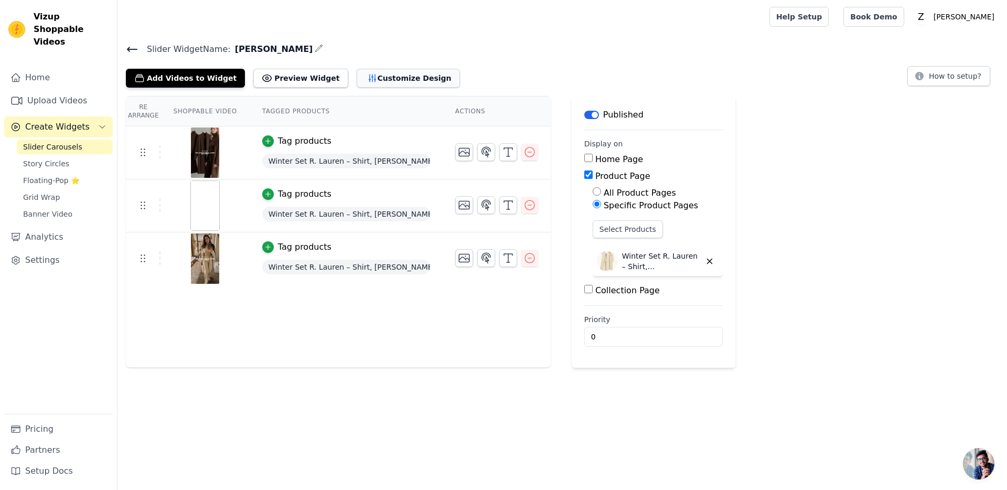
click at [370, 78] on button "Customize Design" at bounding box center [408, 78] width 103 height 19
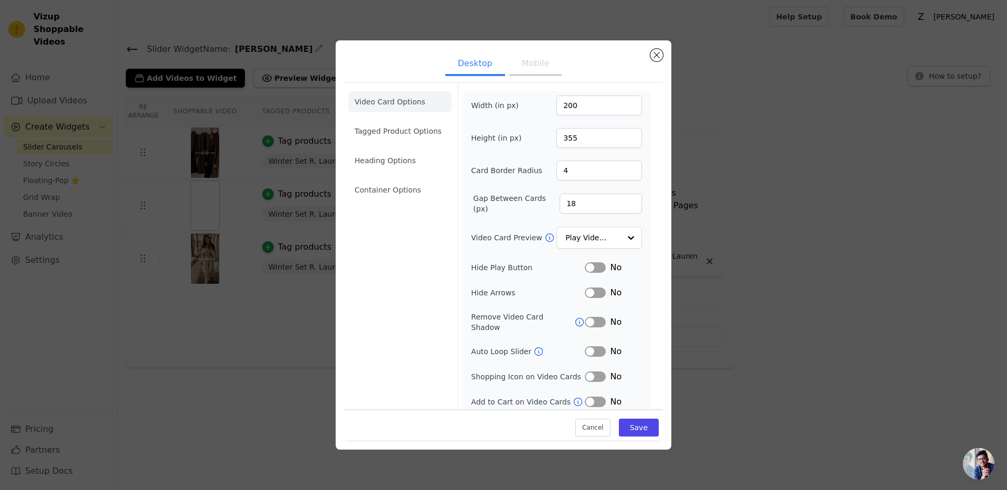
click at [531, 62] on button "Mobile" at bounding box center [535, 64] width 52 height 23
click at [411, 186] on li "Container Options" at bounding box center [399, 189] width 103 height 21
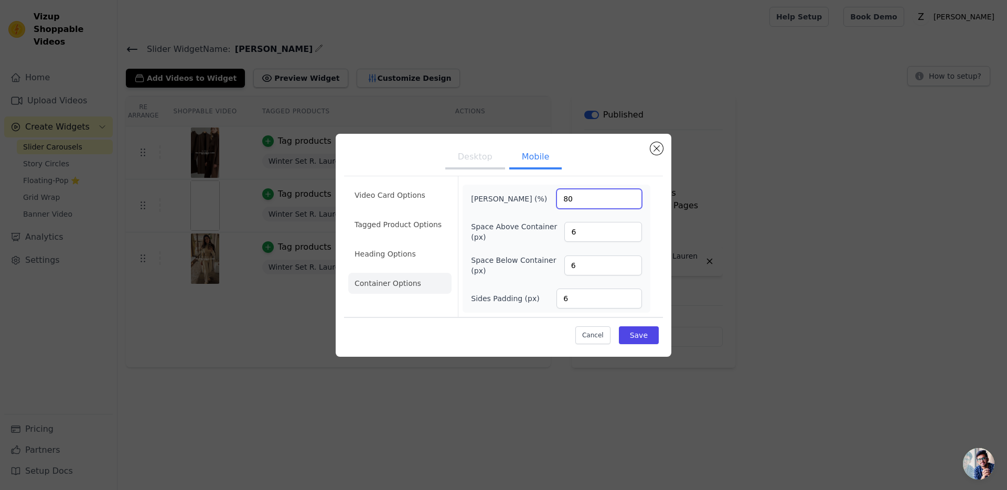
click at [568, 202] on input "80" at bounding box center [598, 199] width 85 height 20
type input "90"
click at [639, 335] on button "Save" at bounding box center [639, 335] width 40 height 18
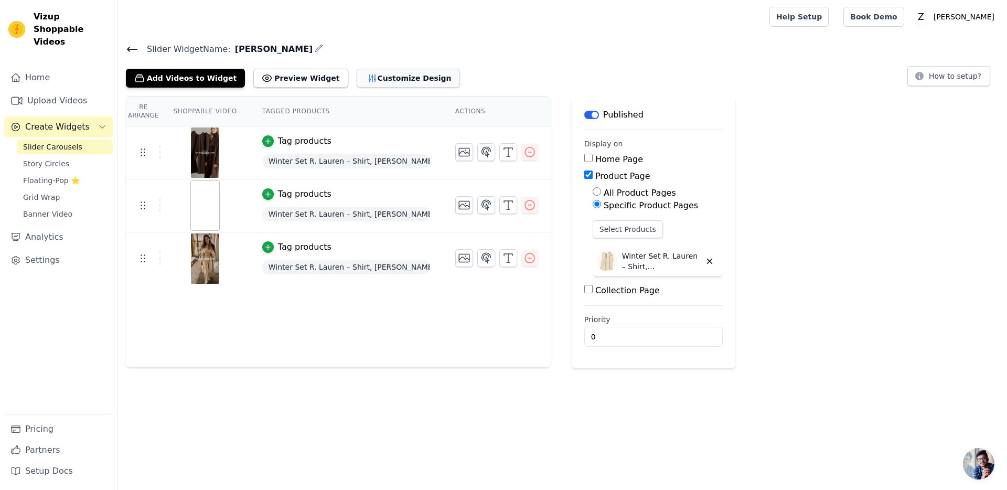
click at [391, 87] on button "Customize Design" at bounding box center [408, 78] width 103 height 19
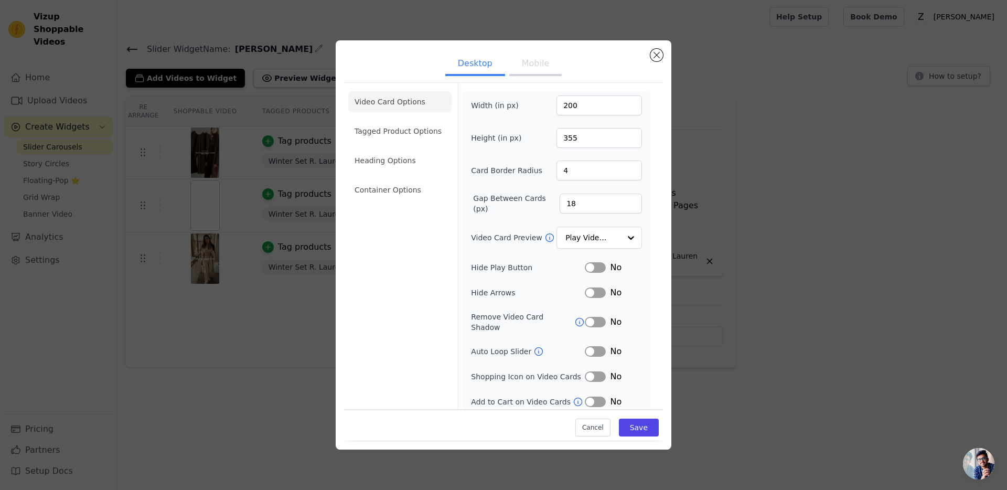
click at [522, 66] on button "Mobile" at bounding box center [535, 64] width 52 height 23
click at [568, 206] on input "40" at bounding box center [600, 203] width 82 height 20
type input "30"
click at [637, 419] on button "Save" at bounding box center [639, 428] width 40 height 18
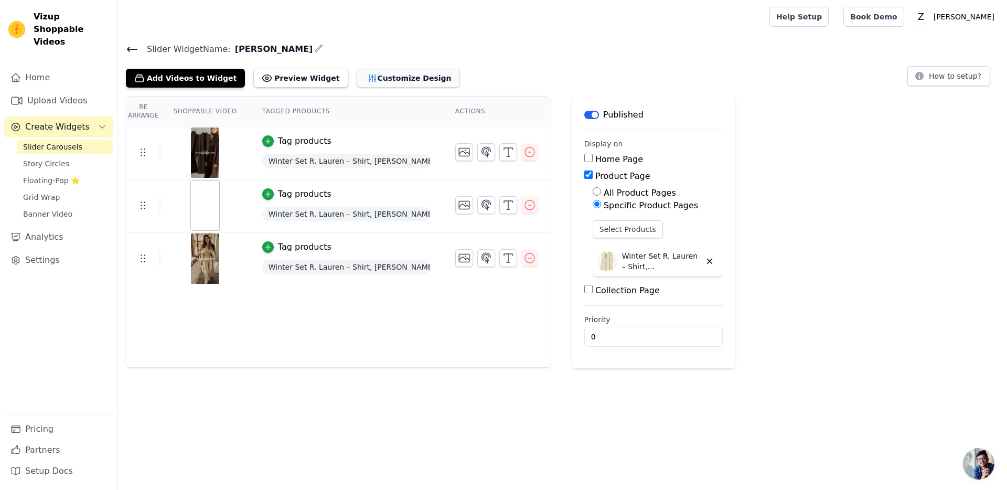
click at [411, 73] on button "Customize Design" at bounding box center [408, 78] width 103 height 19
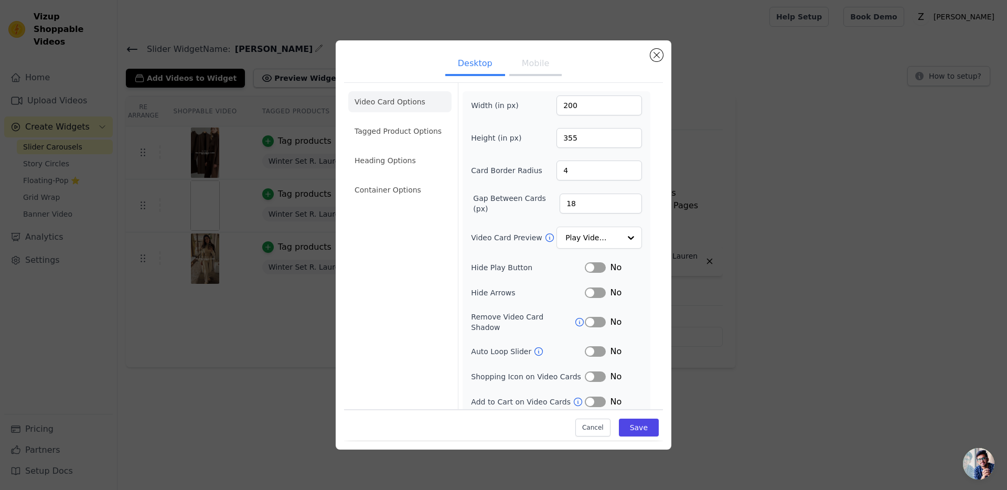
click at [524, 68] on button "Mobile" at bounding box center [535, 64] width 52 height 23
click at [568, 207] on input "30" at bounding box center [600, 203] width 82 height 20
type input "20"
click at [635, 432] on button "Save" at bounding box center [639, 428] width 40 height 18
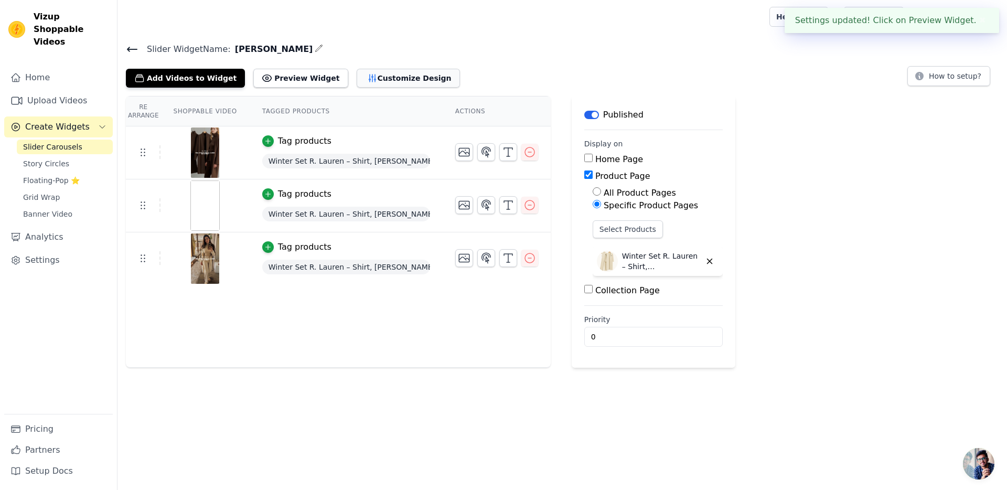
click at [412, 81] on button "Customize Design" at bounding box center [408, 78] width 103 height 19
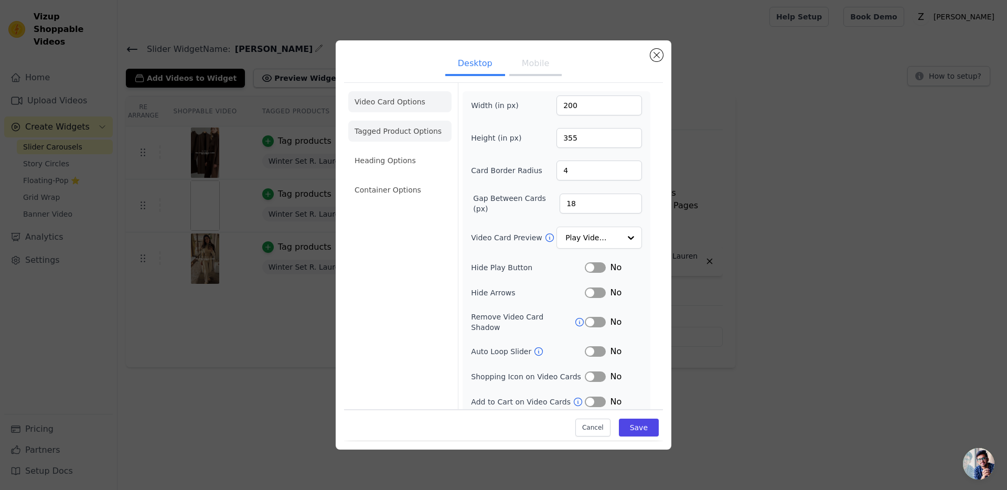
click at [405, 123] on li "Tagged Product Options" at bounding box center [399, 131] width 103 height 21
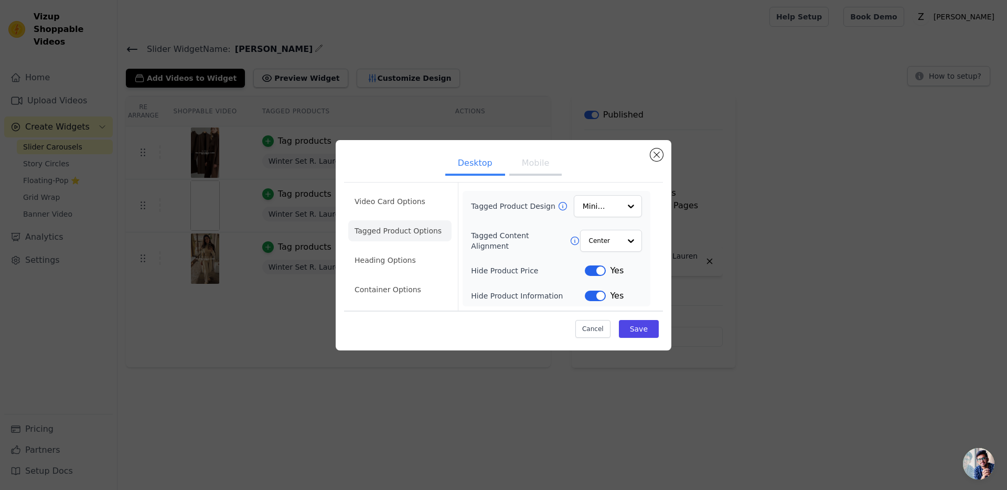
click at [596, 272] on button "Label" at bounding box center [595, 270] width 21 height 10
click at [599, 299] on button "Label" at bounding box center [595, 295] width 21 height 10
click at [631, 328] on button "Save" at bounding box center [639, 329] width 40 height 18
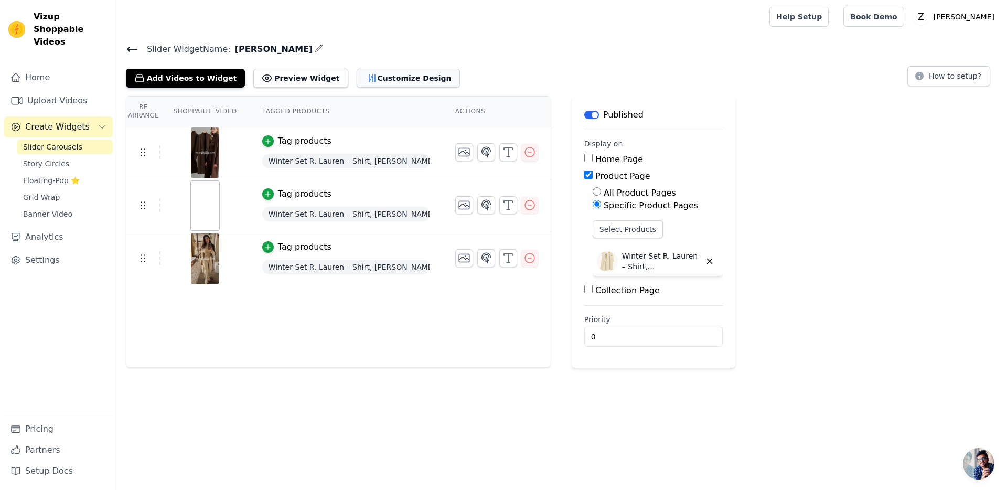
click at [404, 74] on button "Customize Design" at bounding box center [408, 78] width 103 height 19
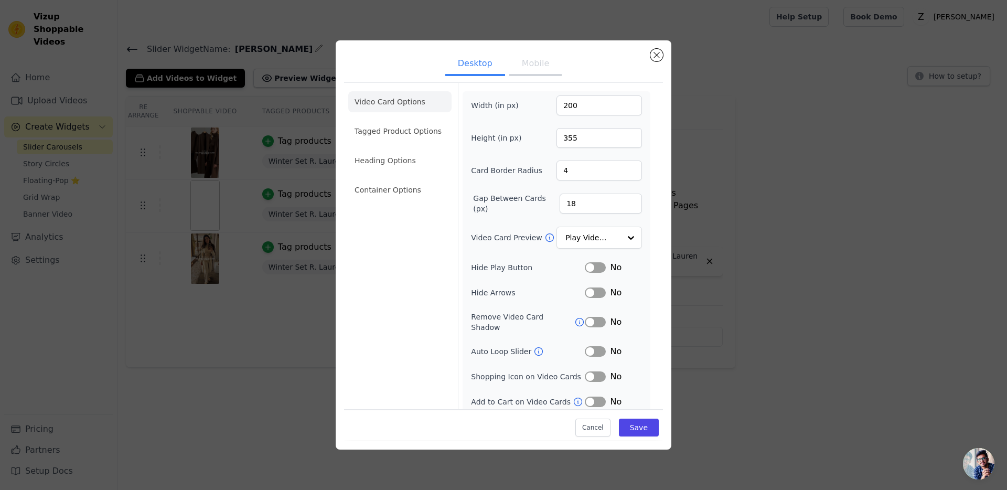
click at [530, 64] on button "Mobile" at bounding box center [535, 64] width 52 height 23
click at [410, 139] on li "Tagged Product Options" at bounding box center [399, 131] width 103 height 21
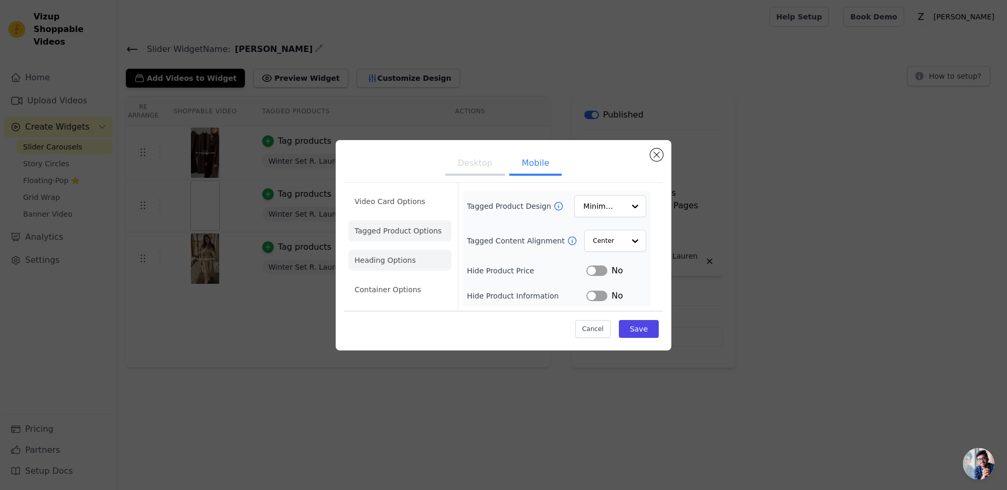
click at [389, 260] on li "Heading Options" at bounding box center [399, 260] width 103 height 21
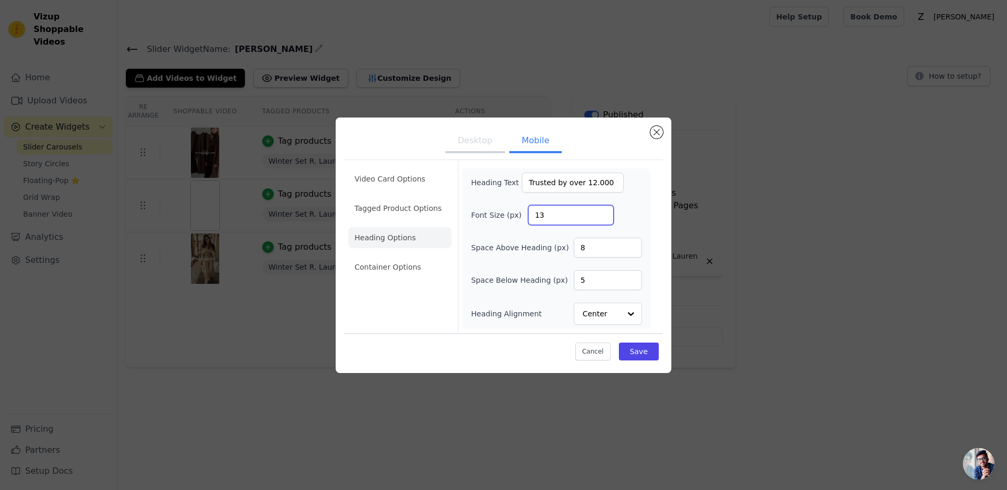
click at [602, 212] on input "13" at bounding box center [570, 215] width 85 height 20
type input "14"
click at [602, 212] on input "14" at bounding box center [570, 215] width 85 height 20
click at [632, 245] on input "9" at bounding box center [608, 248] width 68 height 20
click at [631, 253] on input "9" at bounding box center [608, 248] width 68 height 20
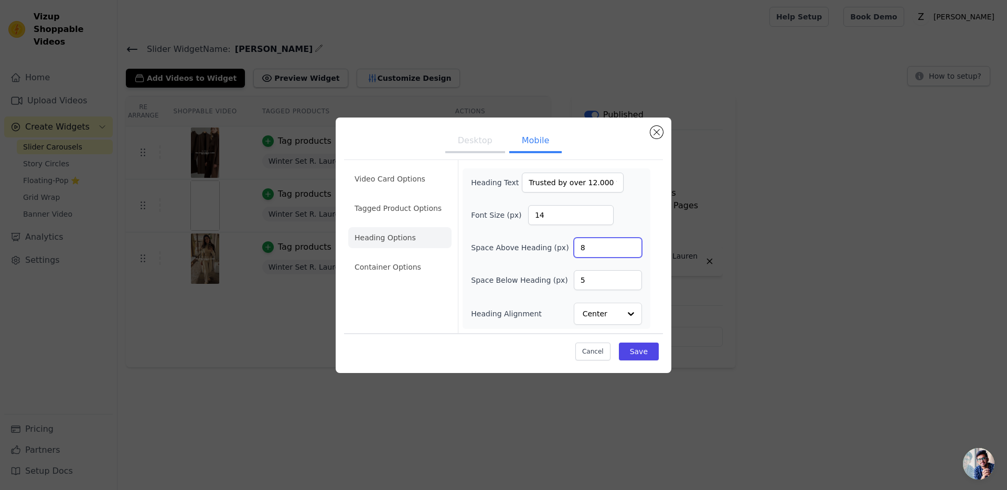
click at [631, 251] on input "8" at bounding box center [608, 248] width 68 height 20
click at [631, 251] on input "7" at bounding box center [608, 248] width 68 height 20
type input "6"
click at [631, 251] on input "6" at bounding box center [608, 248] width 68 height 20
type input "6"
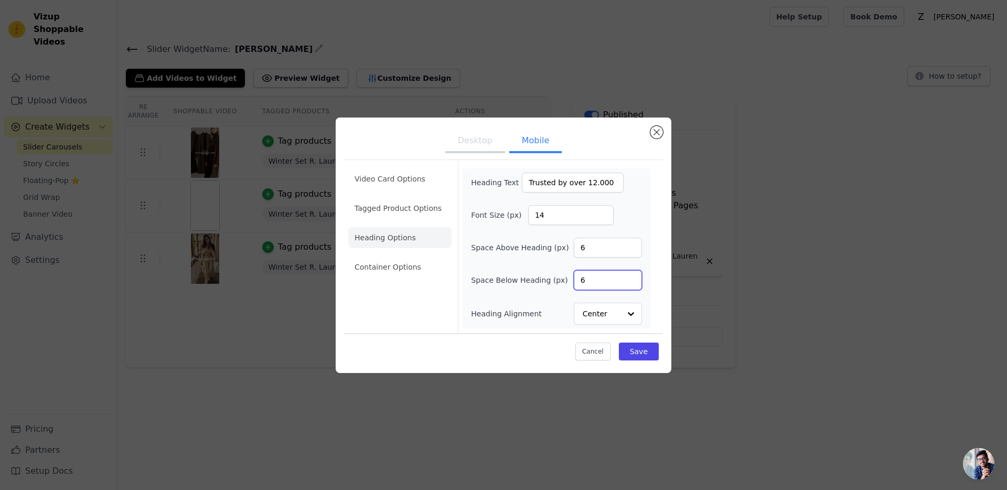
click at [633, 276] on input "6" at bounding box center [608, 280] width 68 height 20
click at [393, 267] on li "Container Options" at bounding box center [399, 266] width 103 height 21
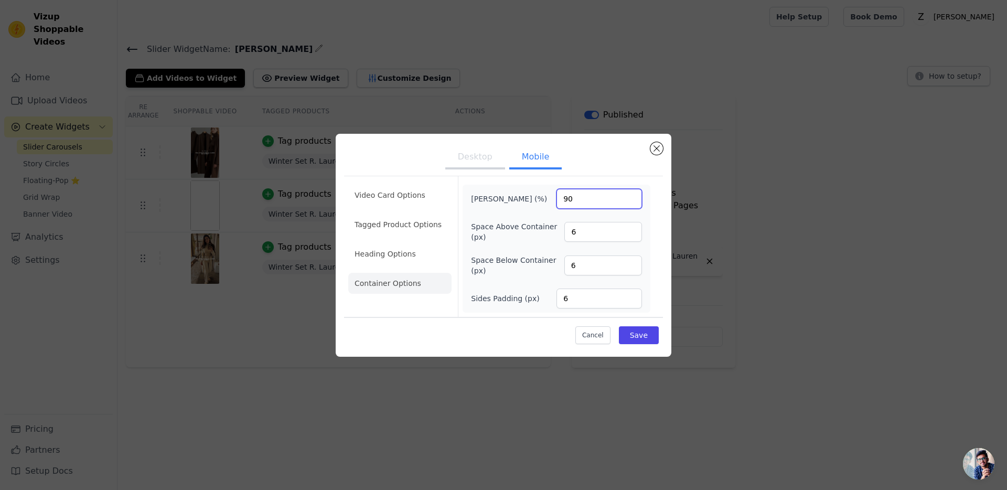
click at [583, 195] on input "90" at bounding box center [598, 199] width 85 height 20
type input "100"
click at [648, 336] on button "Save" at bounding box center [639, 335] width 40 height 18
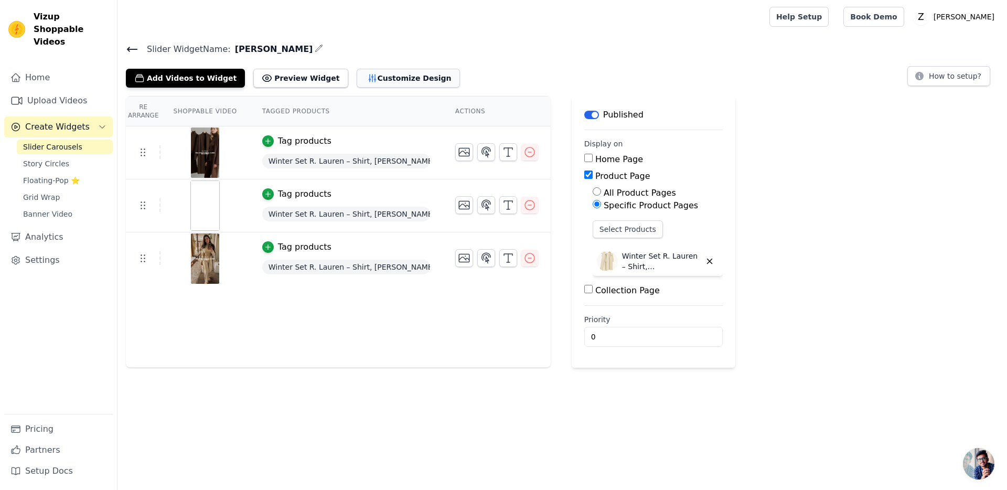
click at [386, 76] on button "Customize Design" at bounding box center [408, 78] width 103 height 19
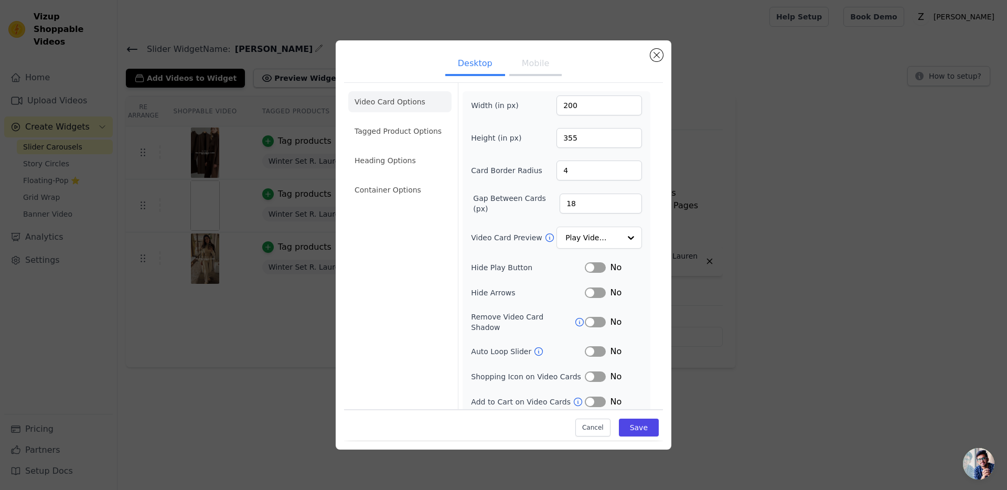
click at [534, 69] on button "Mobile" at bounding box center [535, 64] width 52 height 23
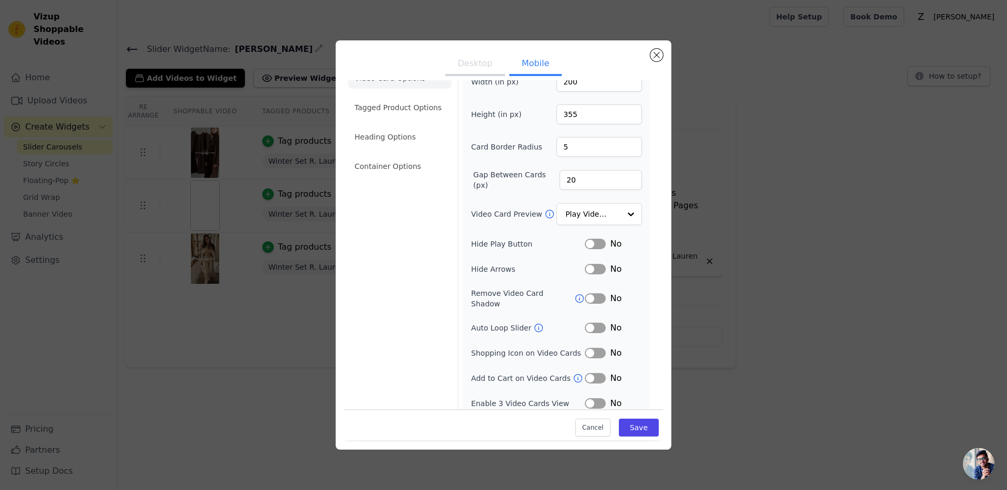
scroll to position [24, 0]
click at [594, 266] on button "Label" at bounding box center [595, 268] width 21 height 10
click at [630, 428] on button "Save" at bounding box center [639, 428] width 40 height 18
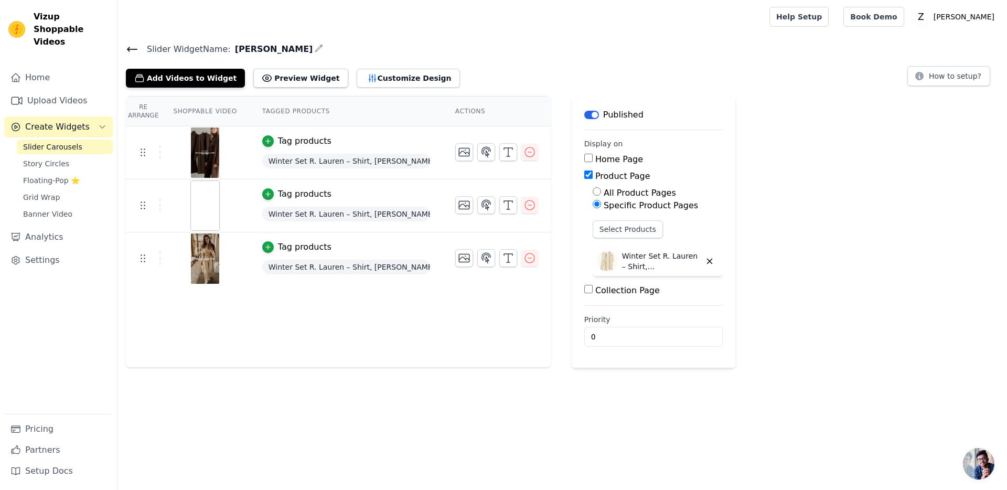
click at [207, 199] on img at bounding box center [204, 205] width 29 height 50
click at [201, 145] on img at bounding box center [204, 152] width 29 height 50
click at [461, 202] on icon "button" at bounding box center [464, 205] width 13 height 13
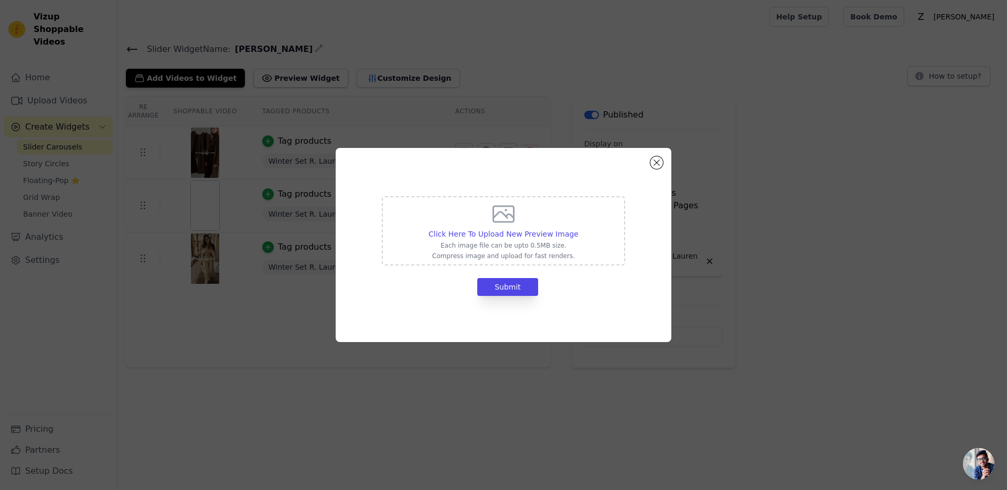
click at [490, 240] on div "Click Here To Upload New Preview Image Each image file can be upto 0.5MB size. …" at bounding box center [503, 230] width 150 height 59
click at [578, 229] on input "Click Here To Upload New Preview Image Each image file can be upto 0.5MB size. …" at bounding box center [578, 228] width 1 height 1
click at [655, 160] on button "Close modal" at bounding box center [656, 162] width 13 height 13
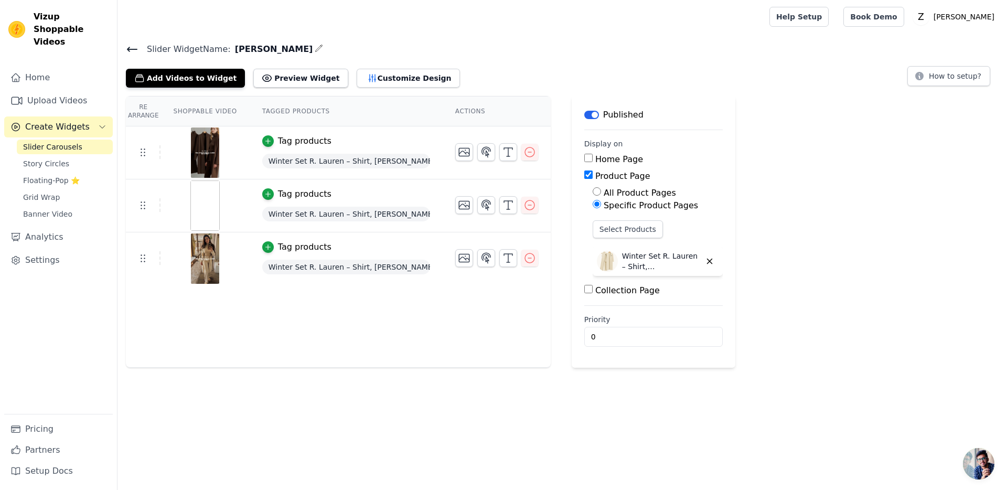
click at [209, 208] on img at bounding box center [204, 205] width 29 height 50
click at [288, 190] on div "Tag products" at bounding box center [304, 194] width 53 height 13
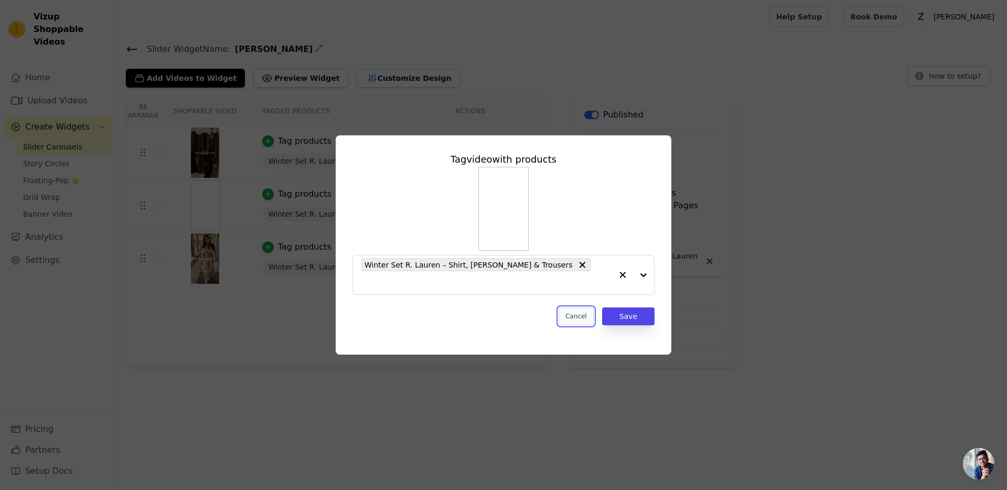
click at [582, 307] on button "Cancel" at bounding box center [575, 316] width 35 height 18
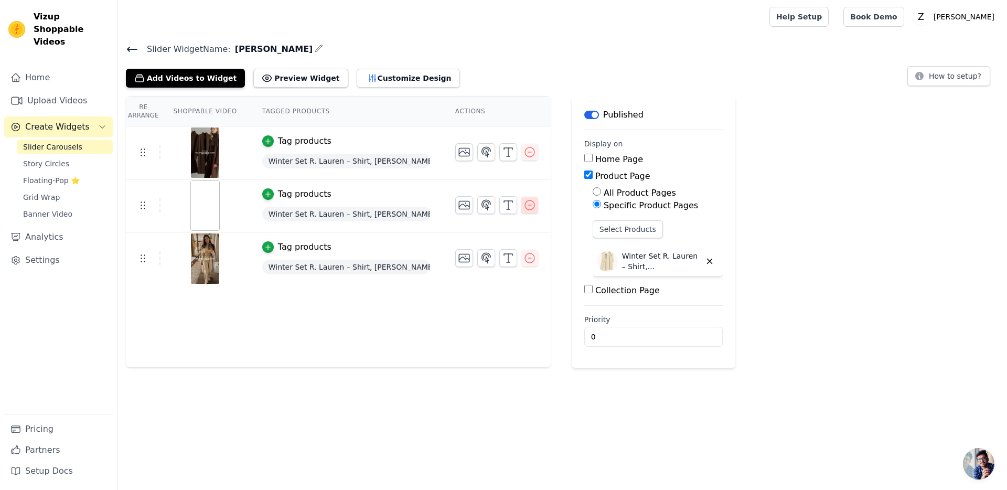
click at [531, 209] on icon "button" at bounding box center [529, 204] width 9 height 9
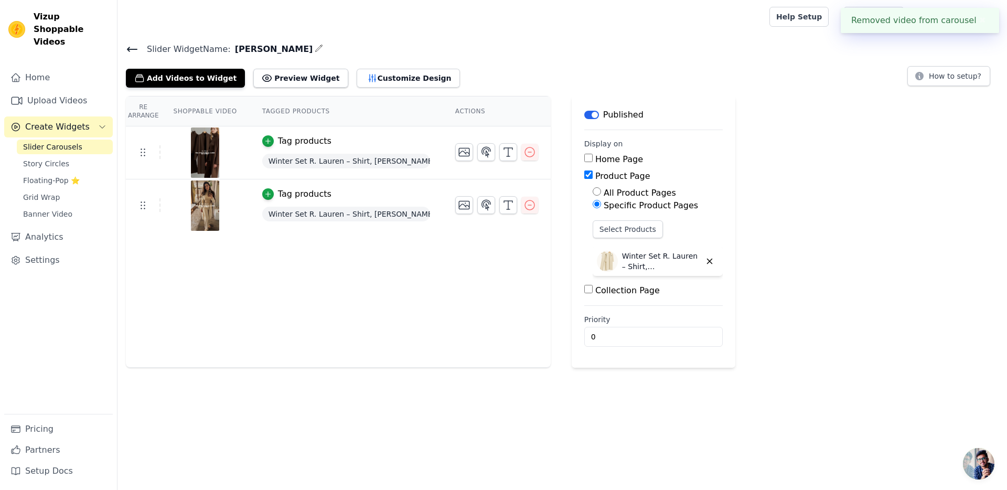
click at [982, 20] on button "✖" at bounding box center [982, 20] width 12 height 13
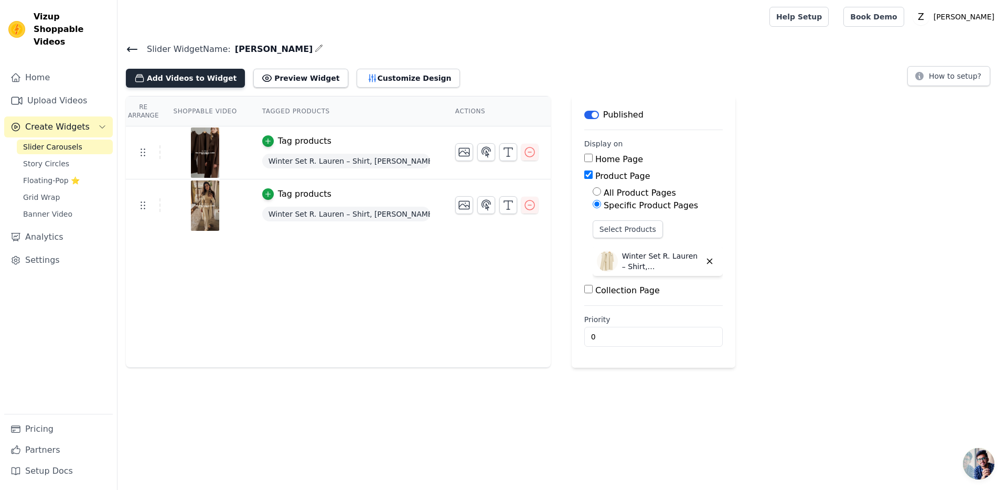
click at [216, 76] on button "Add Videos to Widget" at bounding box center [185, 78] width 119 height 19
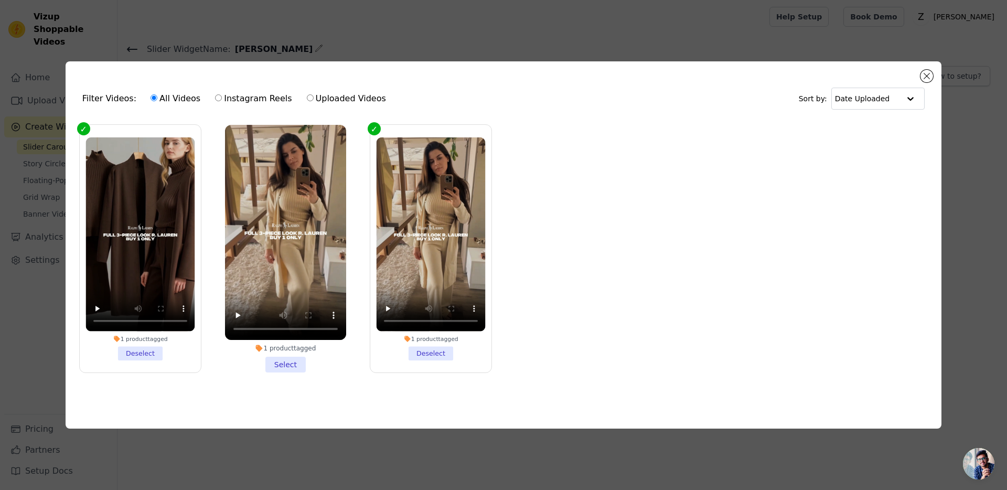
click at [292, 363] on li "1 product tagged Select" at bounding box center [285, 249] width 121 height 248
click at [0, 0] on input "1 product tagged Select" at bounding box center [0, 0] width 0 height 0
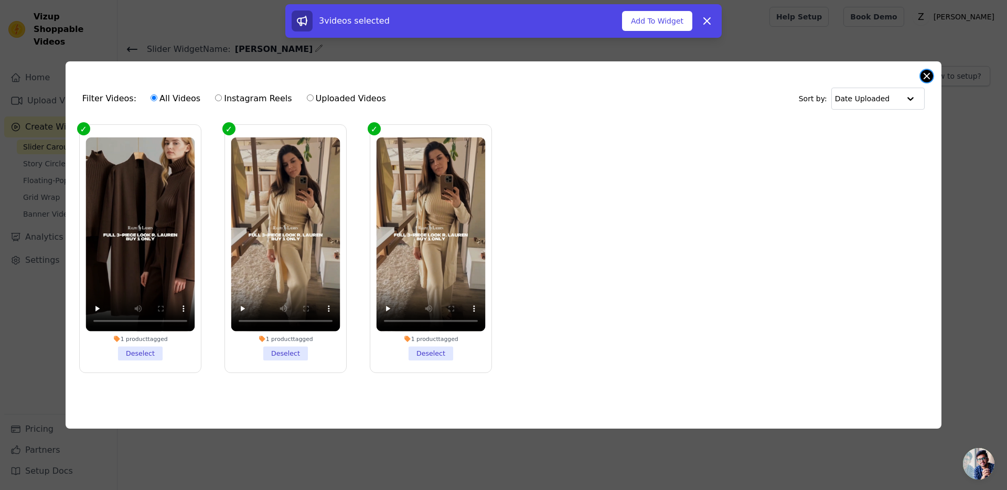
click at [925, 79] on button "Close modal" at bounding box center [926, 76] width 13 height 13
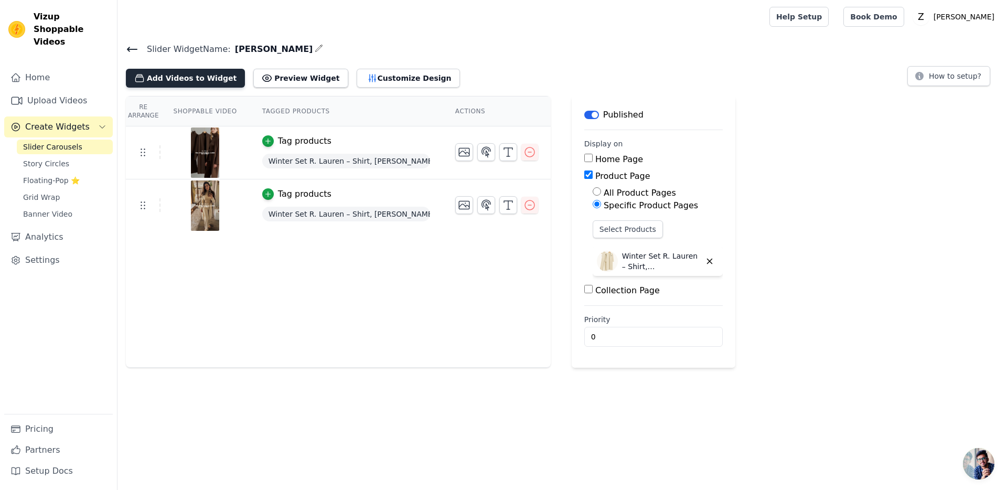
click at [187, 72] on button "Add Videos to Widget" at bounding box center [185, 78] width 119 height 19
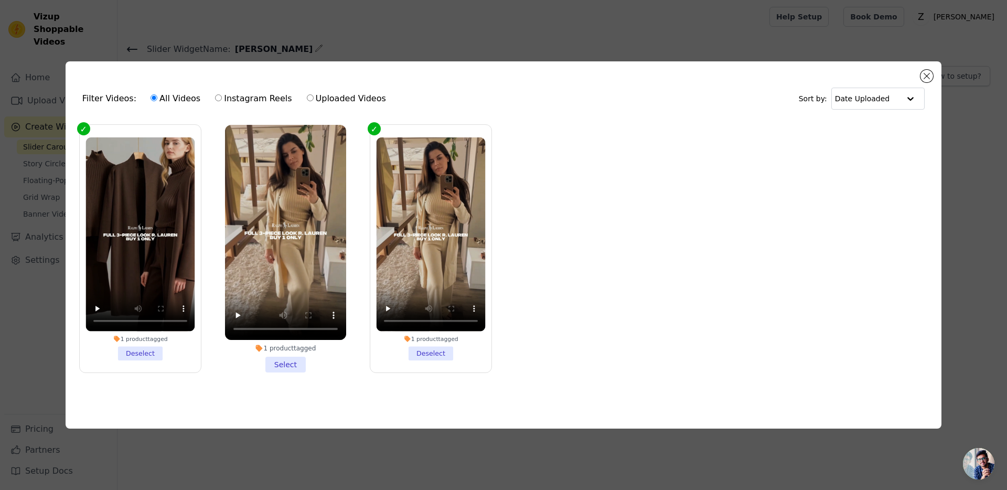
click at [286, 359] on li "1 product tagged Select" at bounding box center [285, 249] width 121 height 248
click at [0, 0] on input "1 product tagged Select" at bounding box center [0, 0] width 0 height 0
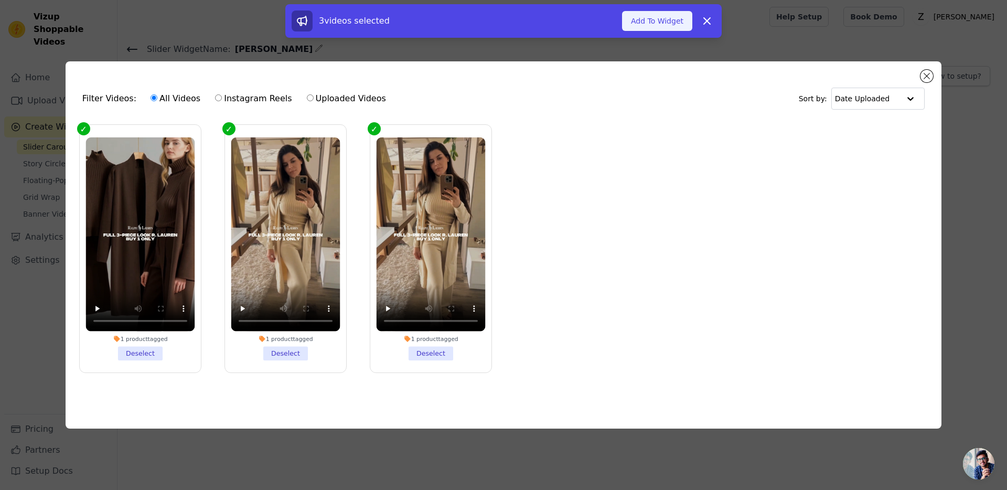
click at [663, 21] on button "Add To Widget" at bounding box center [657, 21] width 70 height 20
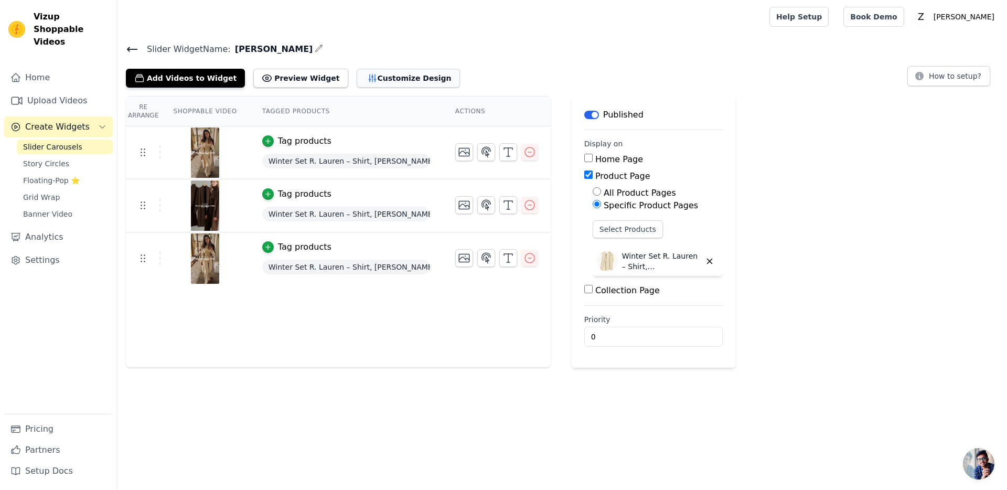
click at [365, 80] on button "Customize Design" at bounding box center [408, 78] width 103 height 19
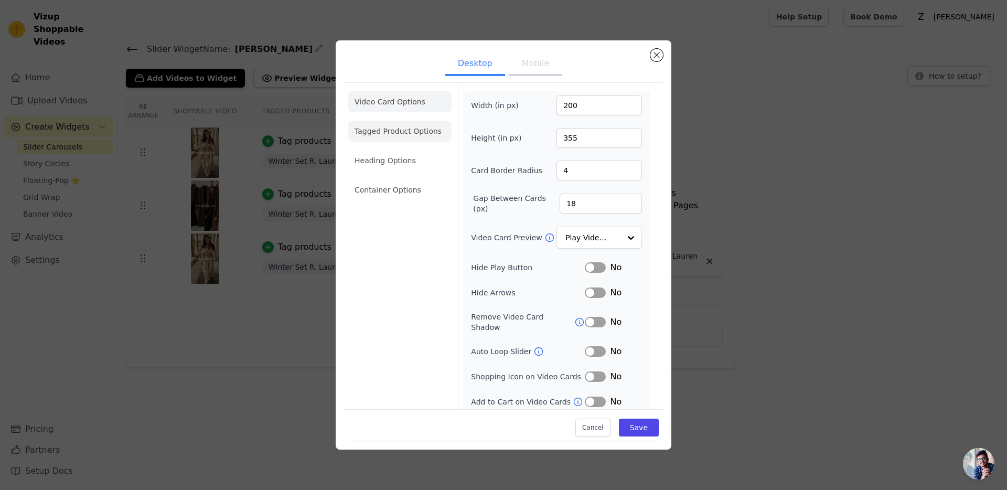
click at [407, 130] on li "Tagged Product Options" at bounding box center [399, 131] width 103 height 21
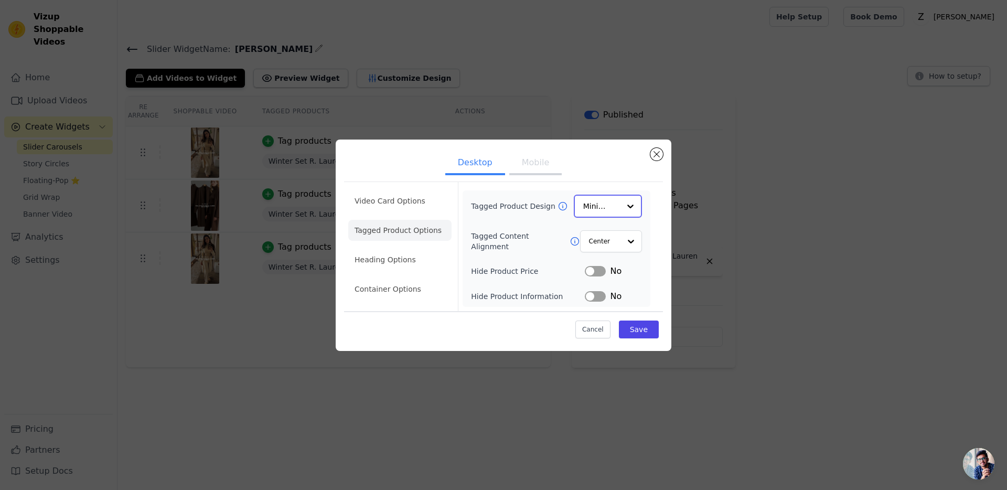
click at [595, 204] on input "Tagged Product Design" at bounding box center [601, 206] width 37 height 21
click at [631, 210] on div at bounding box center [630, 206] width 21 height 21
click at [560, 213] on div "Tagged Product Design Minimalist" at bounding box center [556, 206] width 171 height 22
click at [610, 239] on input "Tagged Content Alignment" at bounding box center [603, 240] width 31 height 21
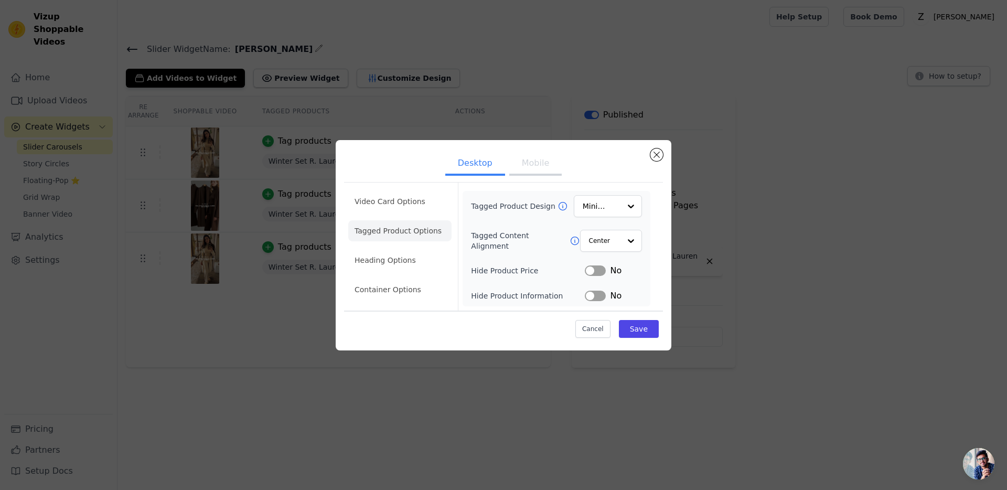
click at [597, 269] on button "Label" at bounding box center [595, 270] width 21 height 10
click at [596, 290] on button "Label" at bounding box center [595, 295] width 21 height 10
click at [629, 320] on button "Save" at bounding box center [639, 329] width 40 height 18
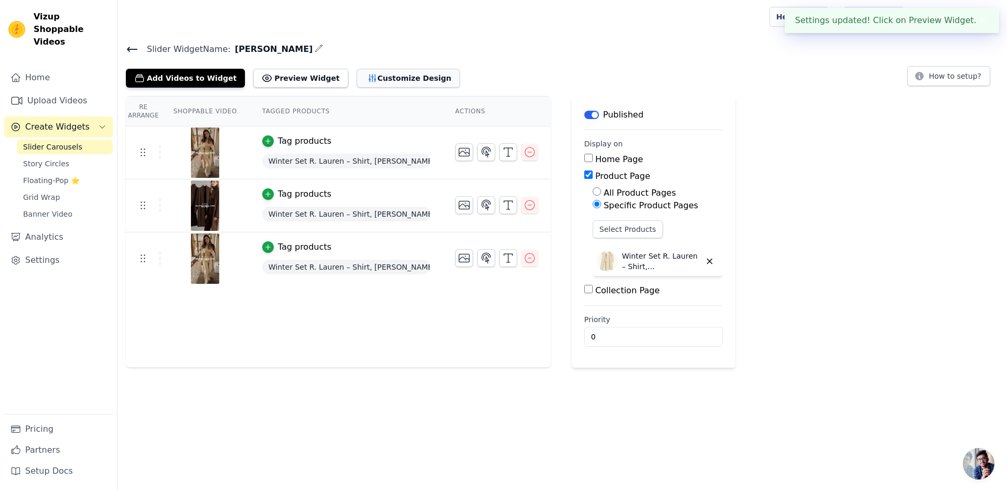
click at [402, 69] on button "Customize Design" at bounding box center [408, 78] width 103 height 19
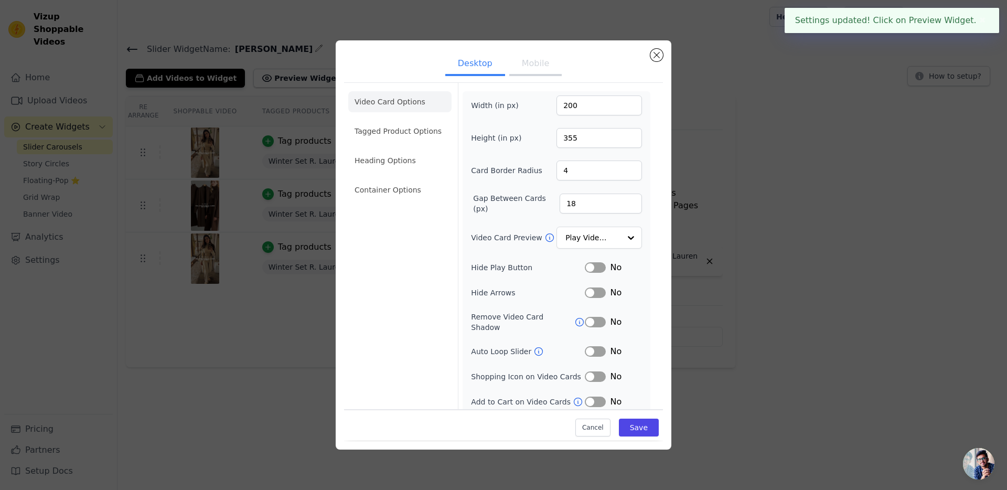
click at [520, 73] on button "Mobile" at bounding box center [535, 64] width 52 height 23
click at [401, 124] on li "Tagged Product Options" at bounding box center [399, 131] width 103 height 21
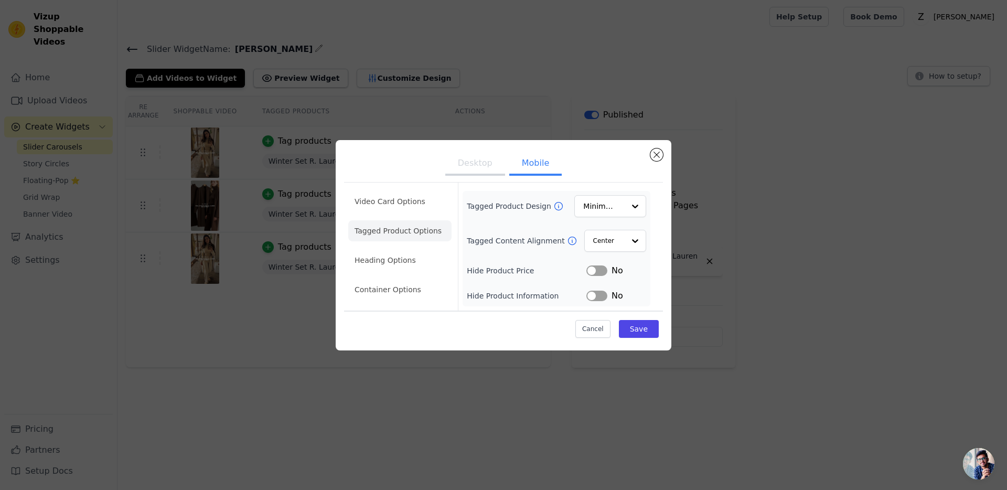
click at [600, 273] on button "Label" at bounding box center [596, 270] width 21 height 10
click at [598, 292] on button "Label" at bounding box center [596, 295] width 21 height 10
click at [630, 320] on button "Save" at bounding box center [639, 329] width 40 height 18
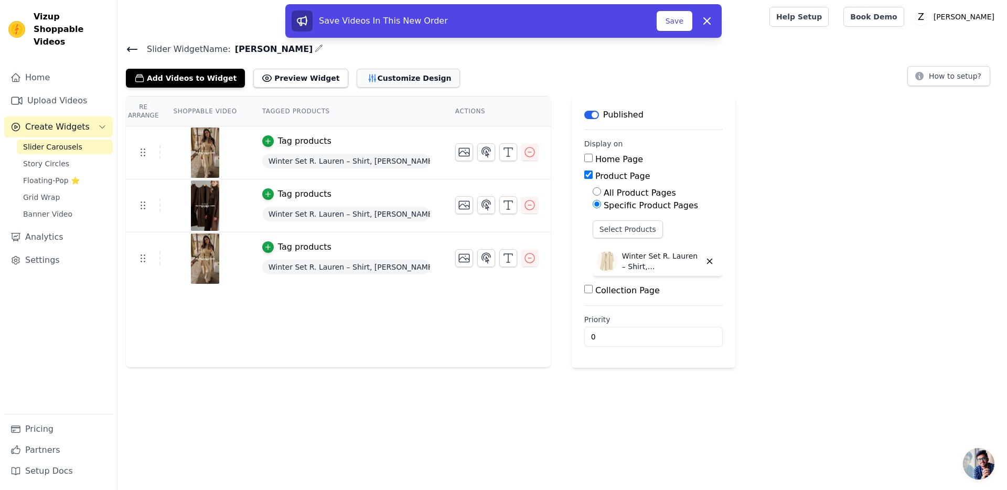
click at [396, 78] on button "Customize Design" at bounding box center [408, 78] width 103 height 19
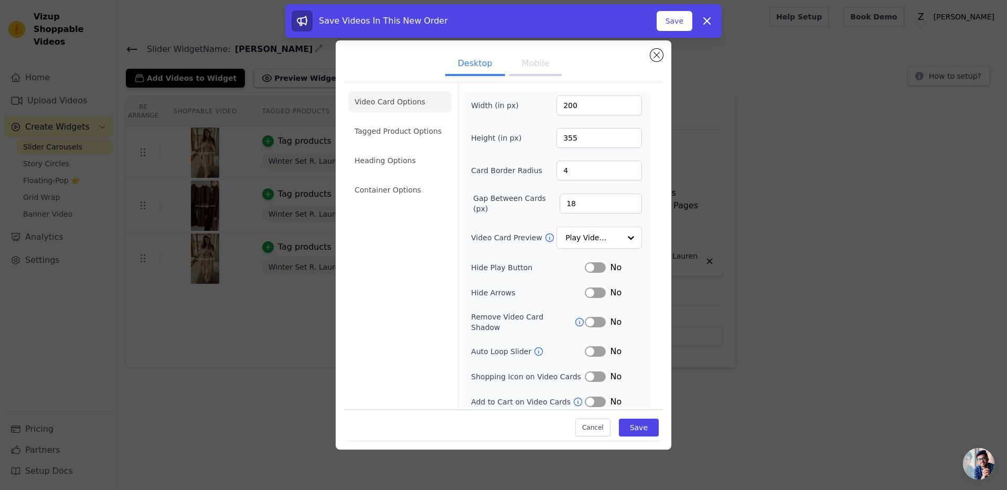
click at [540, 68] on button "Mobile" at bounding box center [535, 64] width 52 height 23
click at [419, 133] on li "Tagged Product Options" at bounding box center [399, 131] width 103 height 21
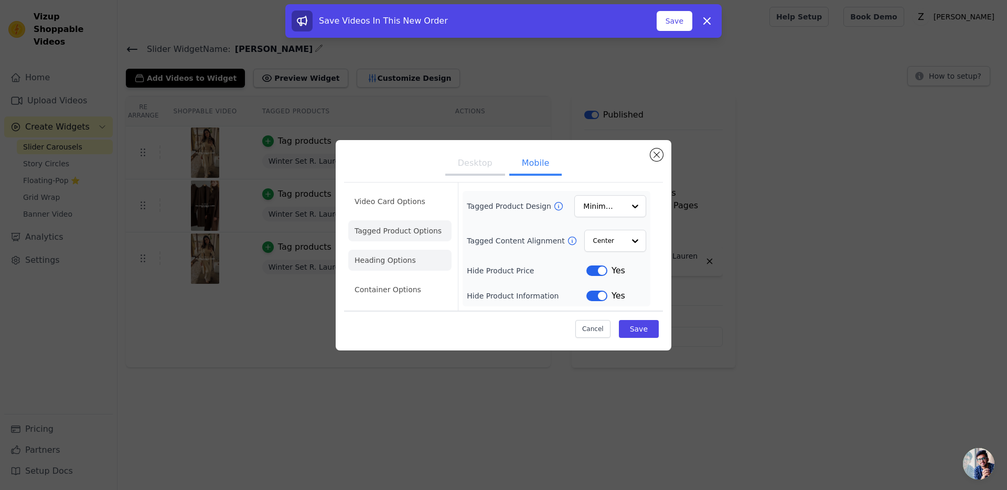
click at [404, 254] on li "Heading Options" at bounding box center [399, 260] width 103 height 21
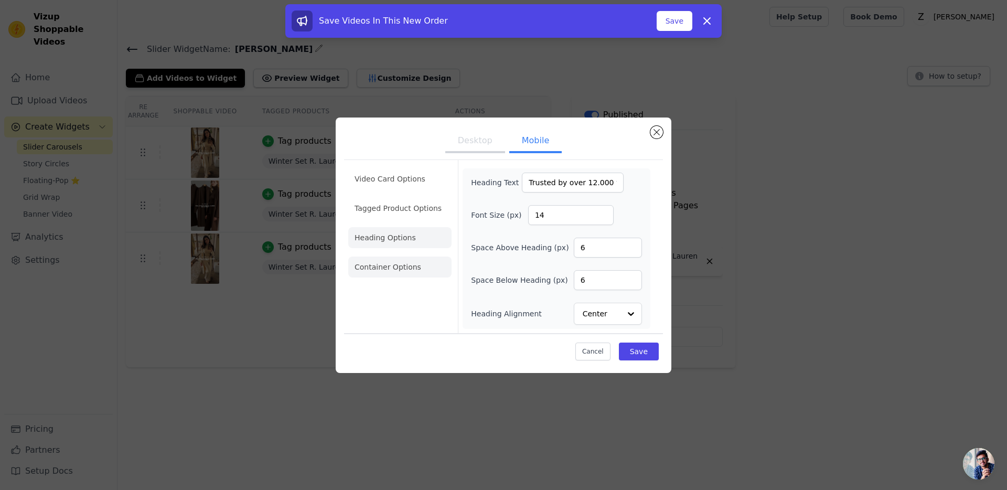
click at [402, 261] on li "Container Options" at bounding box center [399, 266] width 103 height 21
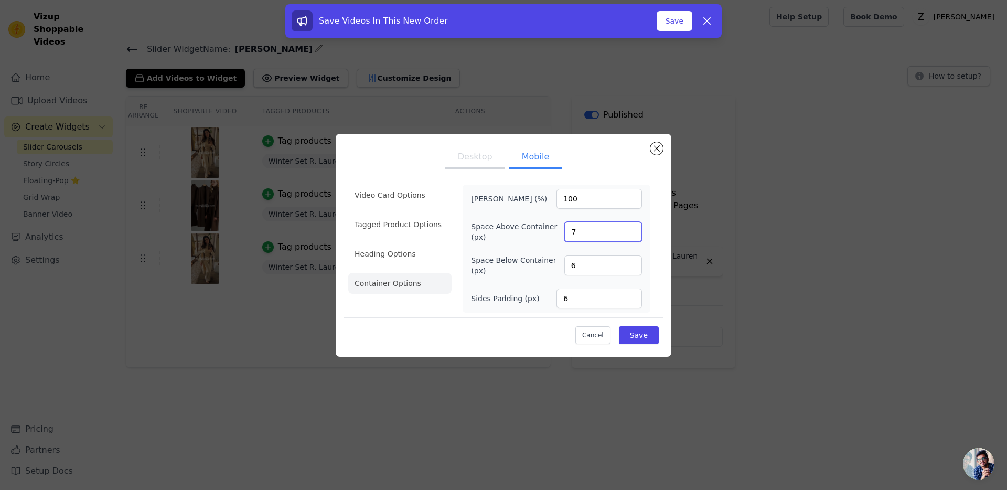
click at [630, 229] on input "7" at bounding box center [603, 232] width 78 height 20
type input "6"
click at [632, 235] on input "6" at bounding box center [603, 232] width 78 height 20
click at [633, 263] on input "7" at bounding box center [603, 265] width 78 height 20
type input "8"
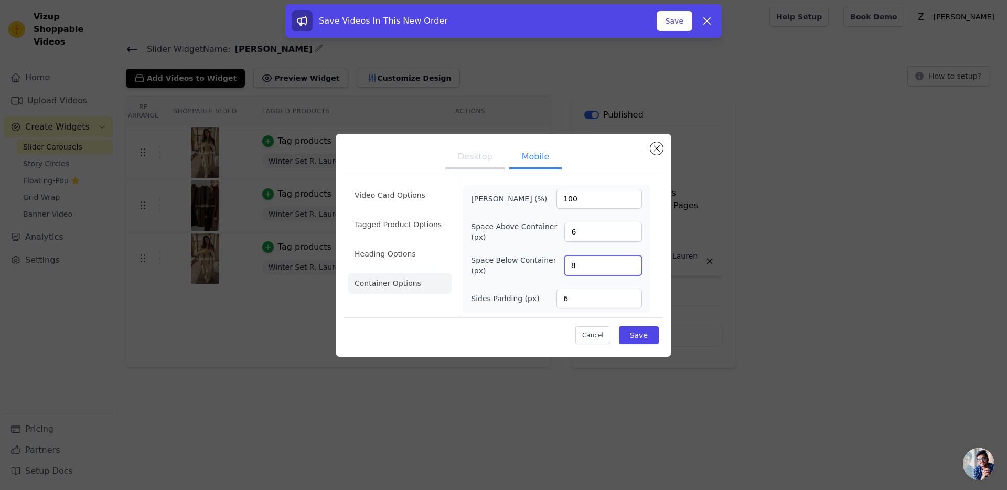
click at [633, 263] on input "8" at bounding box center [603, 265] width 78 height 20
click at [632, 330] on button "Save" at bounding box center [639, 335] width 40 height 18
